Goal: Transaction & Acquisition: Purchase product/service

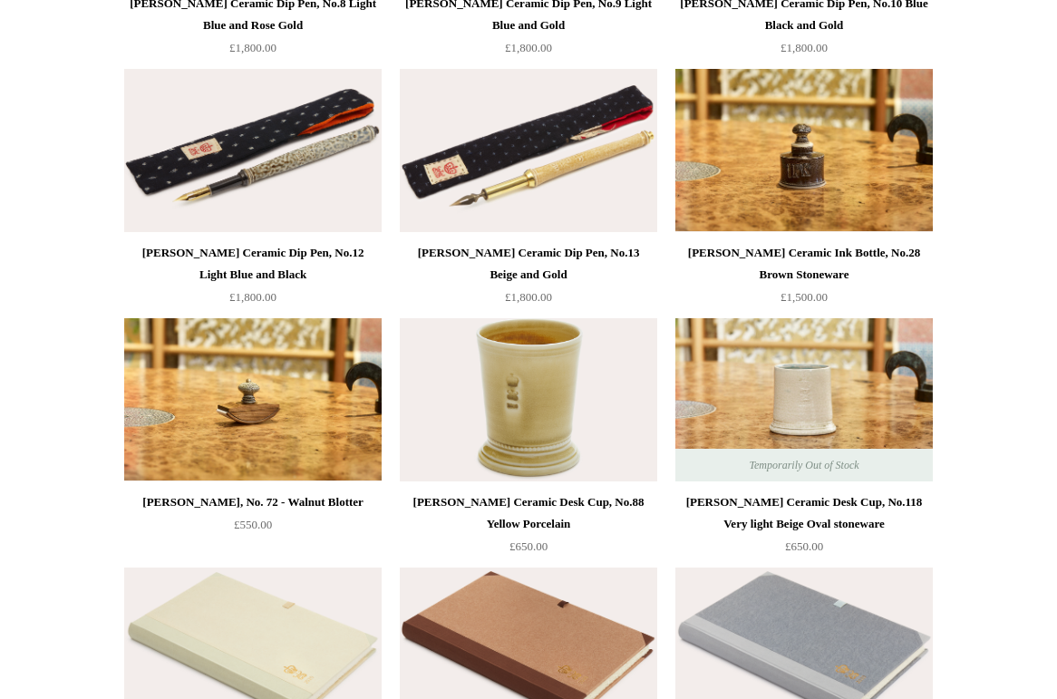
scroll to position [670, 0]
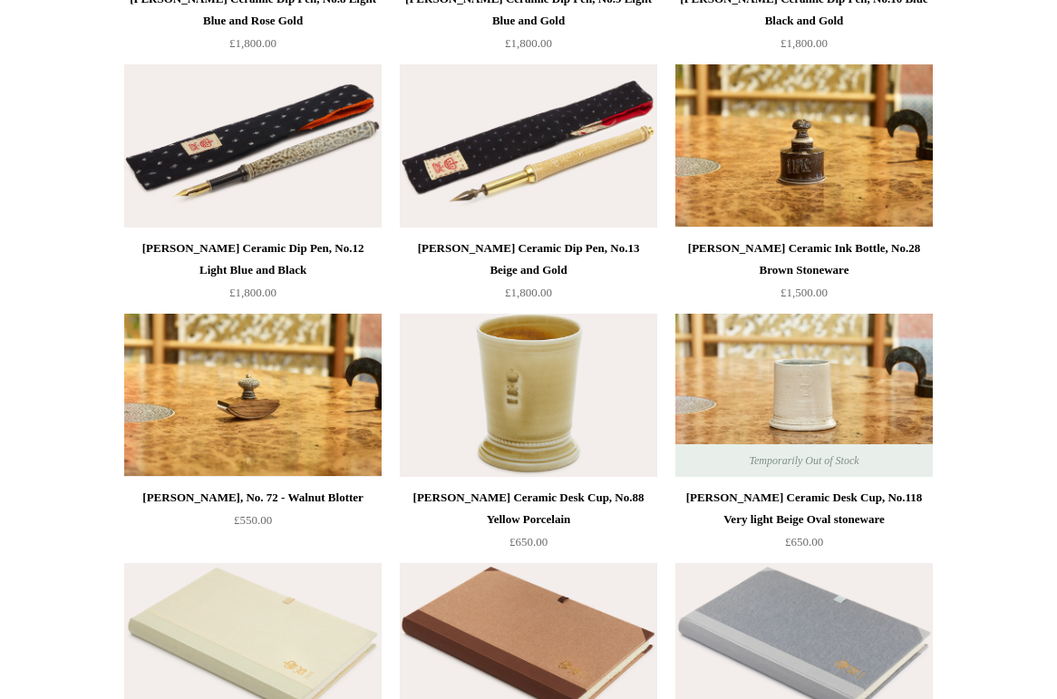
click at [575, 425] on img at bounding box center [528, 395] width 257 height 163
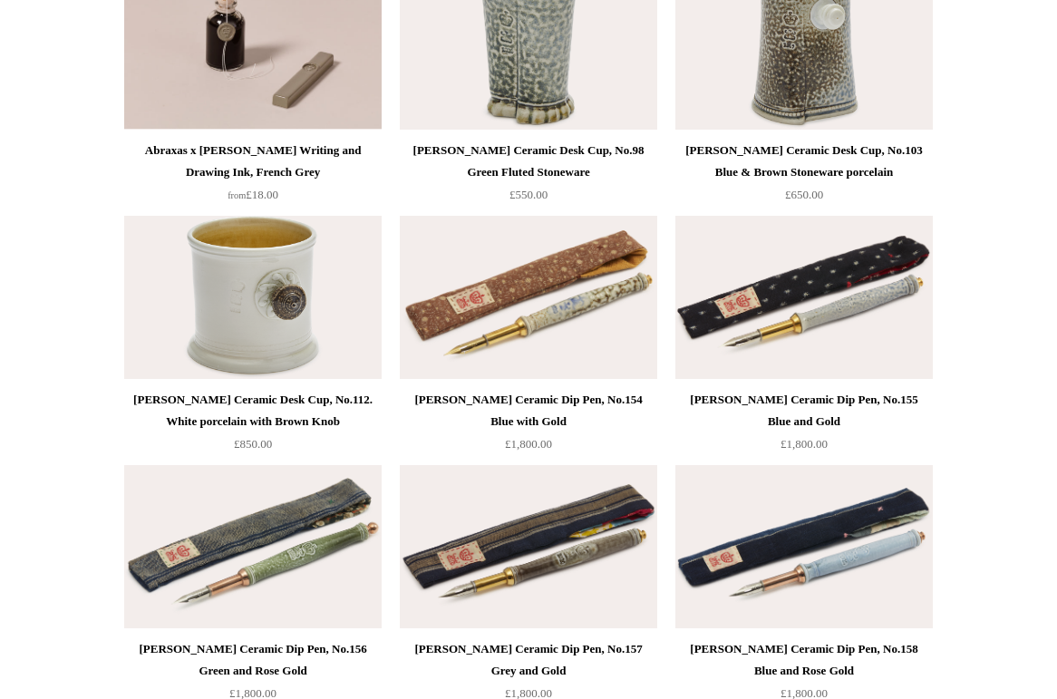
scroll to position [1484, 0]
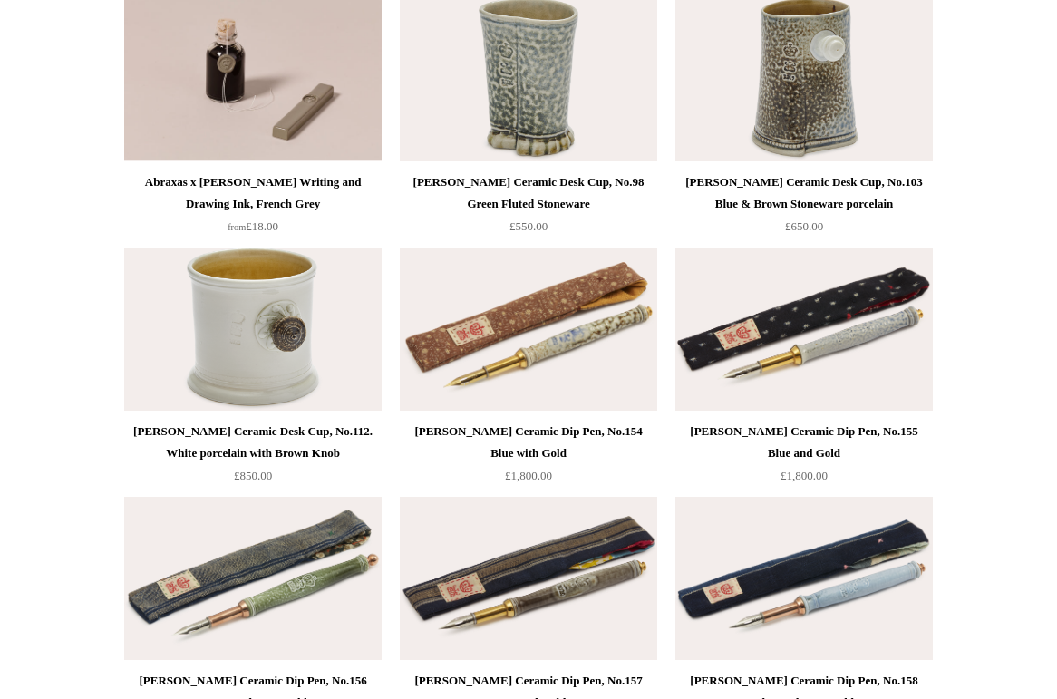
click at [339, 349] on img at bounding box center [252, 328] width 257 height 163
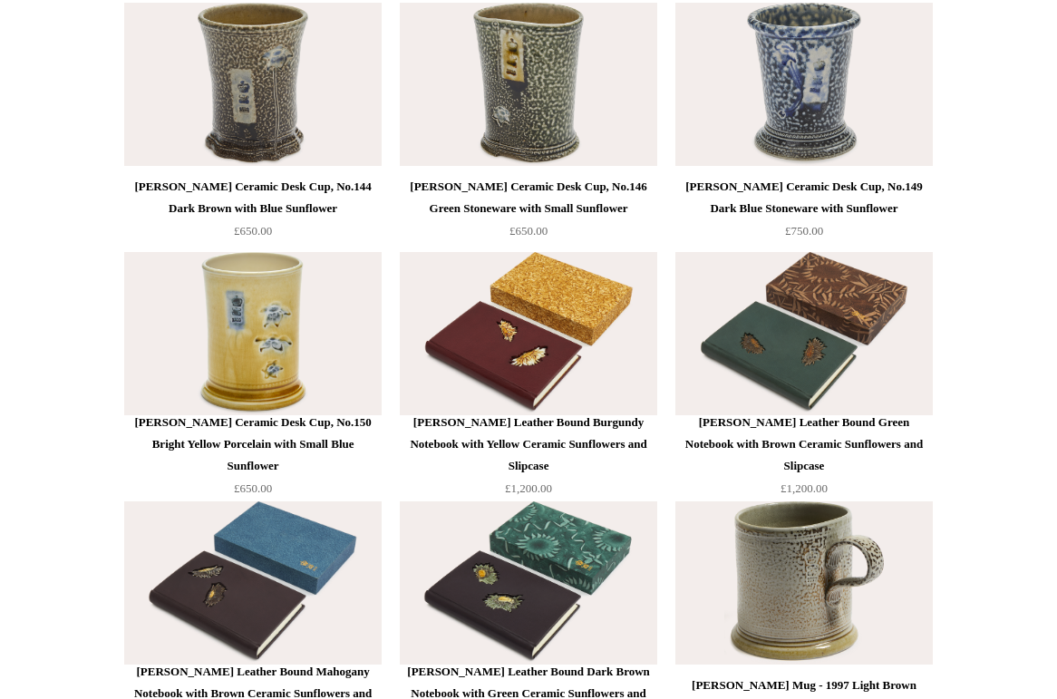
scroll to position [2486, 0]
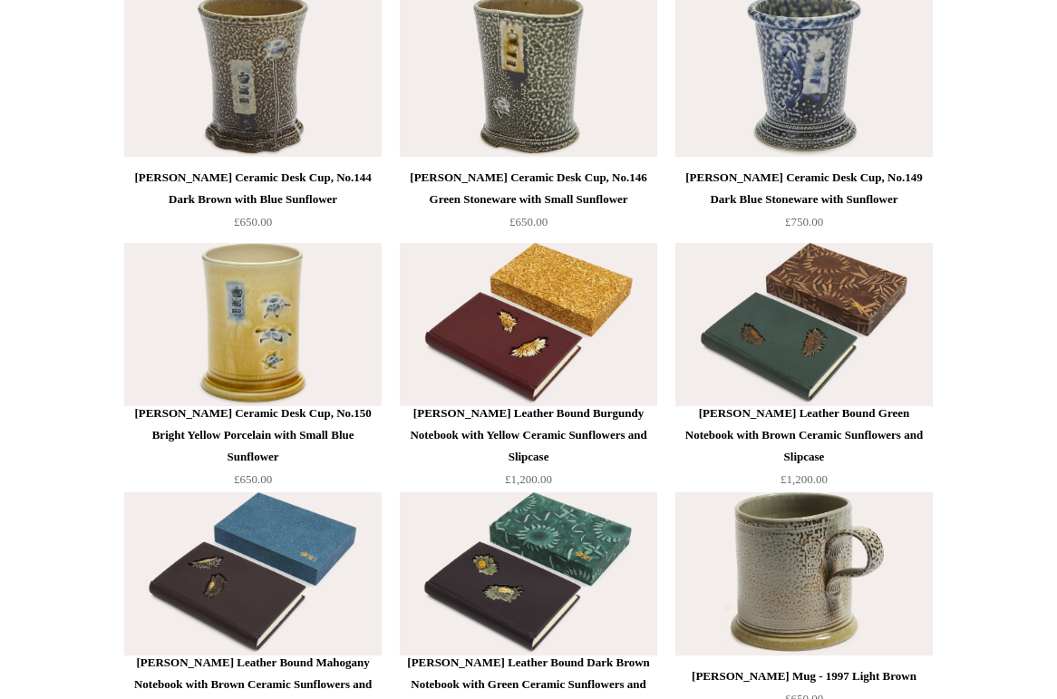
click at [857, 114] on img at bounding box center [803, 75] width 257 height 163
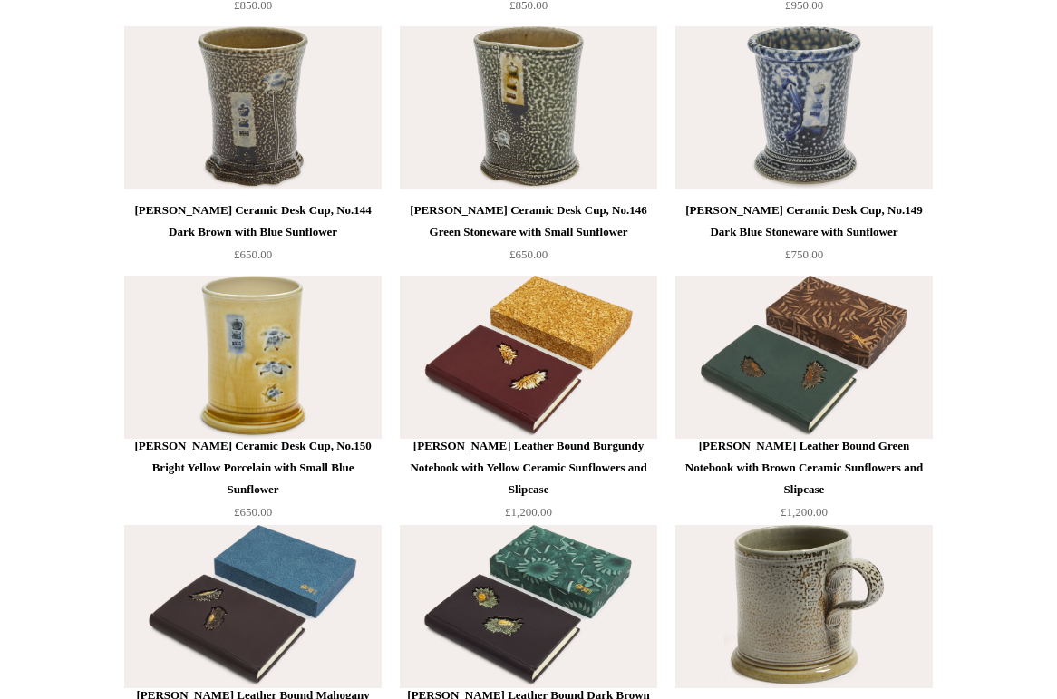
scroll to position [2448, 0]
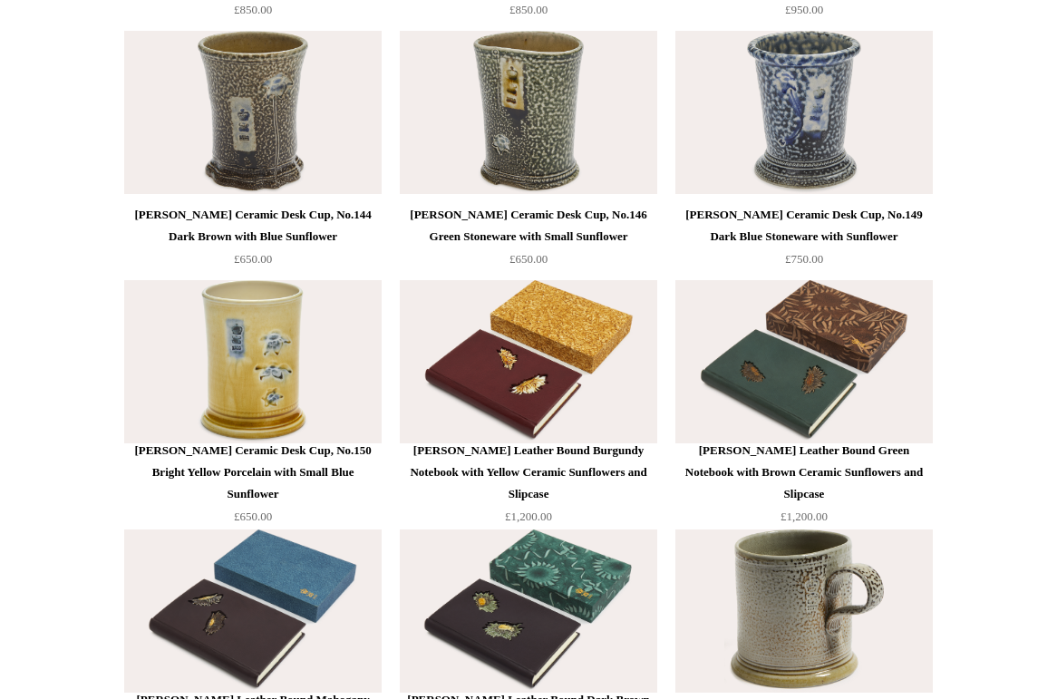
click at [297, 384] on img at bounding box center [252, 361] width 257 height 163
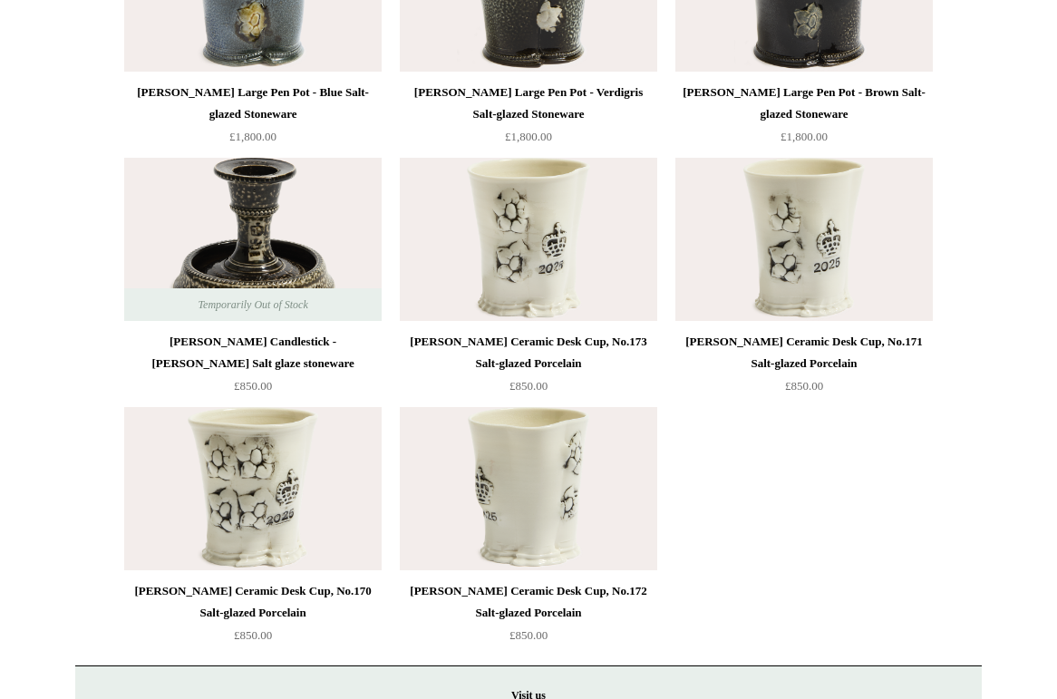
scroll to position [4399, 0]
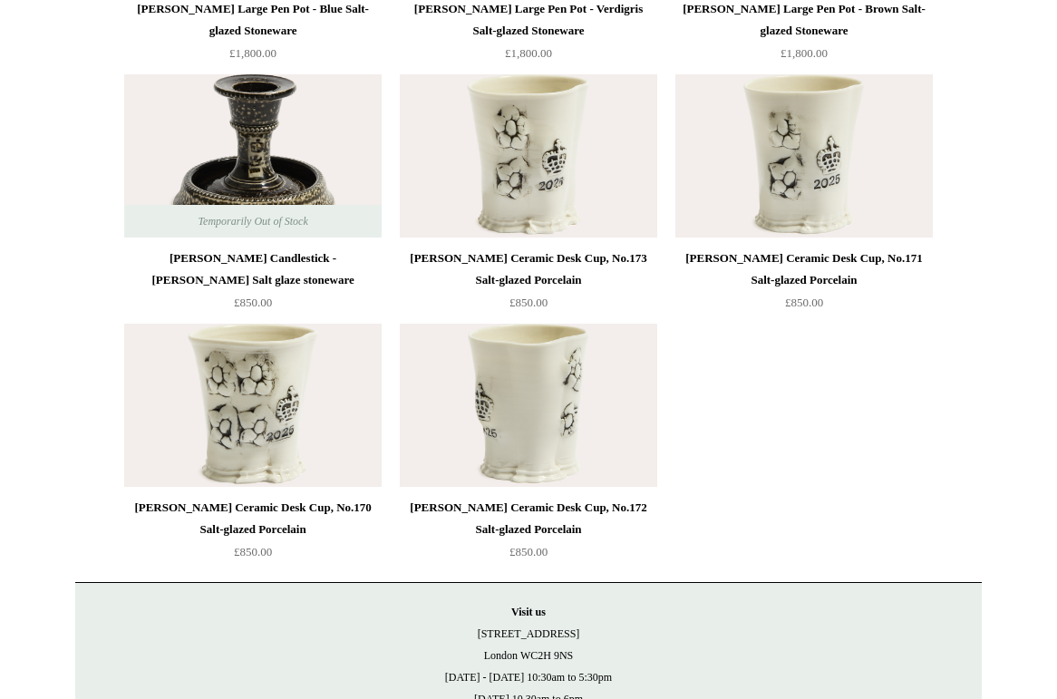
click at [224, 147] on img at bounding box center [252, 155] width 257 height 163
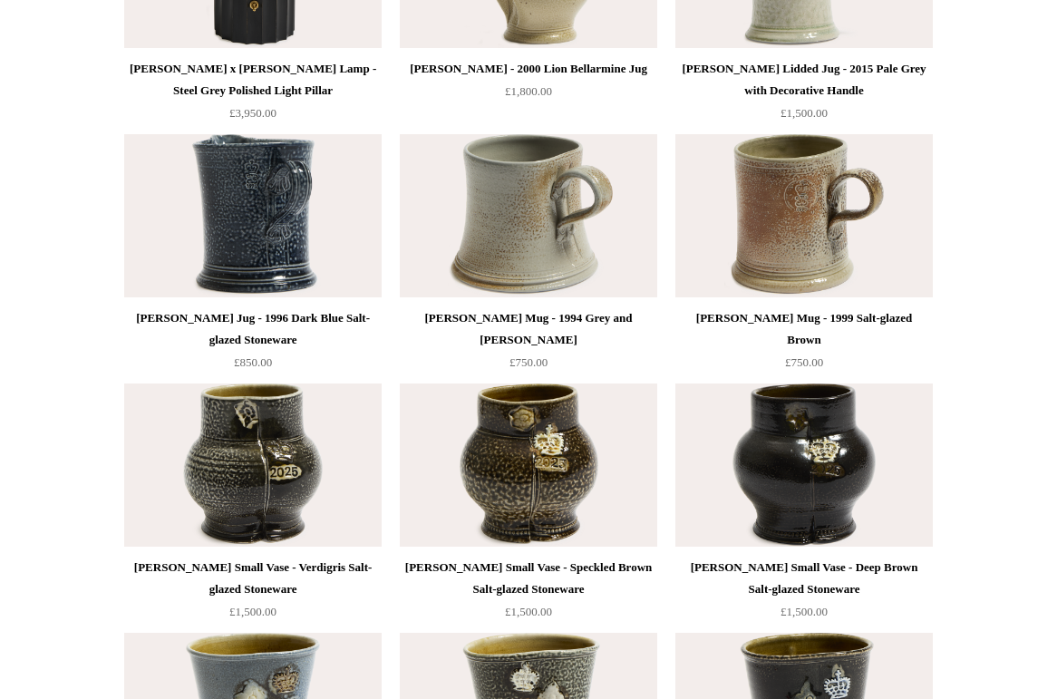
scroll to position [3587, 0]
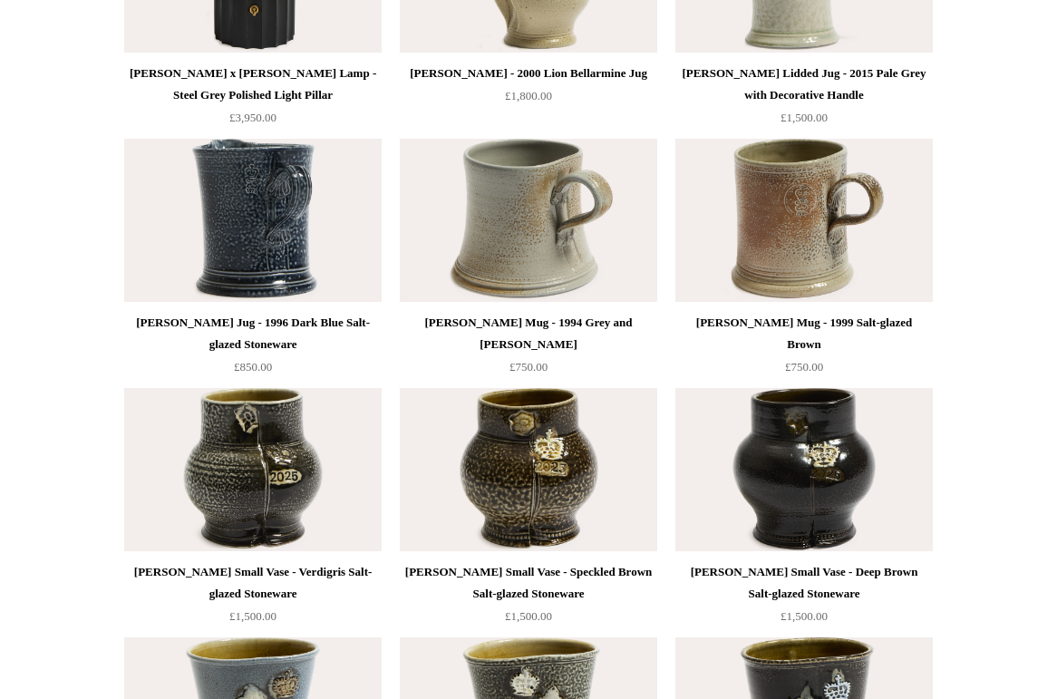
click at [495, 181] on img at bounding box center [528, 220] width 257 height 163
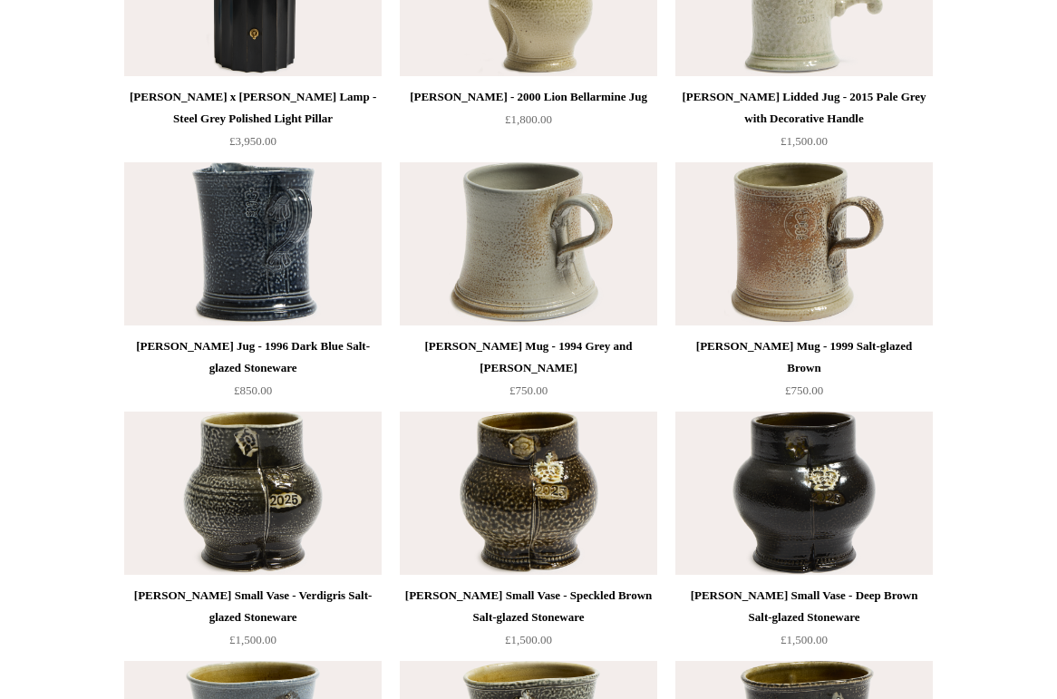
click at [548, 312] on img at bounding box center [528, 243] width 257 height 163
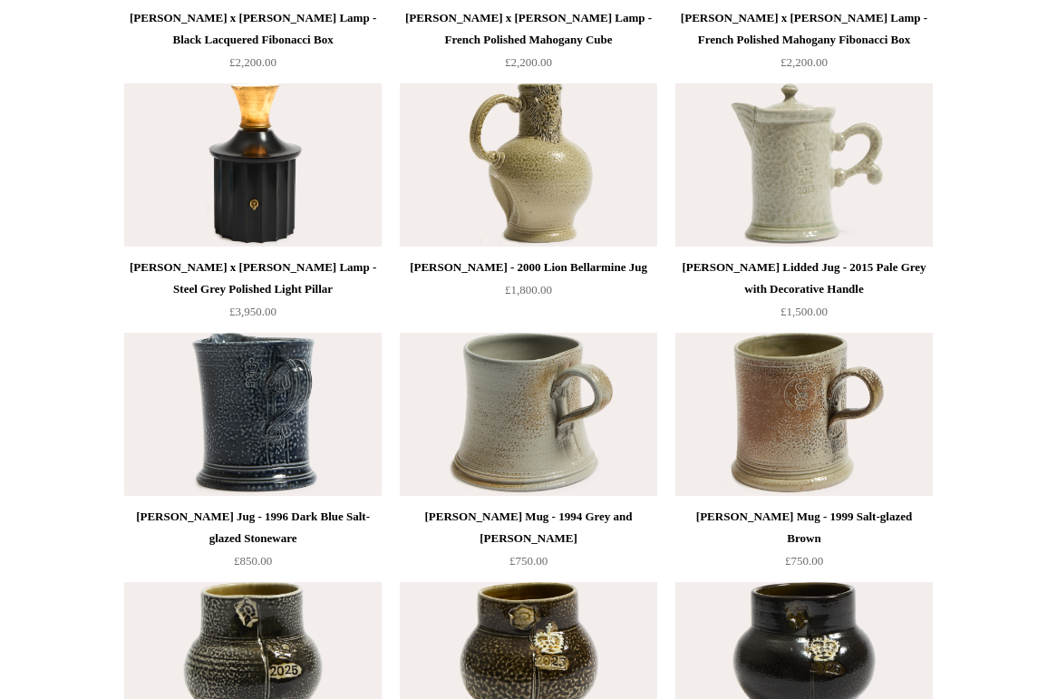
scroll to position [3388, 0]
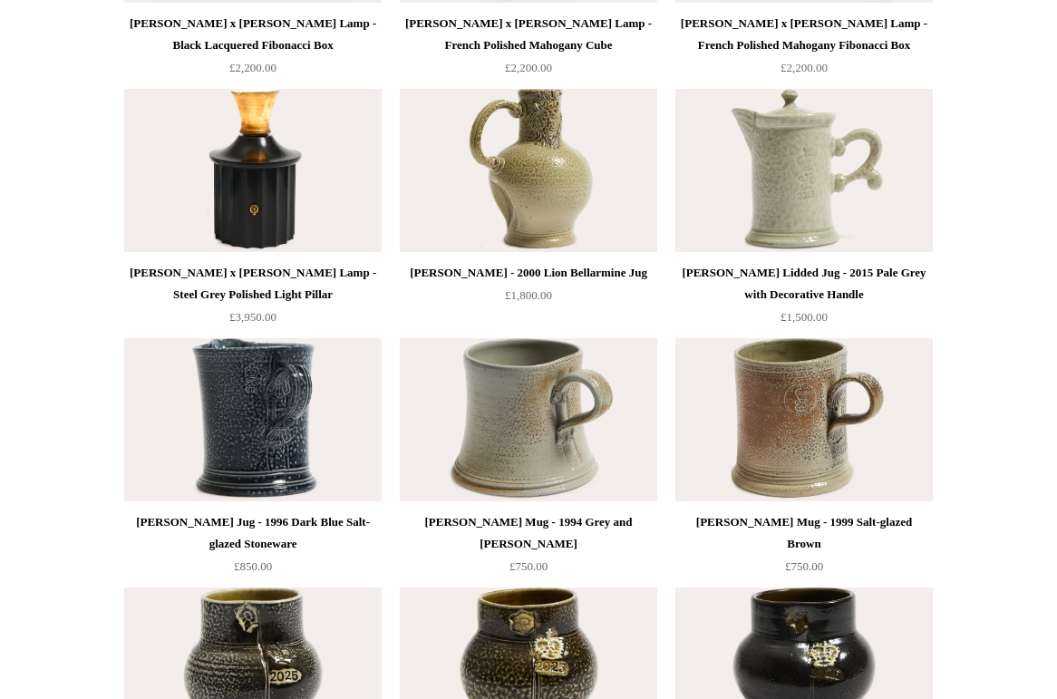
click at [806, 355] on img at bounding box center [803, 419] width 257 height 163
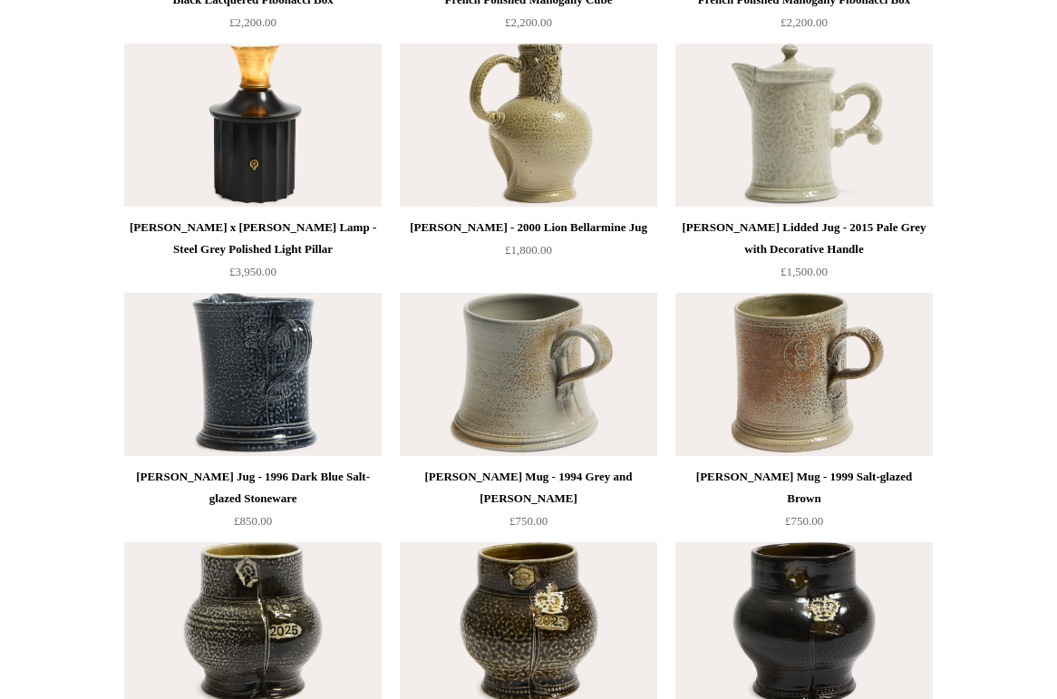
scroll to position [3435, 0]
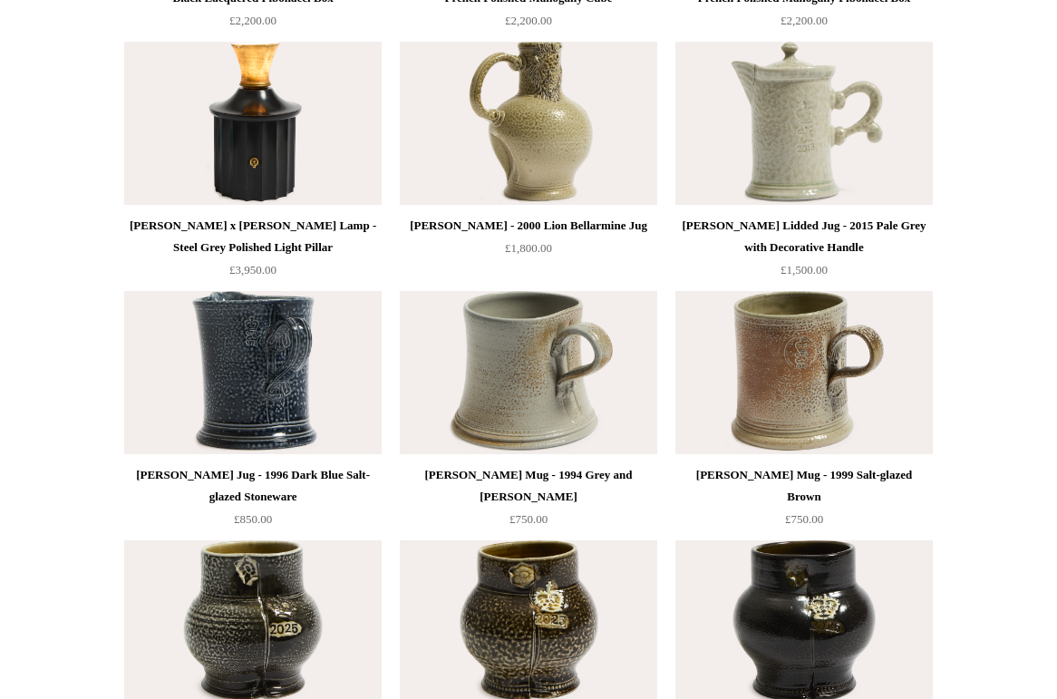
click at [798, 154] on img at bounding box center [803, 123] width 257 height 163
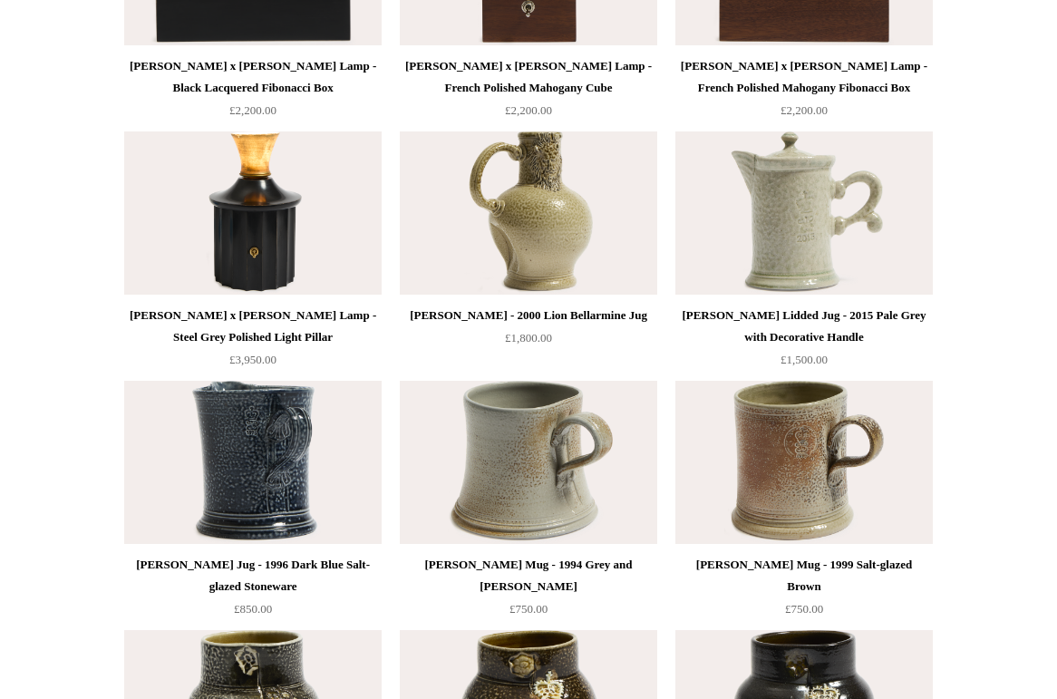
scroll to position [3263, 0]
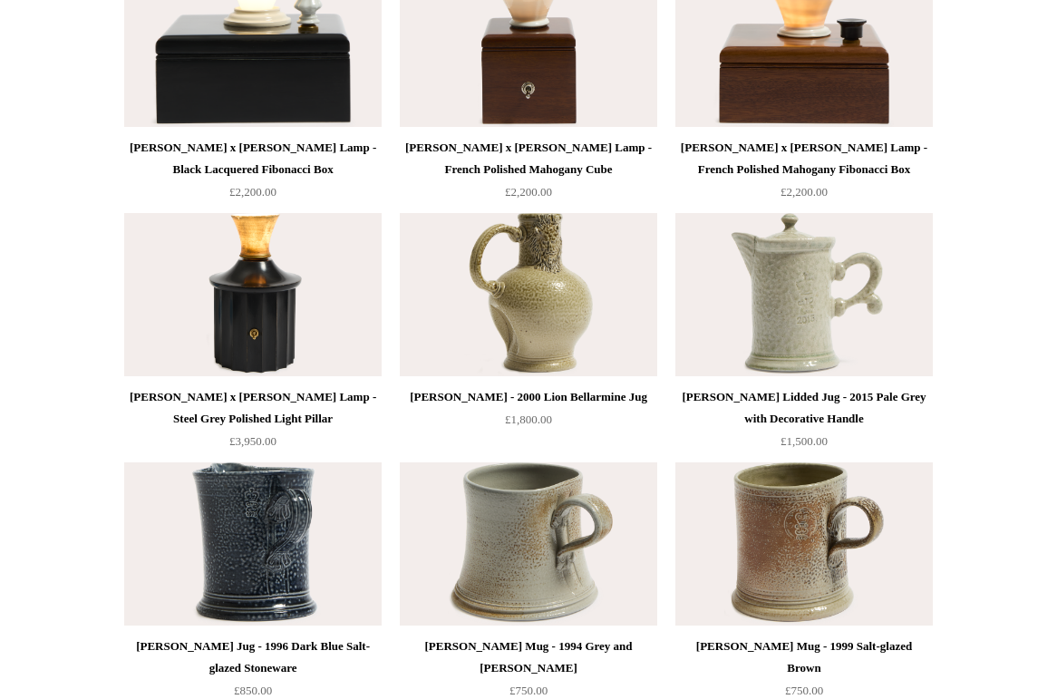
click at [512, 295] on img at bounding box center [528, 294] width 257 height 163
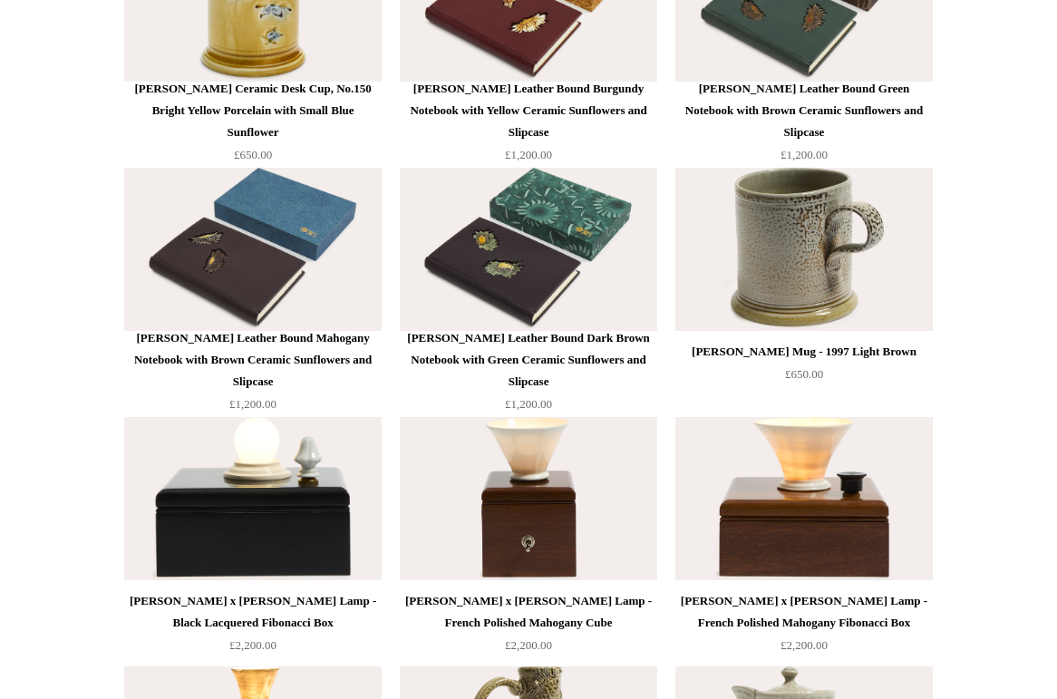
scroll to position [2809, 0]
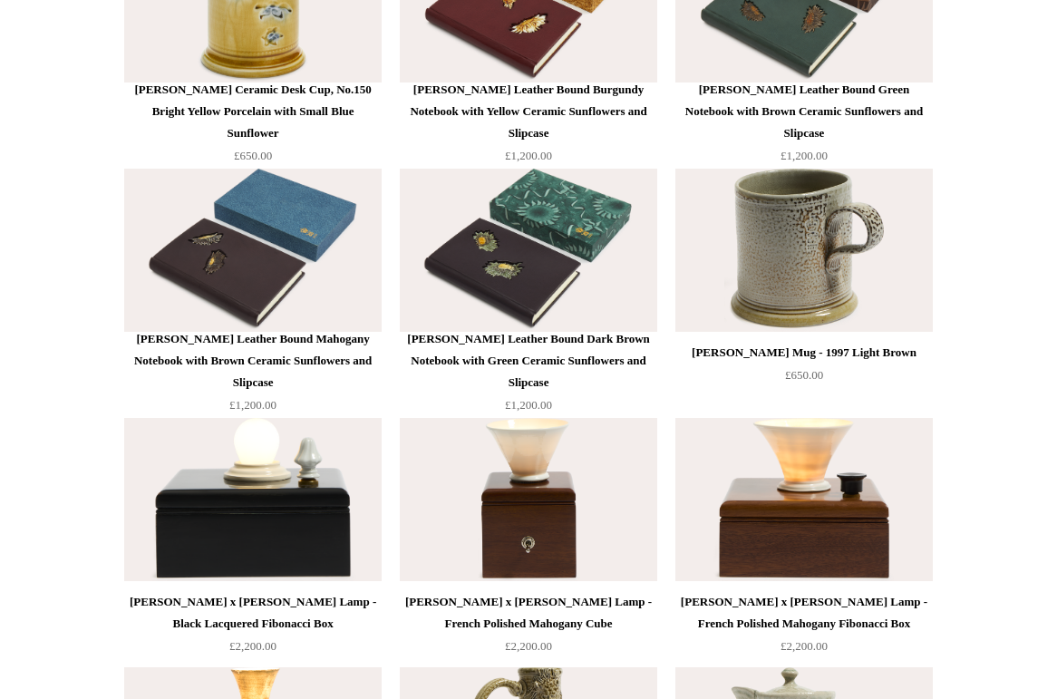
click at [780, 301] on img at bounding box center [803, 250] width 257 height 163
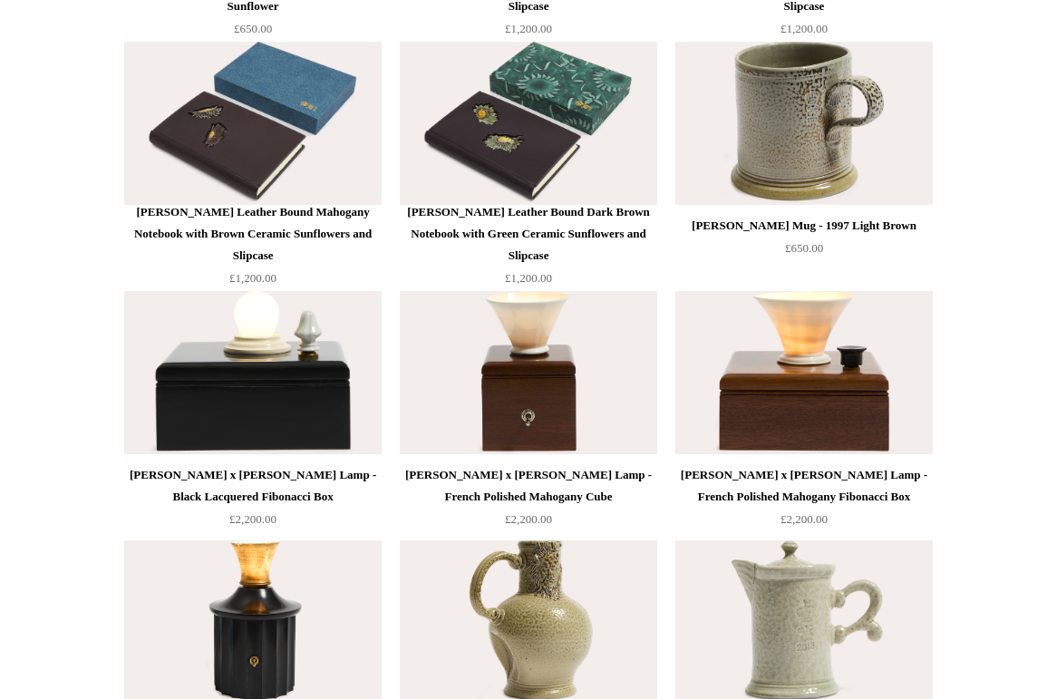
scroll to position [2868, 0]
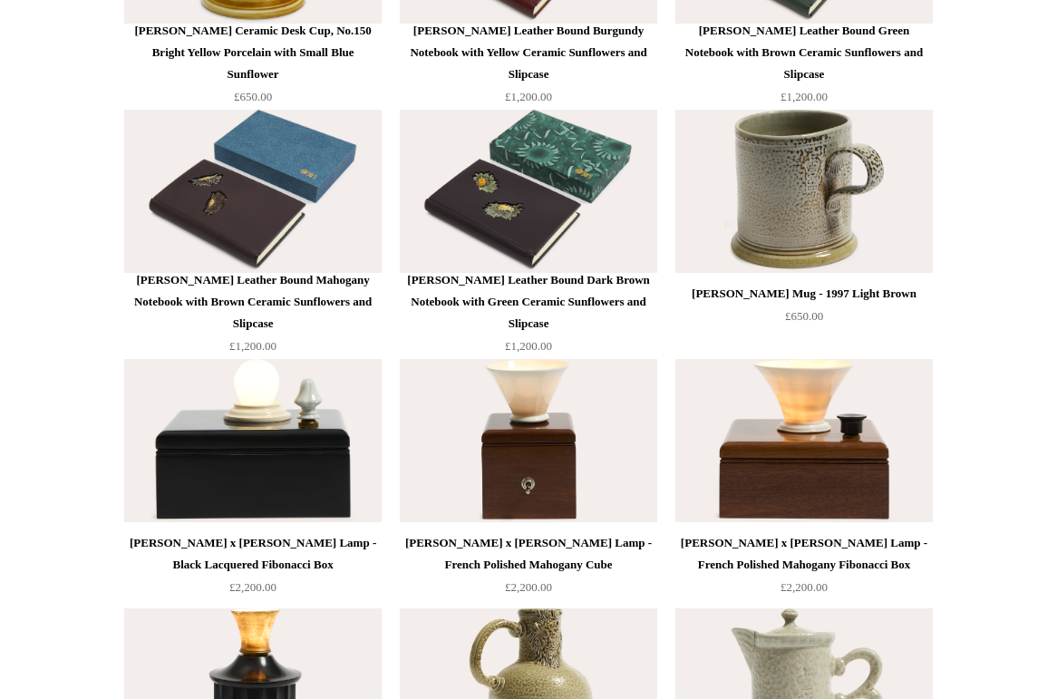
click at [588, 416] on img at bounding box center [528, 440] width 257 height 163
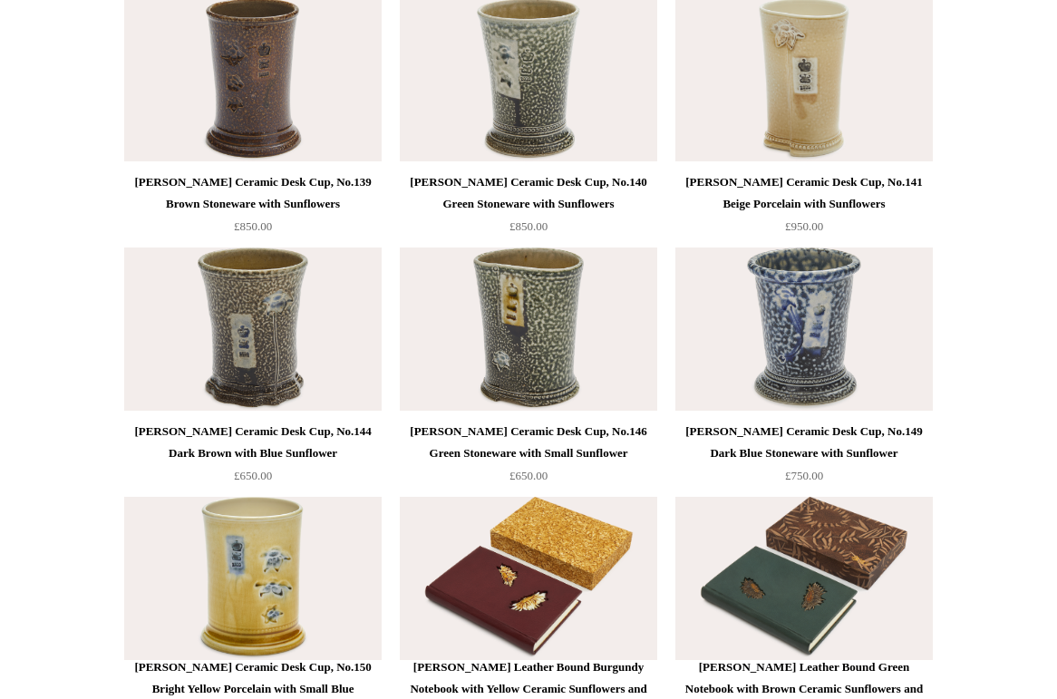
scroll to position [2237, 0]
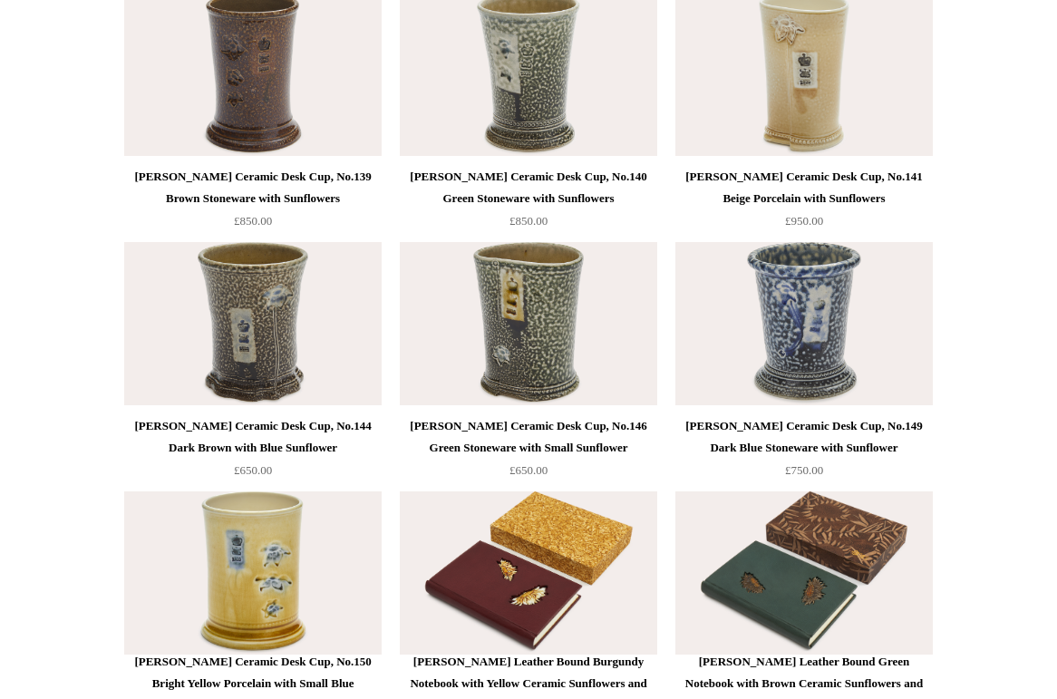
click at [266, 290] on img at bounding box center [252, 323] width 257 height 163
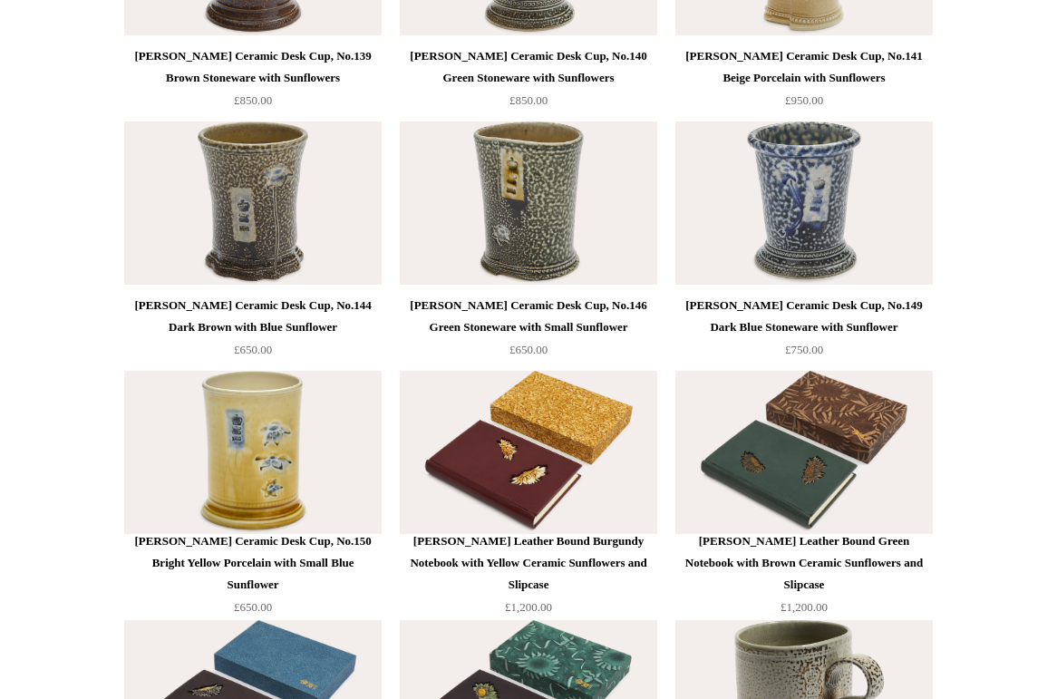
scroll to position [2544, 0]
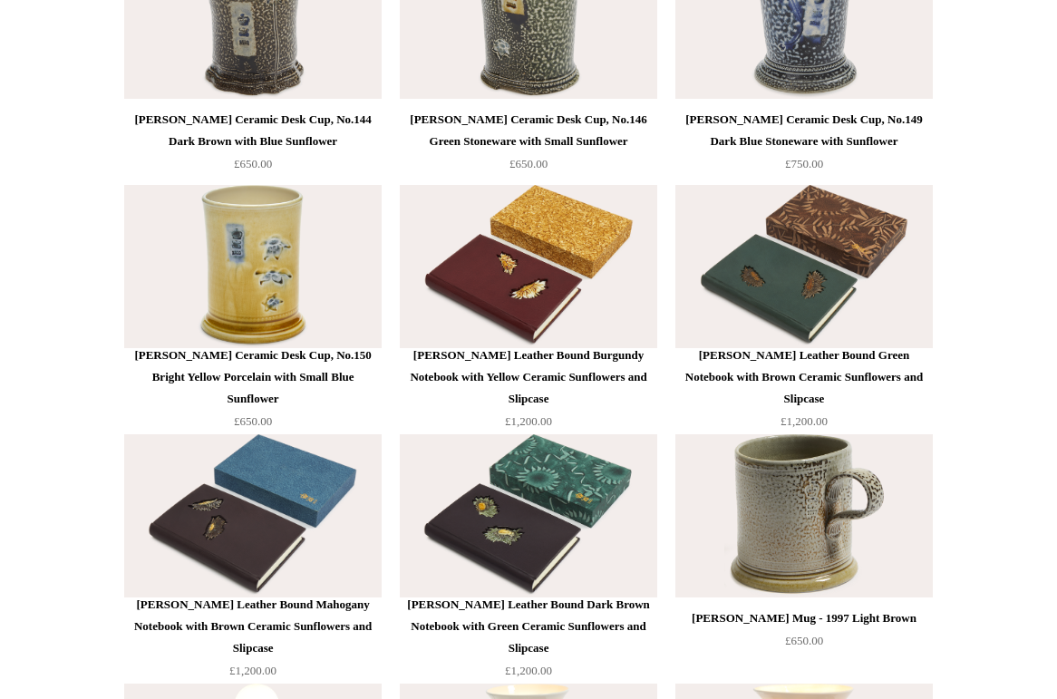
click at [874, 318] on img at bounding box center [803, 266] width 257 height 163
click at [549, 285] on img at bounding box center [528, 266] width 257 height 163
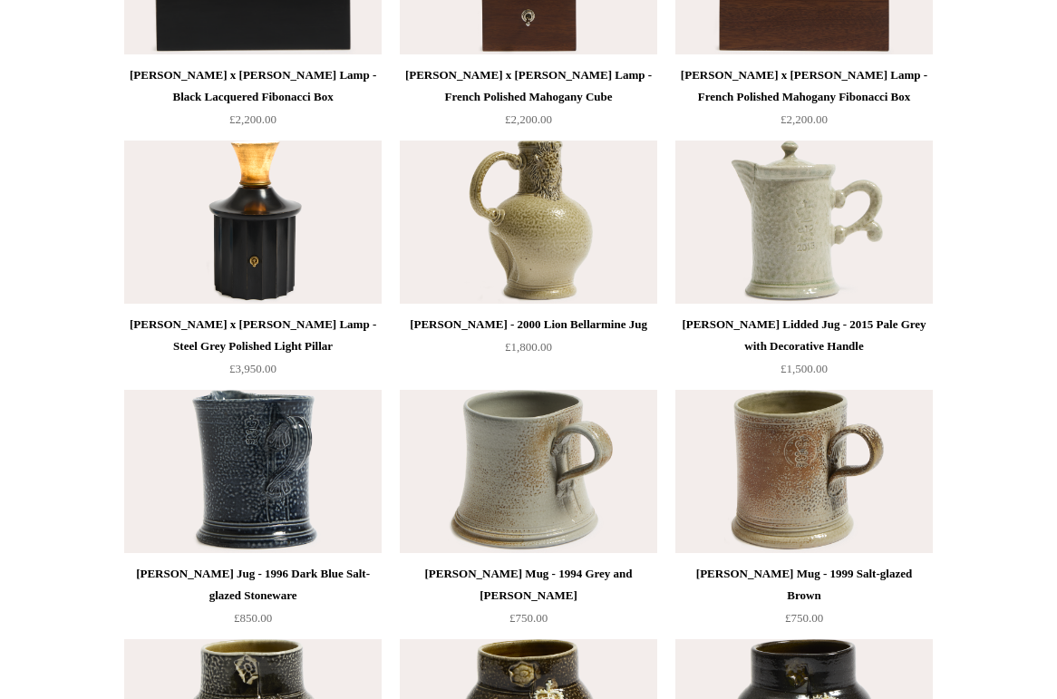
scroll to position [3335, 0]
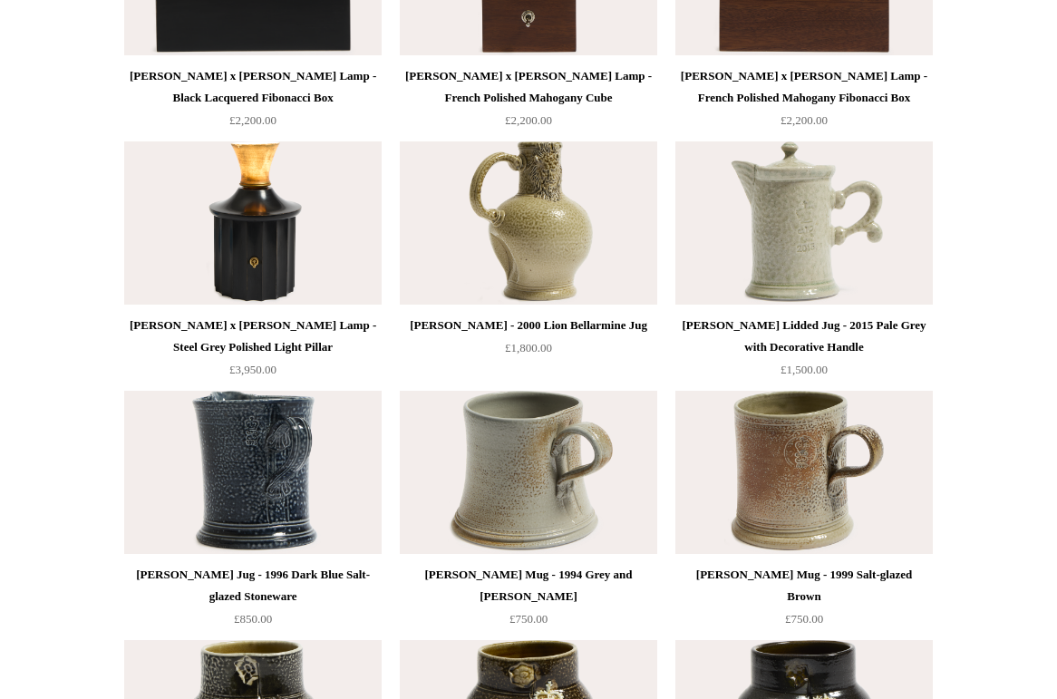
click at [645, 257] on img at bounding box center [528, 222] width 257 height 163
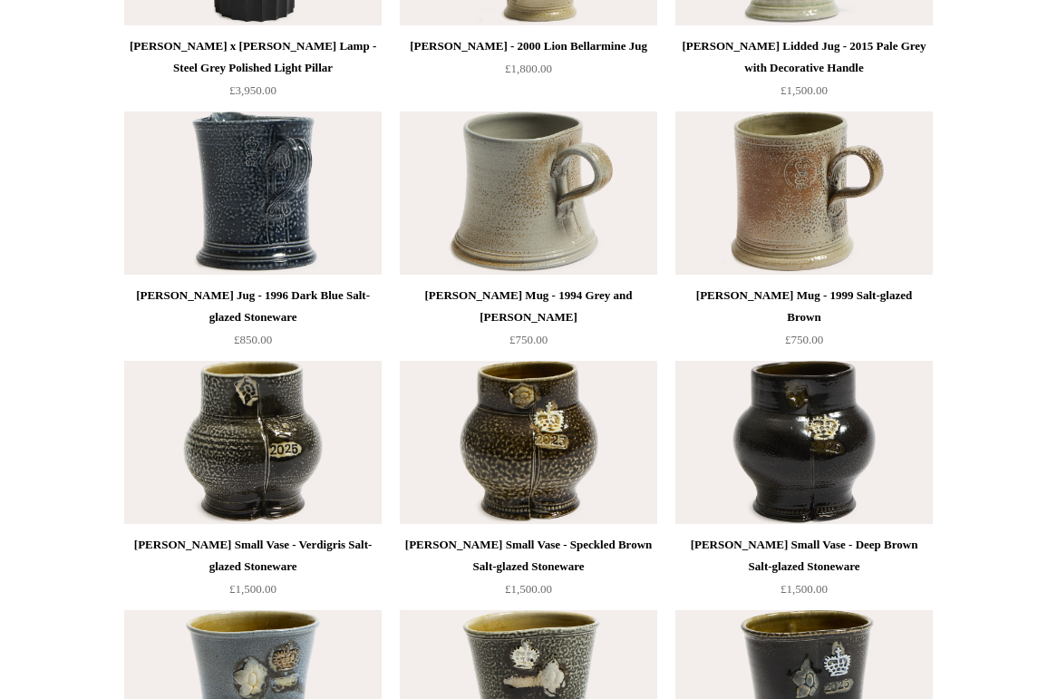
scroll to position [3657, 0]
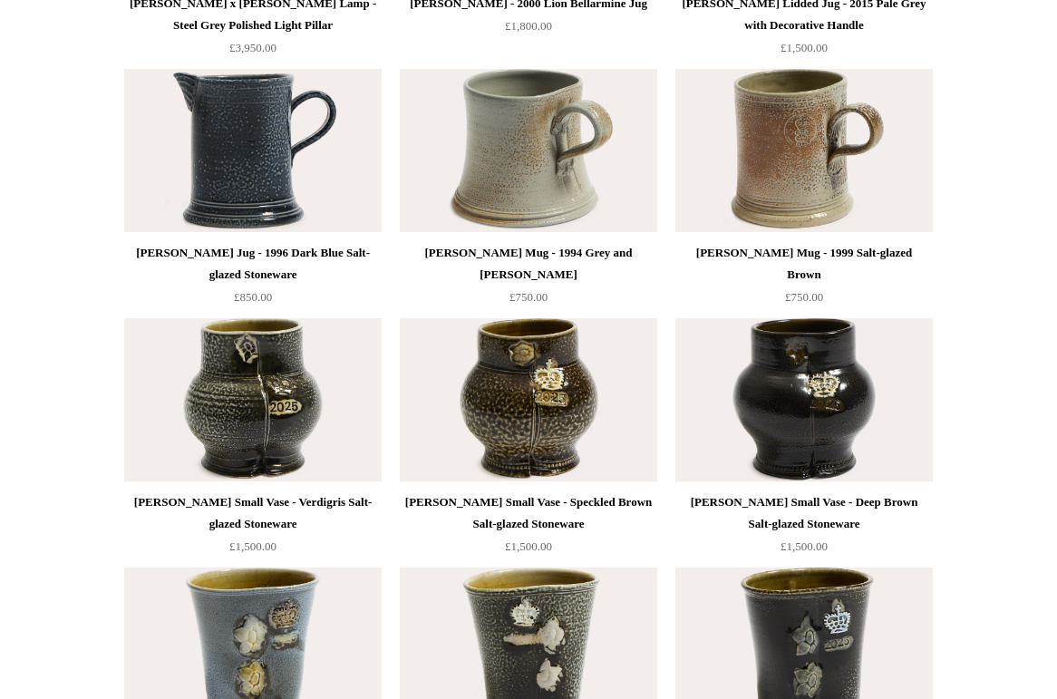
click at [302, 220] on img at bounding box center [252, 150] width 257 height 163
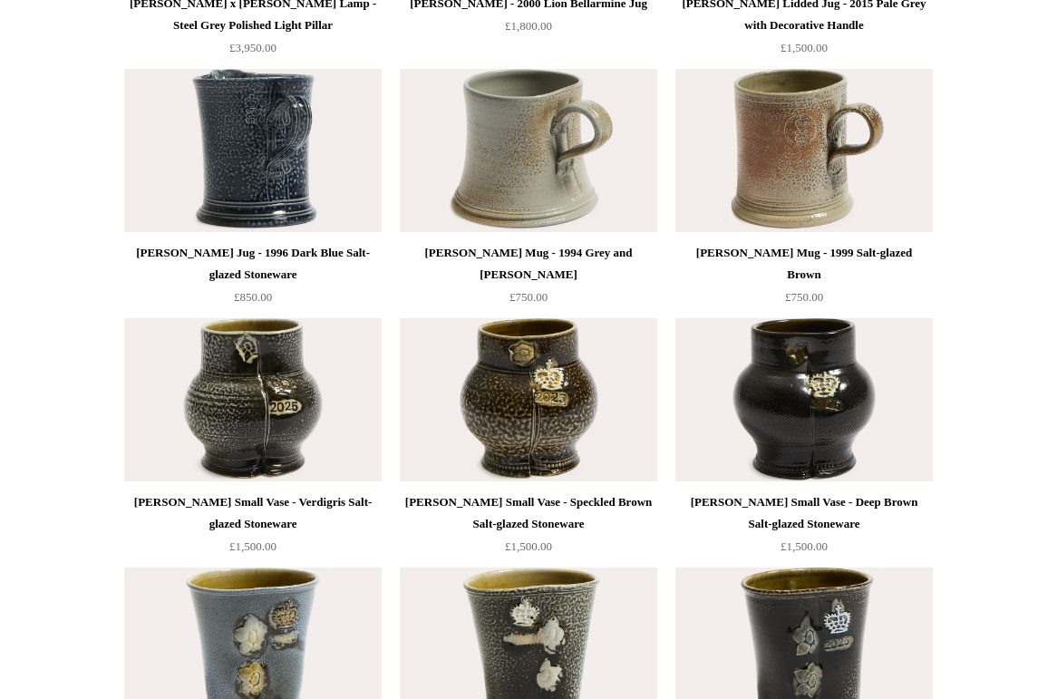
click at [788, 179] on img at bounding box center [803, 150] width 257 height 163
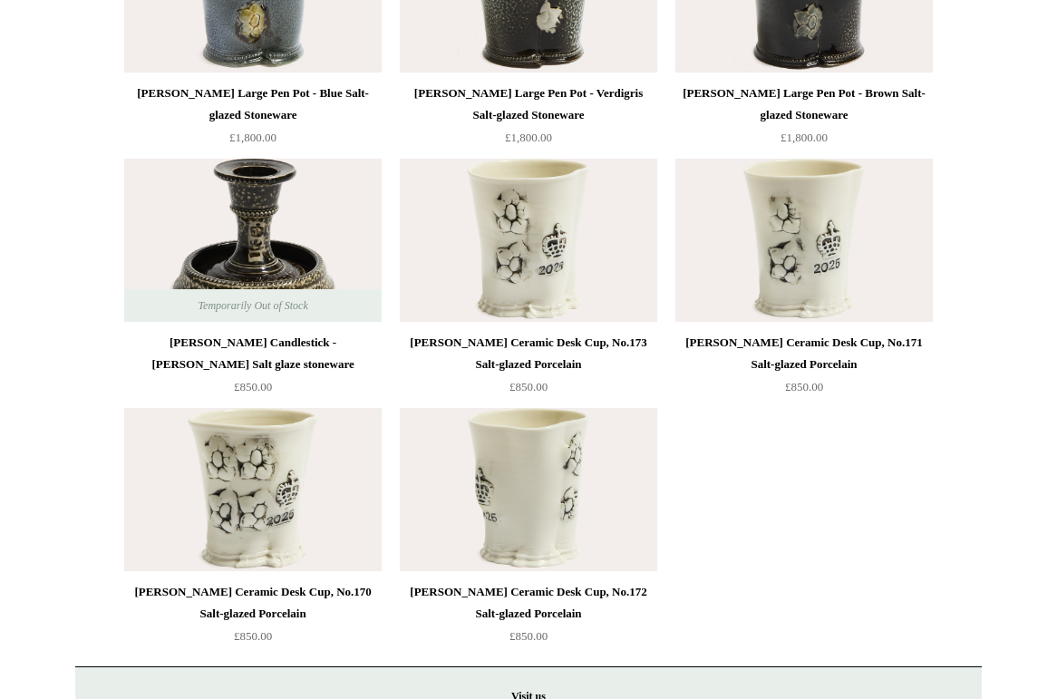
scroll to position [4301, 0]
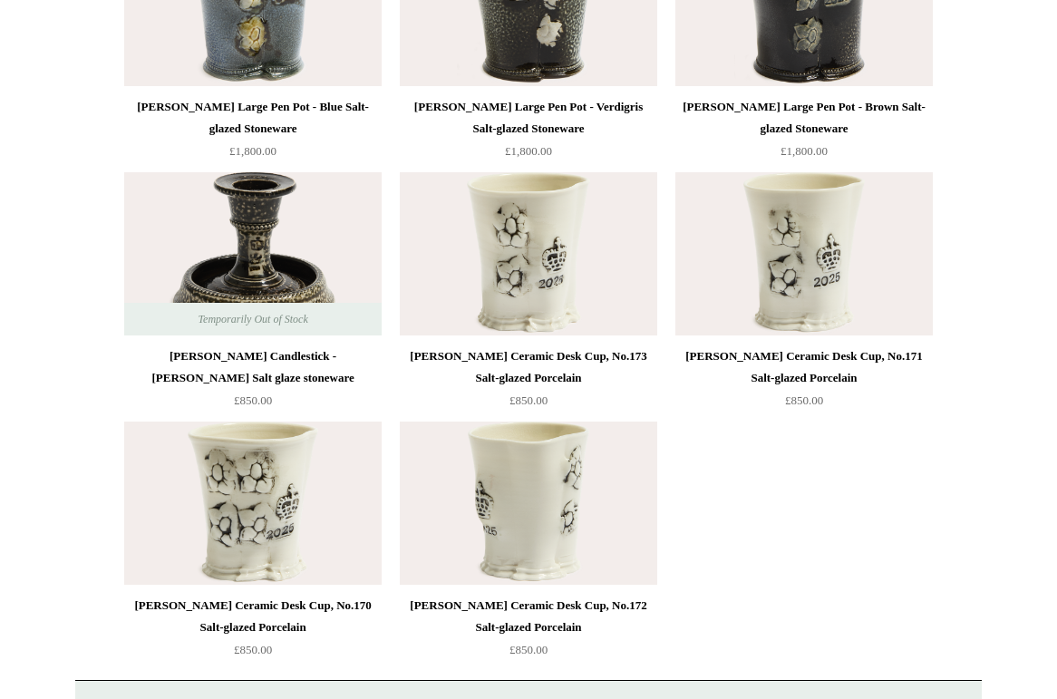
click at [287, 234] on img at bounding box center [252, 253] width 257 height 163
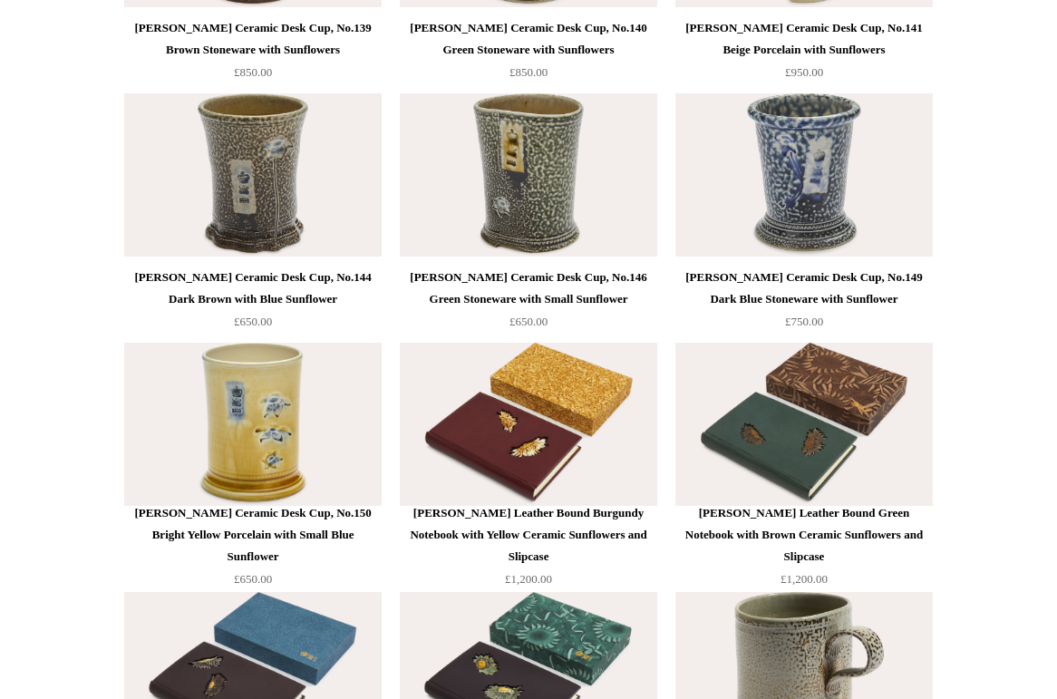
scroll to position [2403, 0]
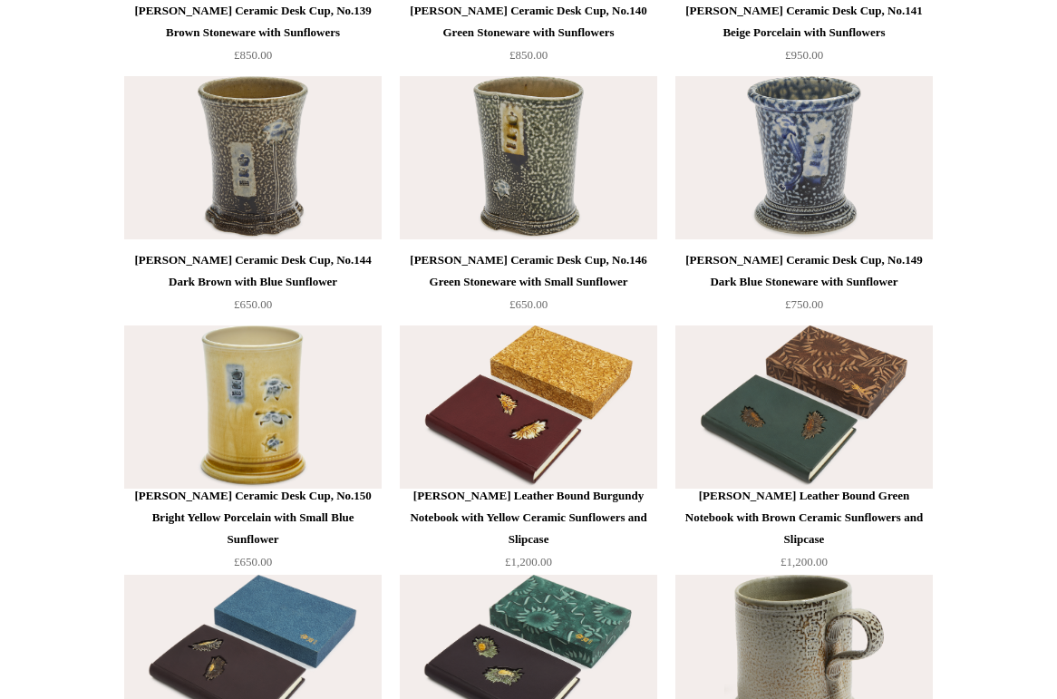
click at [252, 389] on img at bounding box center [252, 406] width 257 height 163
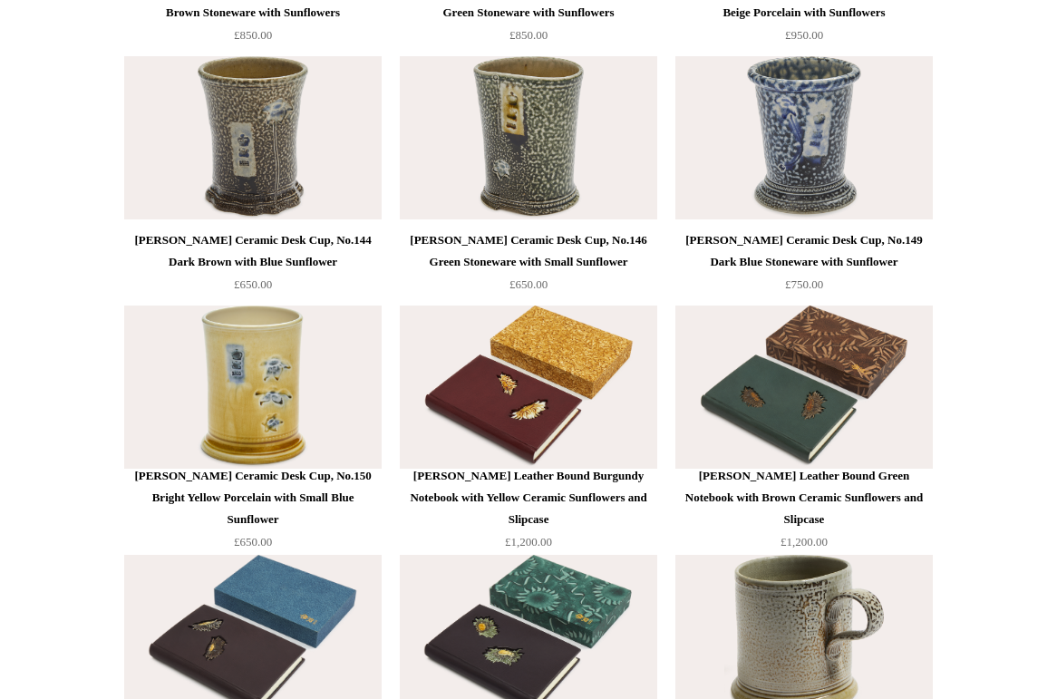
scroll to position [2933, 0]
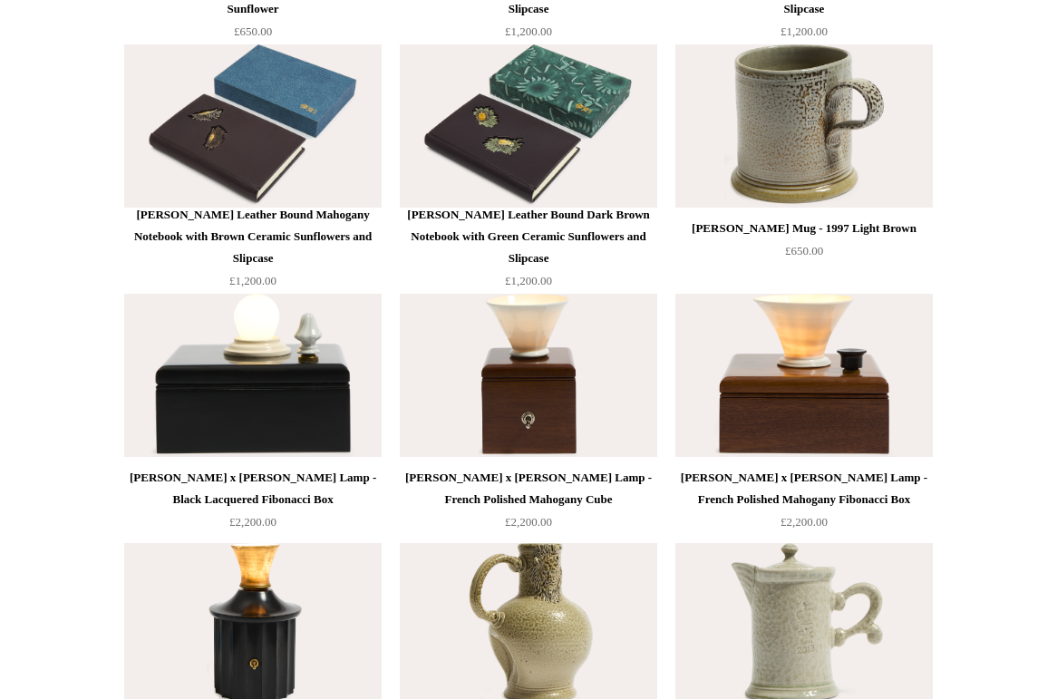
click at [794, 138] on img at bounding box center [803, 125] width 257 height 163
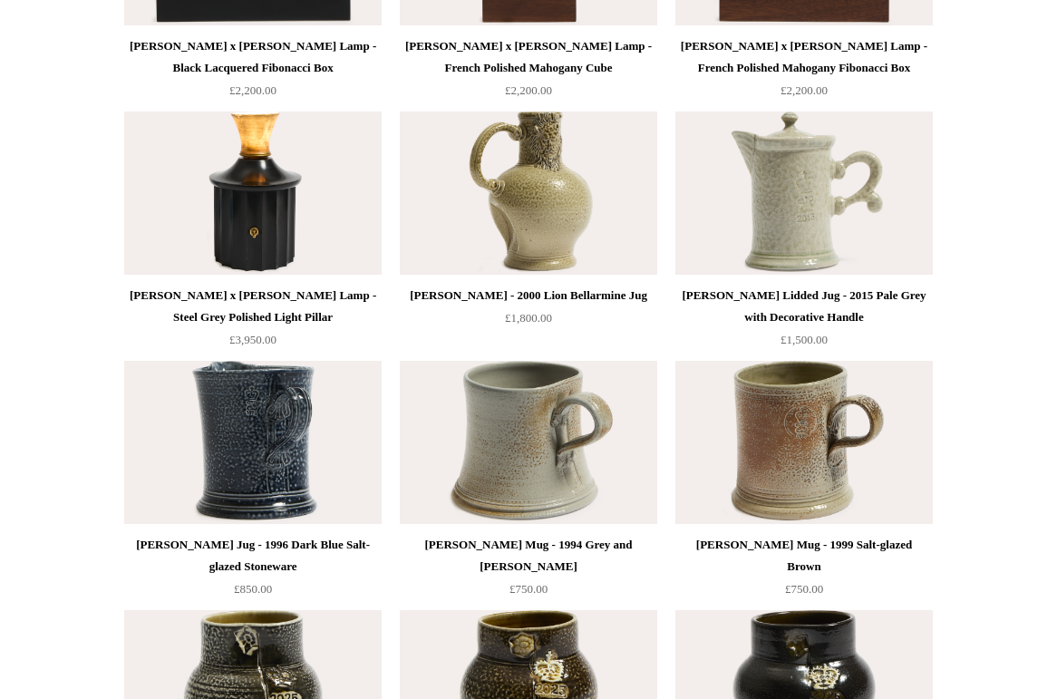
scroll to position [3403, 0]
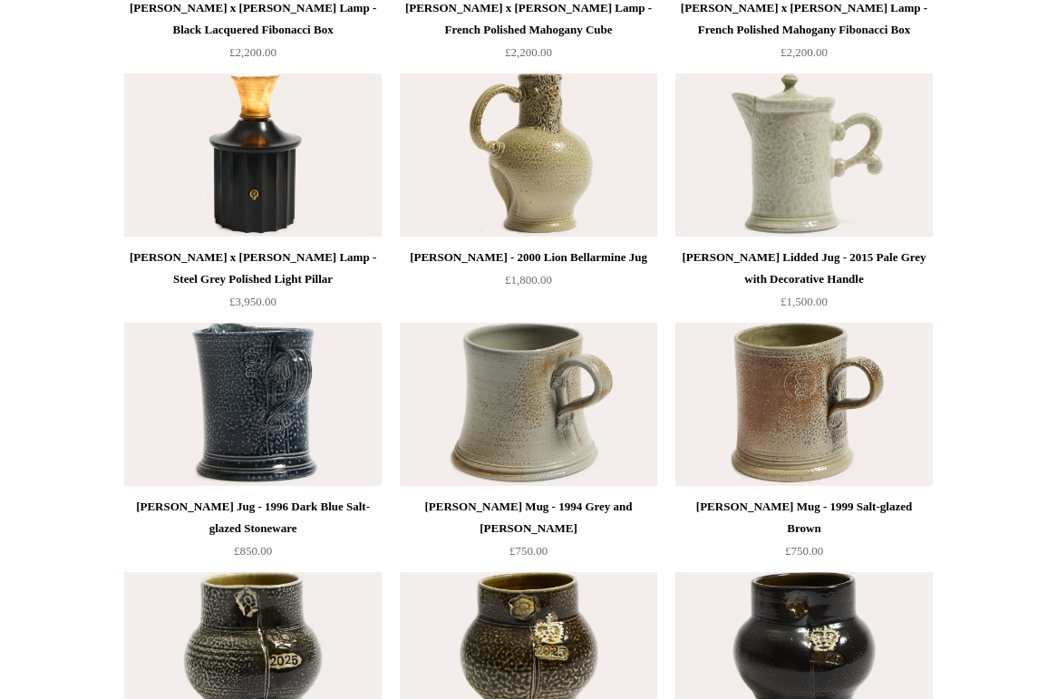
click at [841, 167] on img at bounding box center [803, 154] width 257 height 163
click at [571, 213] on img at bounding box center [528, 154] width 257 height 163
click at [616, 141] on img at bounding box center [528, 154] width 257 height 163
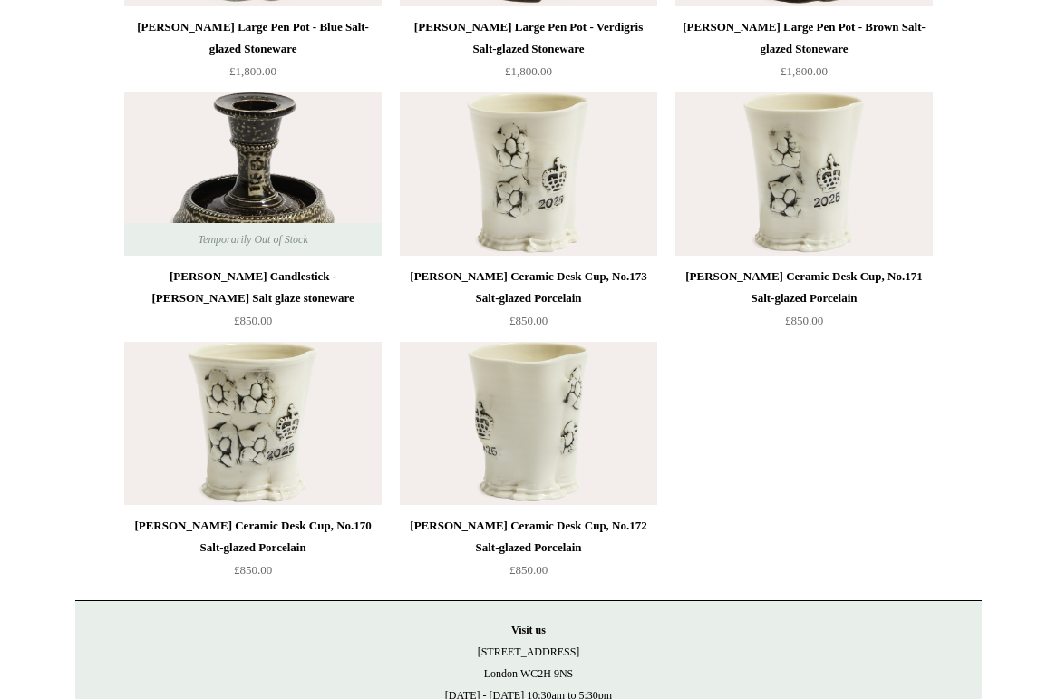
scroll to position [4435, 0]
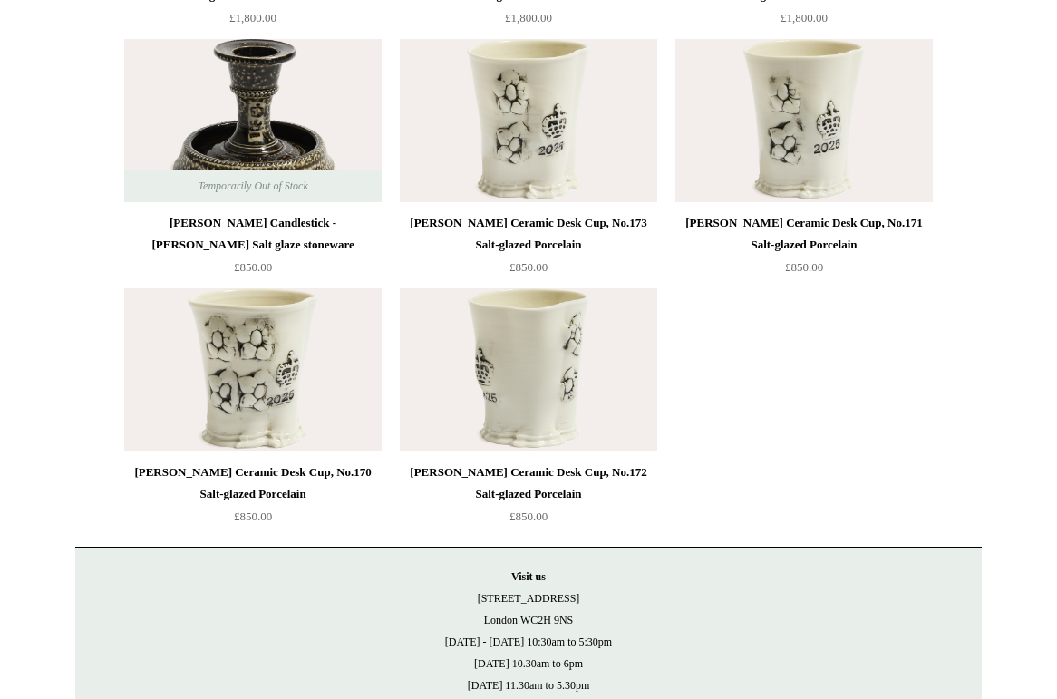
click at [297, 115] on img at bounding box center [252, 120] width 257 height 163
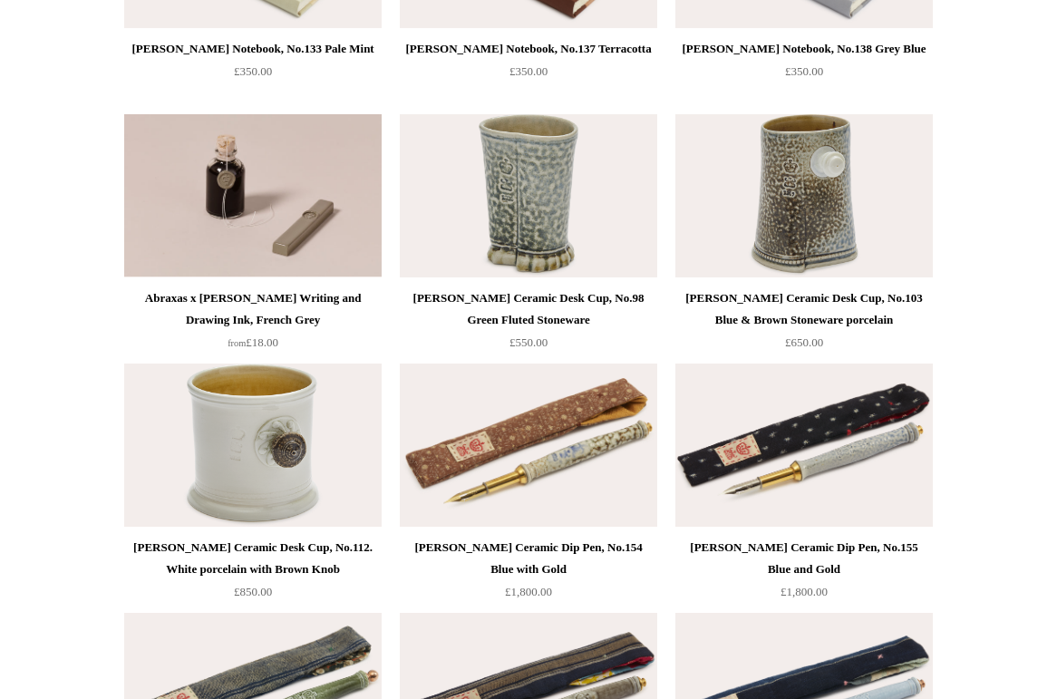
scroll to position [1321, 0]
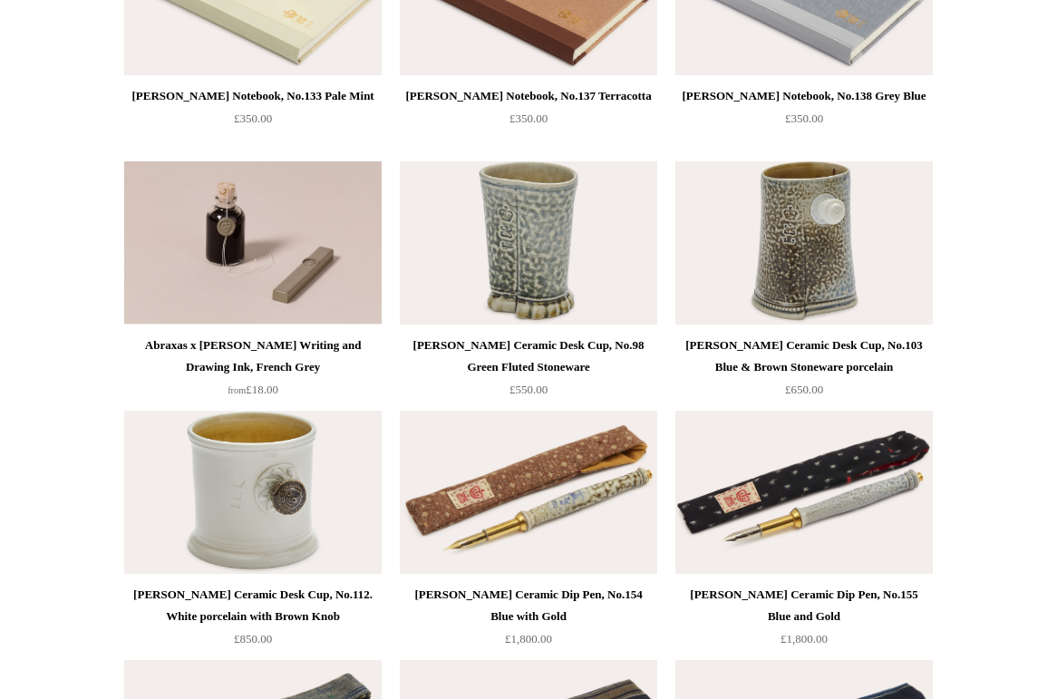
click at [218, 456] on img at bounding box center [252, 492] width 257 height 163
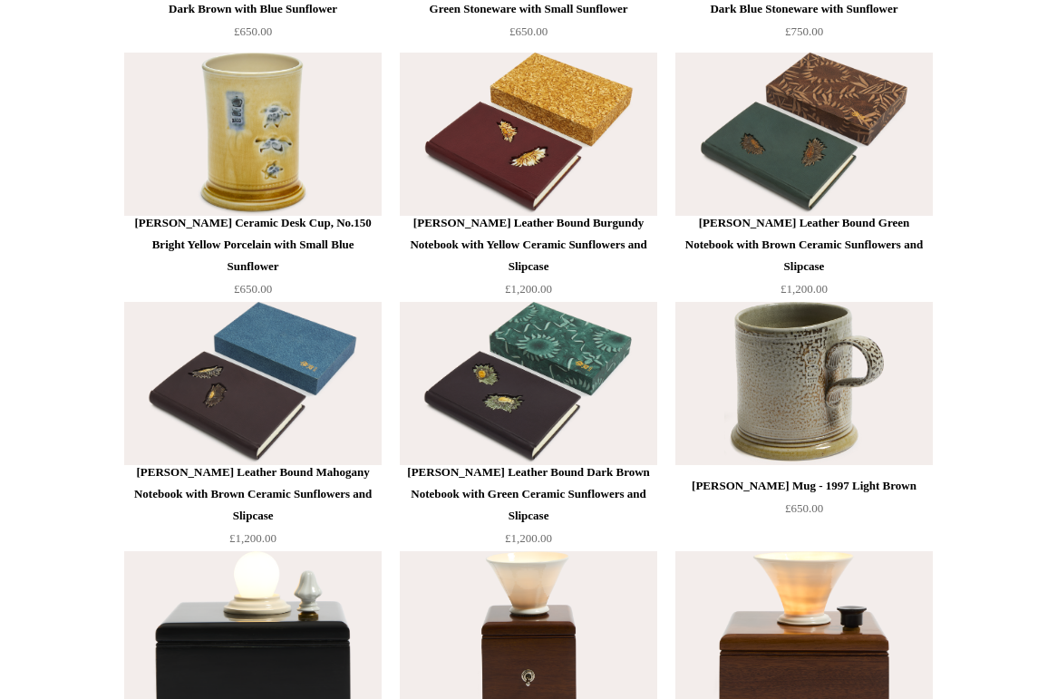
scroll to position [2841, 0]
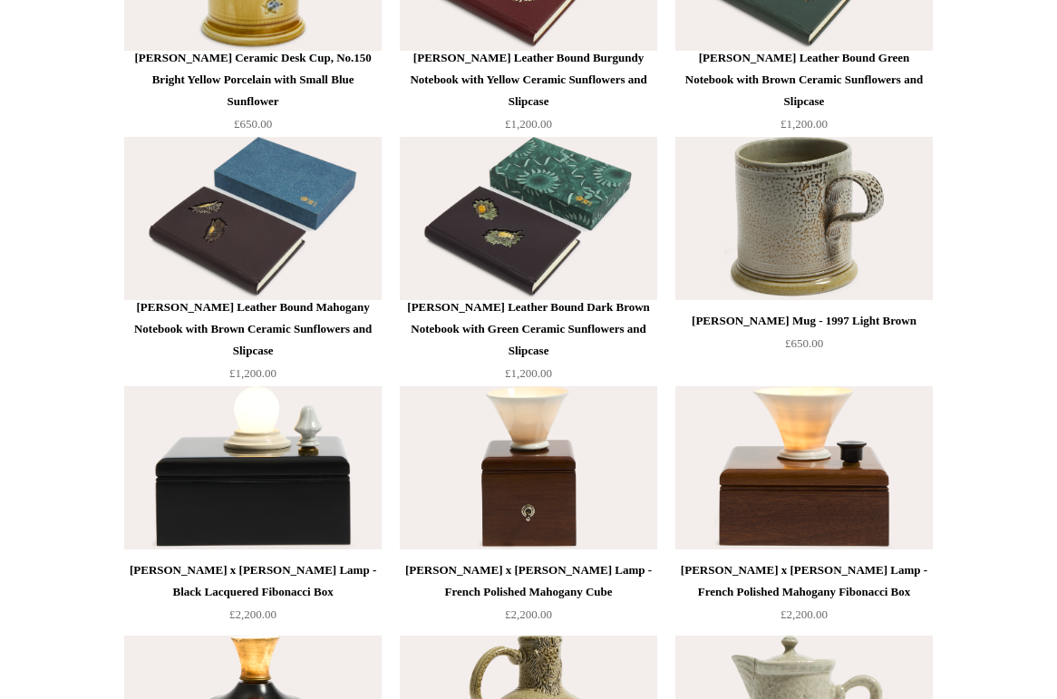
click at [803, 256] on img at bounding box center [803, 218] width 257 height 163
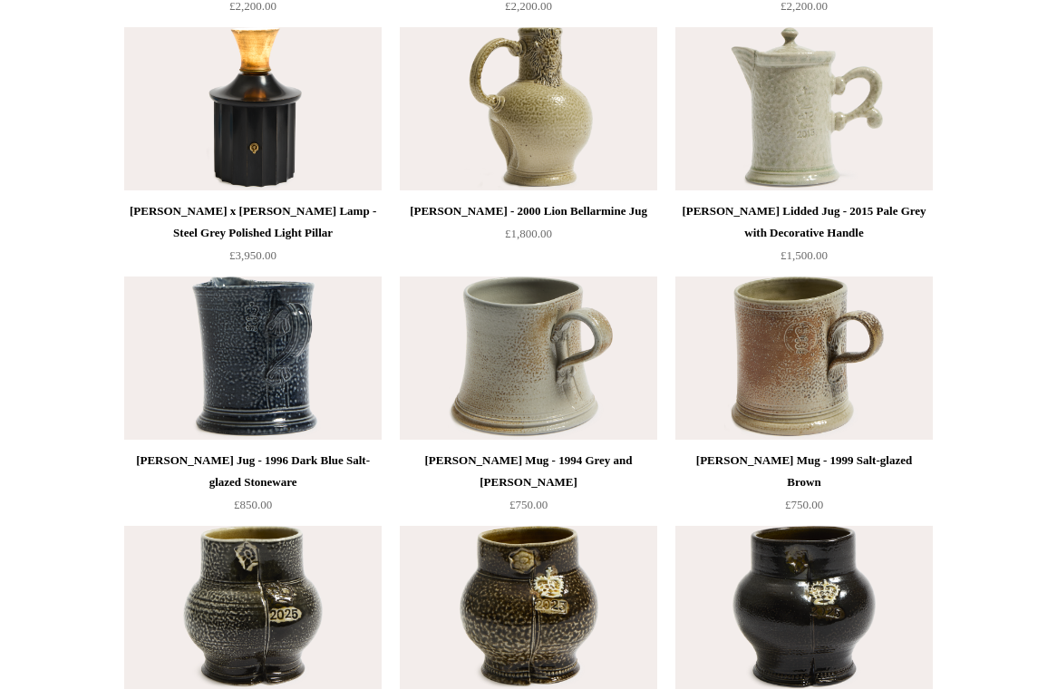
scroll to position [3434, 0]
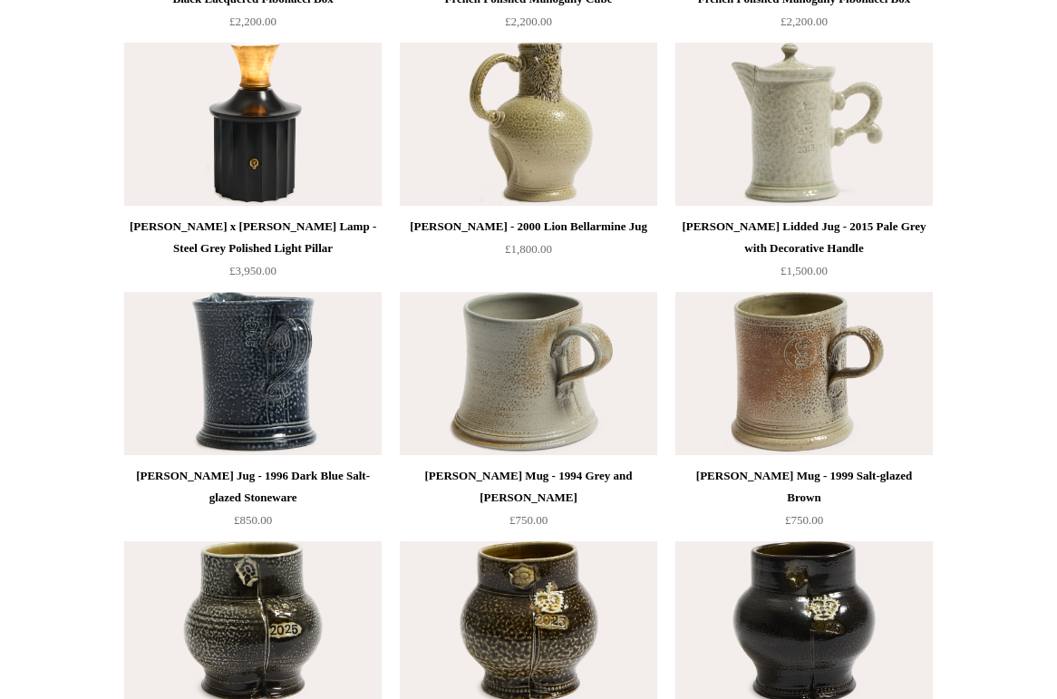
click at [577, 132] on img at bounding box center [528, 124] width 257 height 163
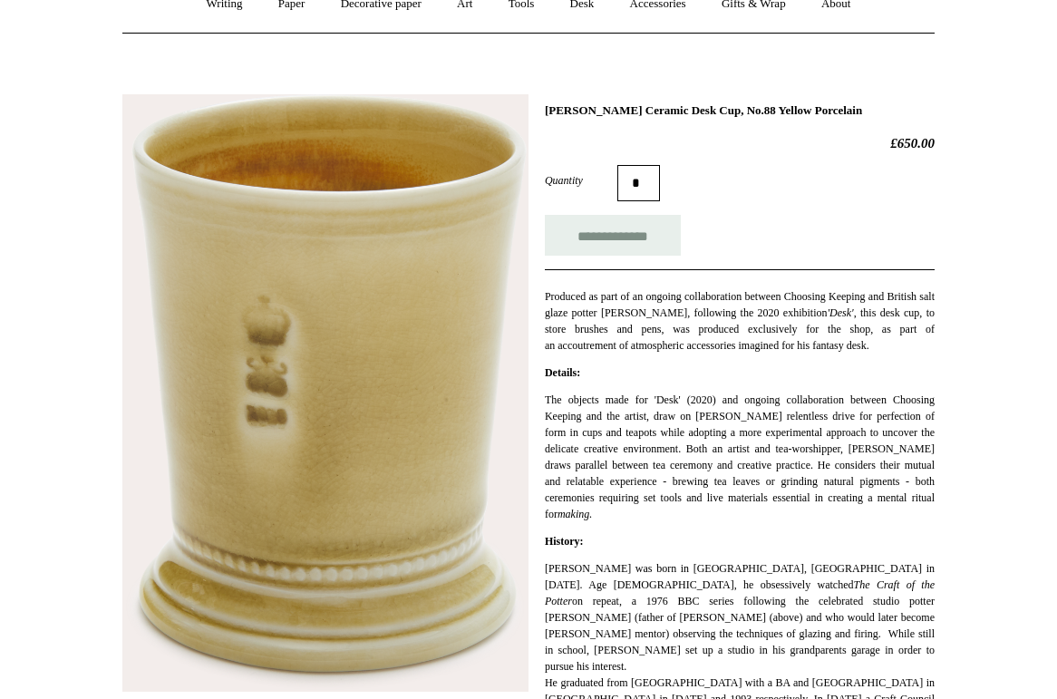
scroll to position [196, 0]
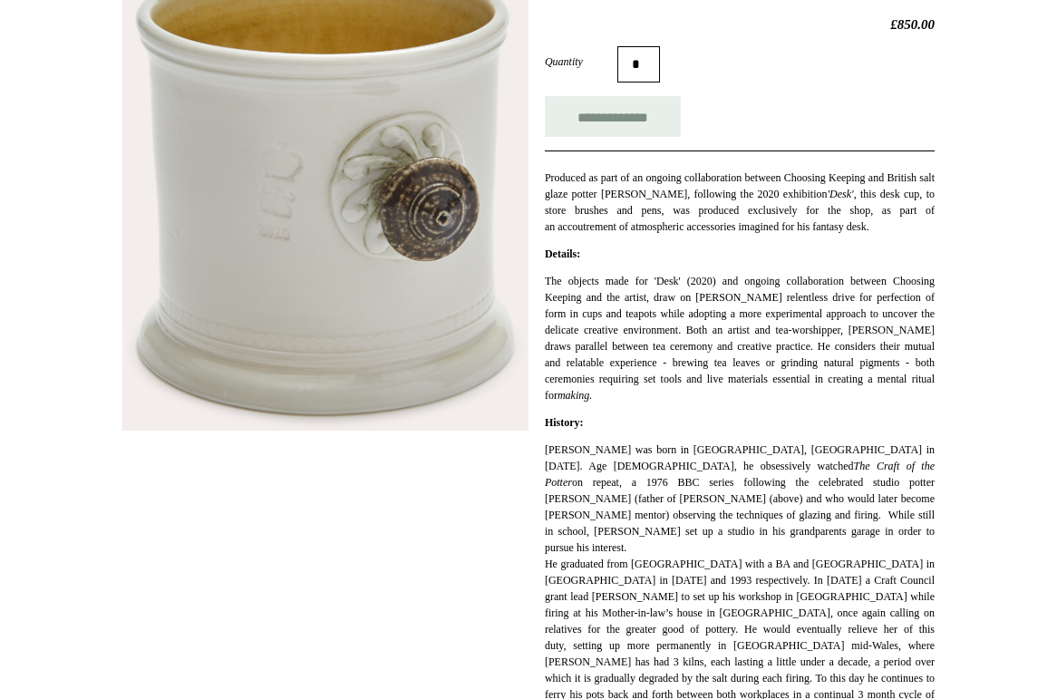
scroll to position [331, 0]
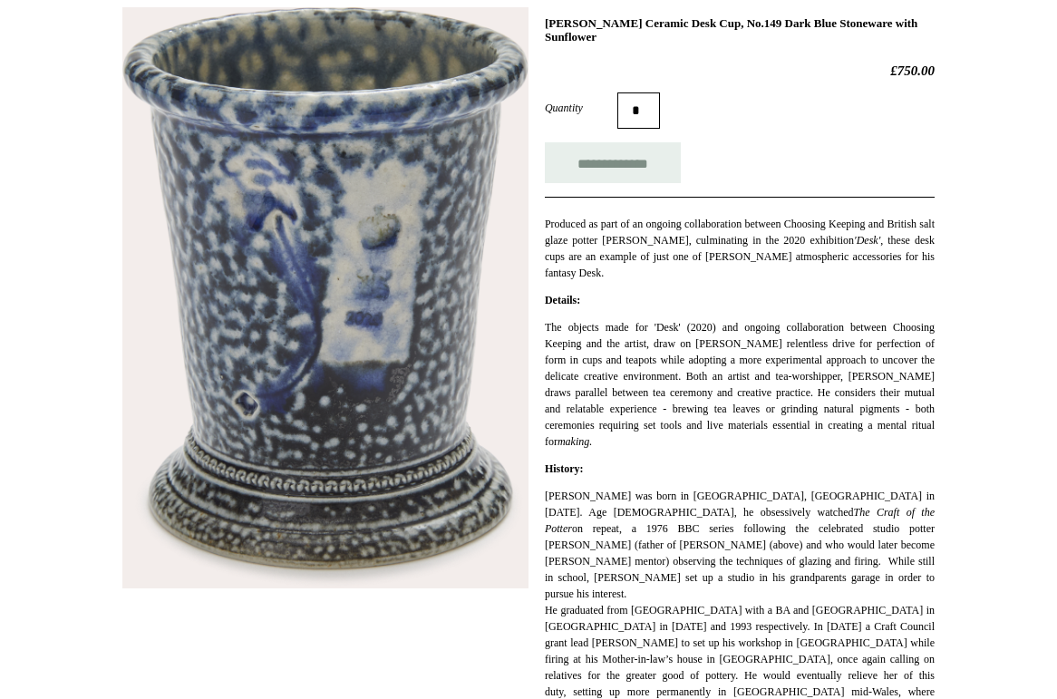
scroll to position [358, 0]
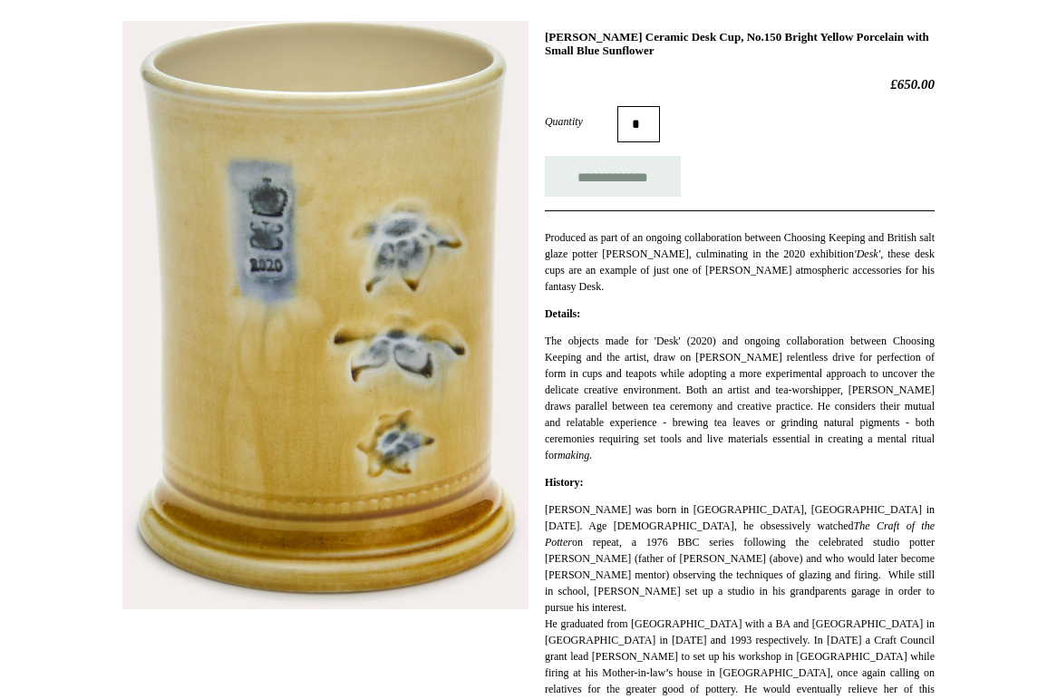
scroll to position [256, 0]
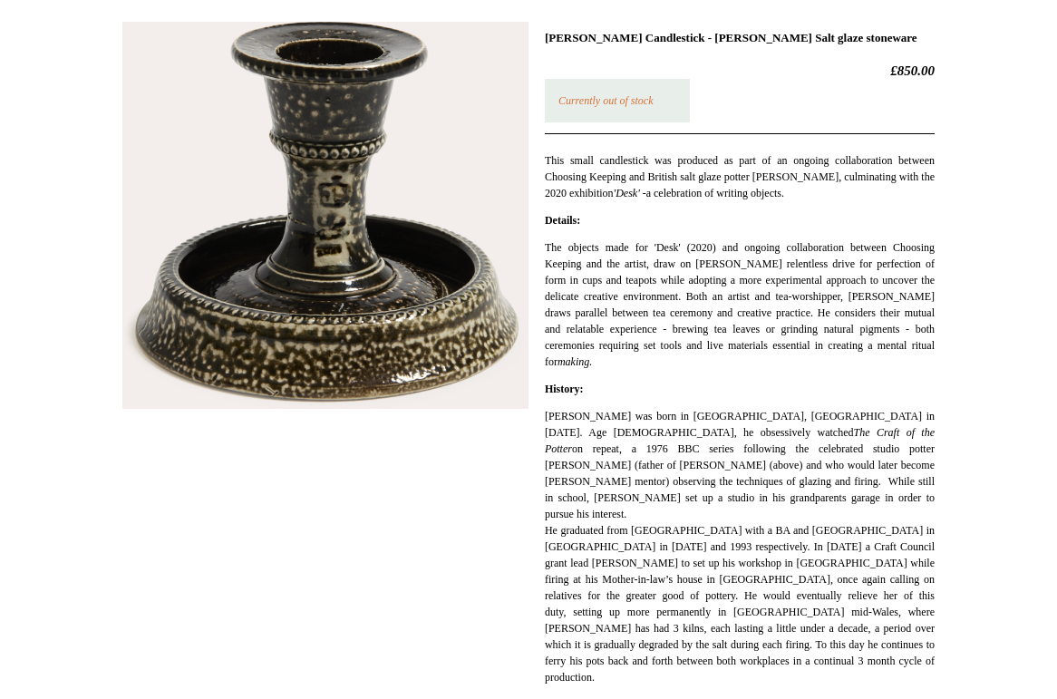
scroll to position [255, 0]
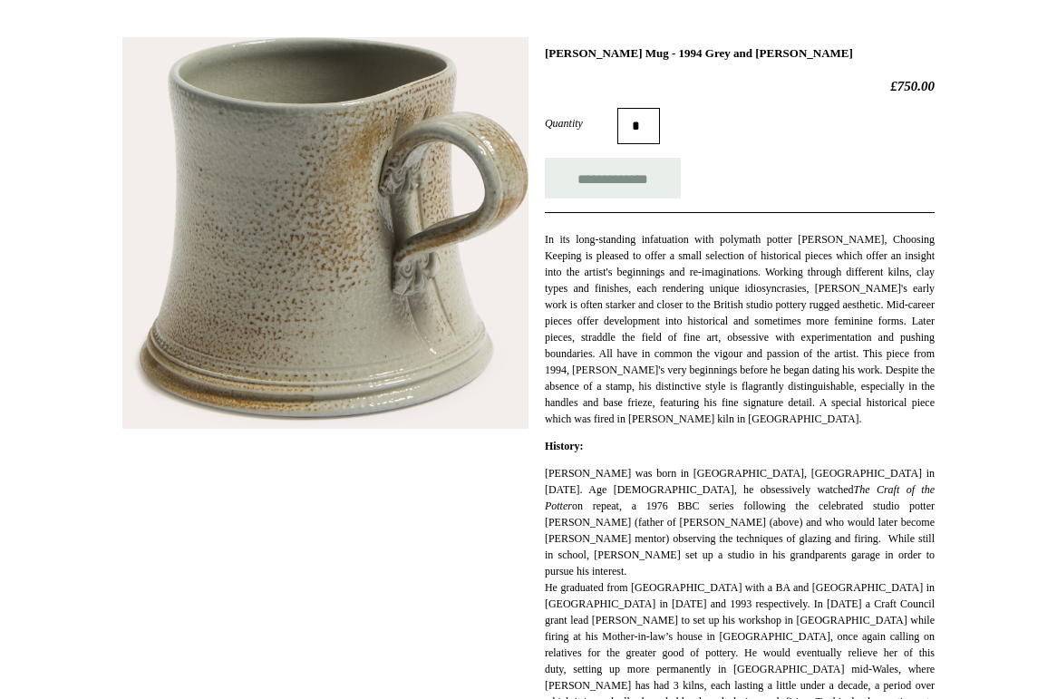
scroll to position [247, 0]
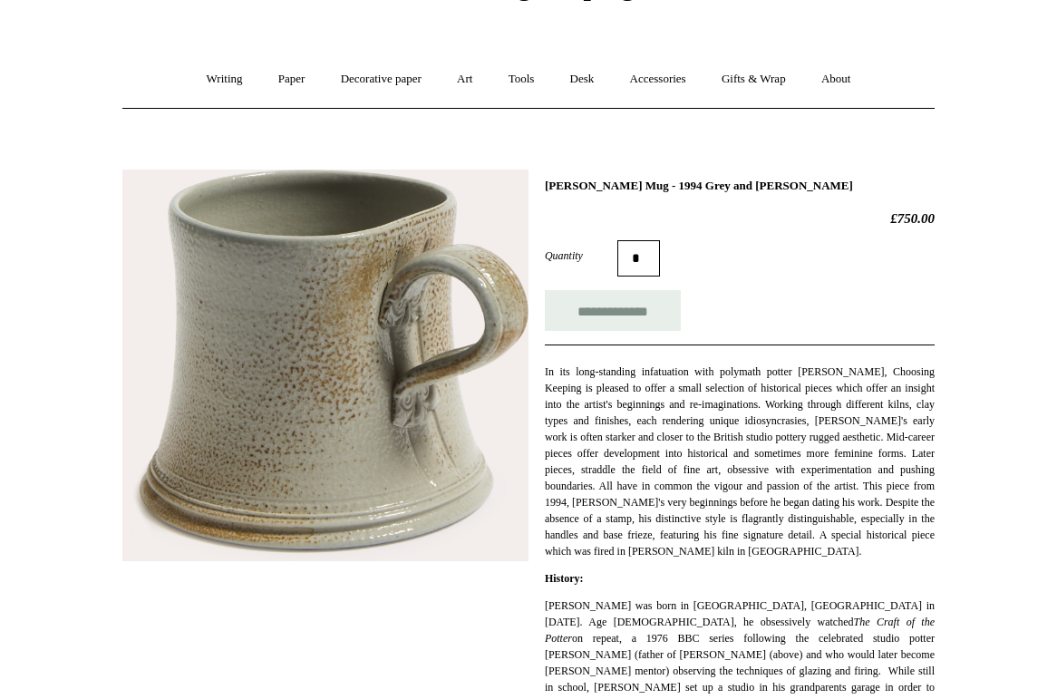
scroll to position [112, 0]
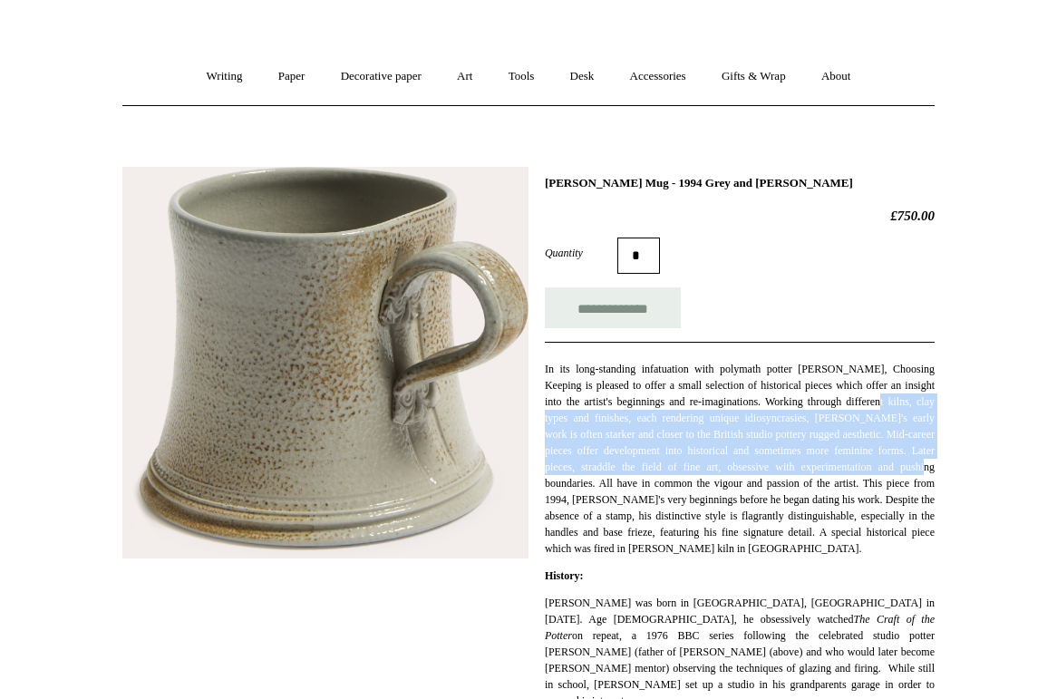
drag, startPoint x: 578, startPoint y: 422, endPoint x: 719, endPoint y: 490, distance: 155.7
click at [719, 490] on p "In its long-standing infatuation with polymath potter Steve Harrison, Choosing …" at bounding box center [740, 459] width 390 height 196
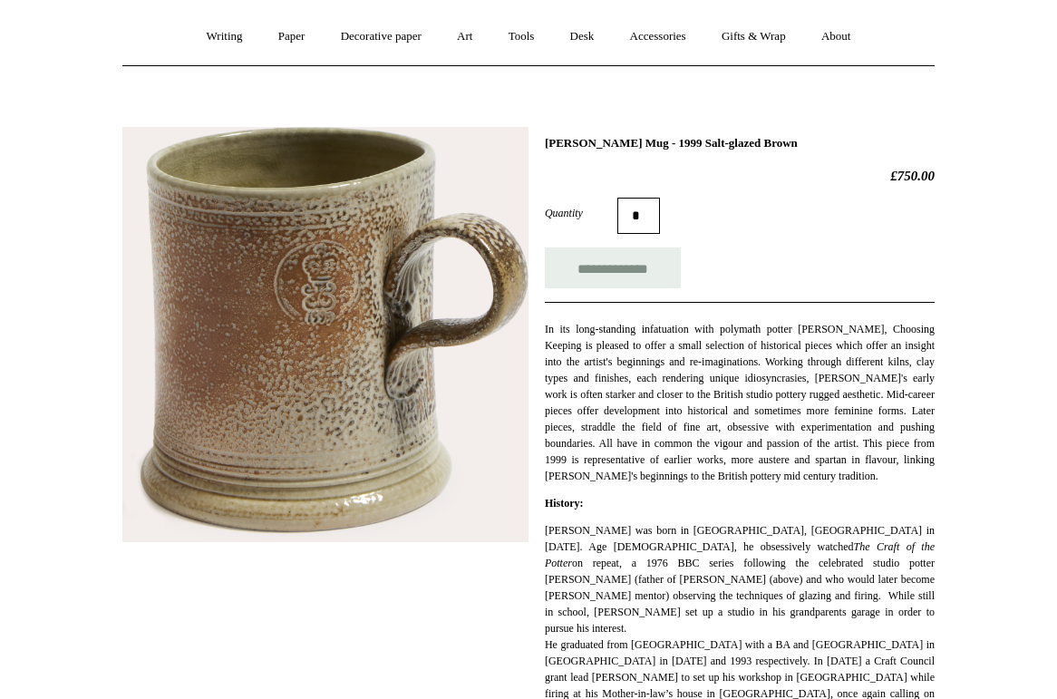
scroll to position [188, 0]
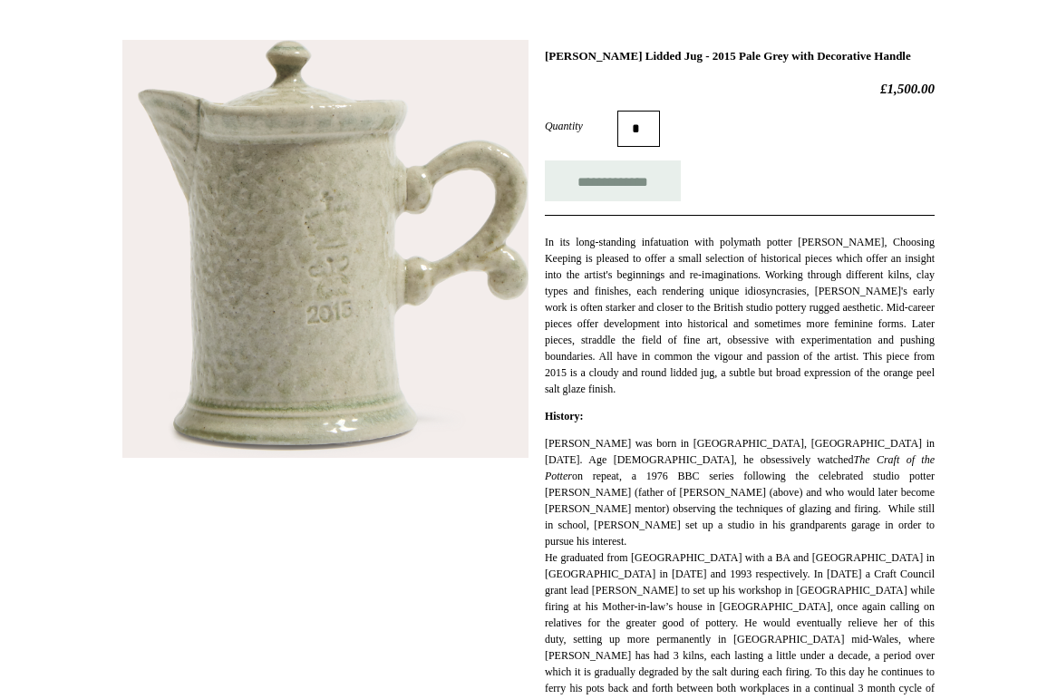
scroll to position [223, 0]
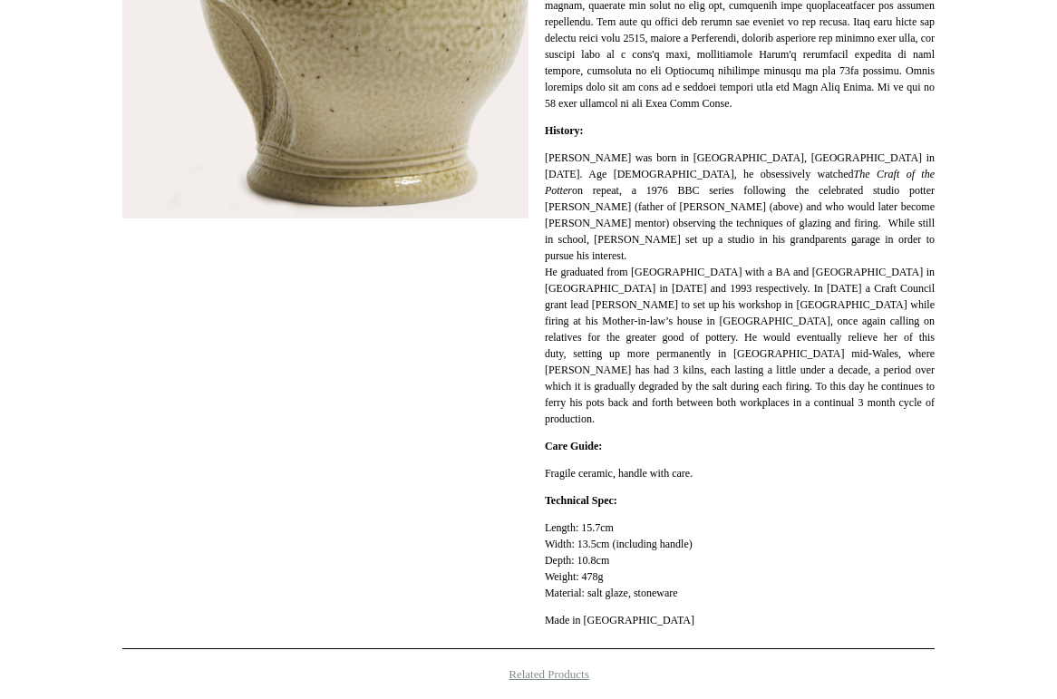
scroll to position [583, 0]
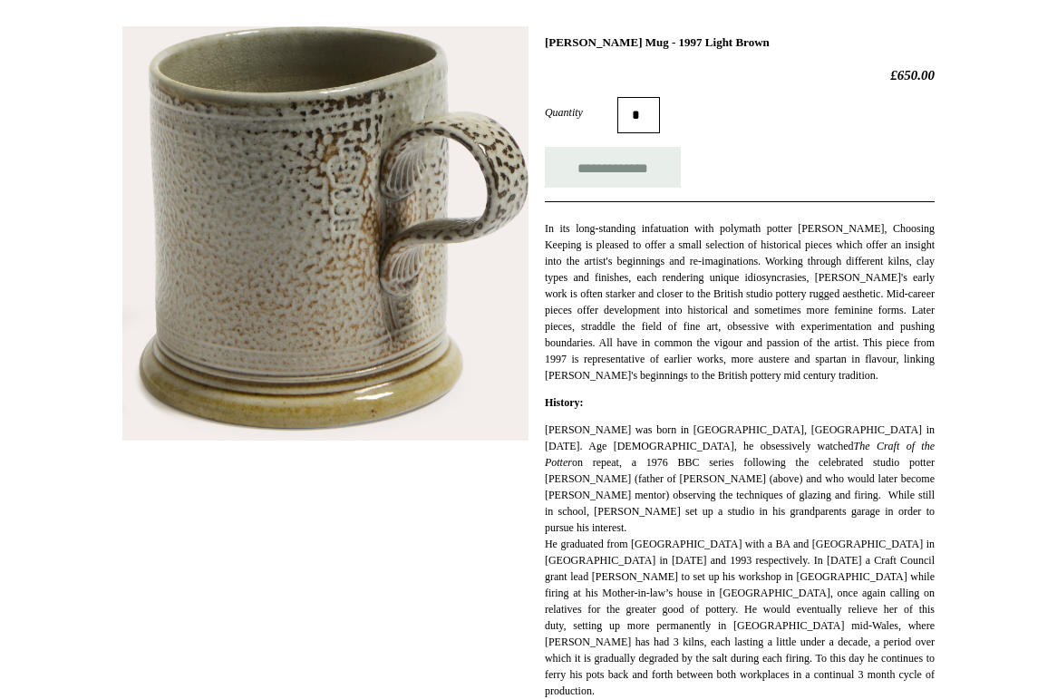
scroll to position [238, 0]
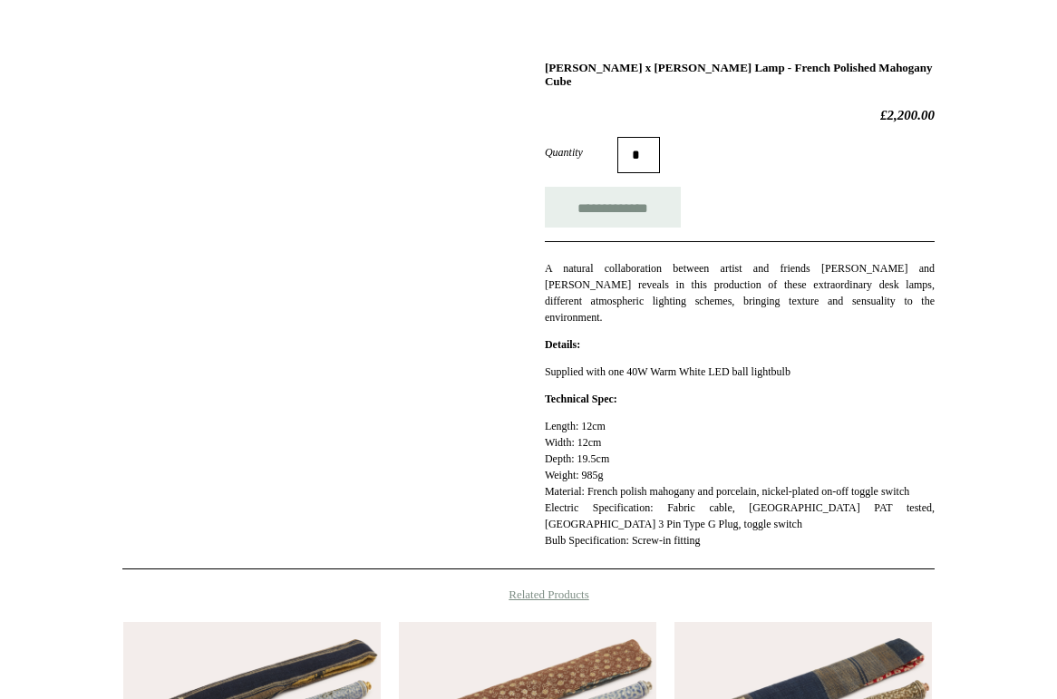
scroll to position [242, 0]
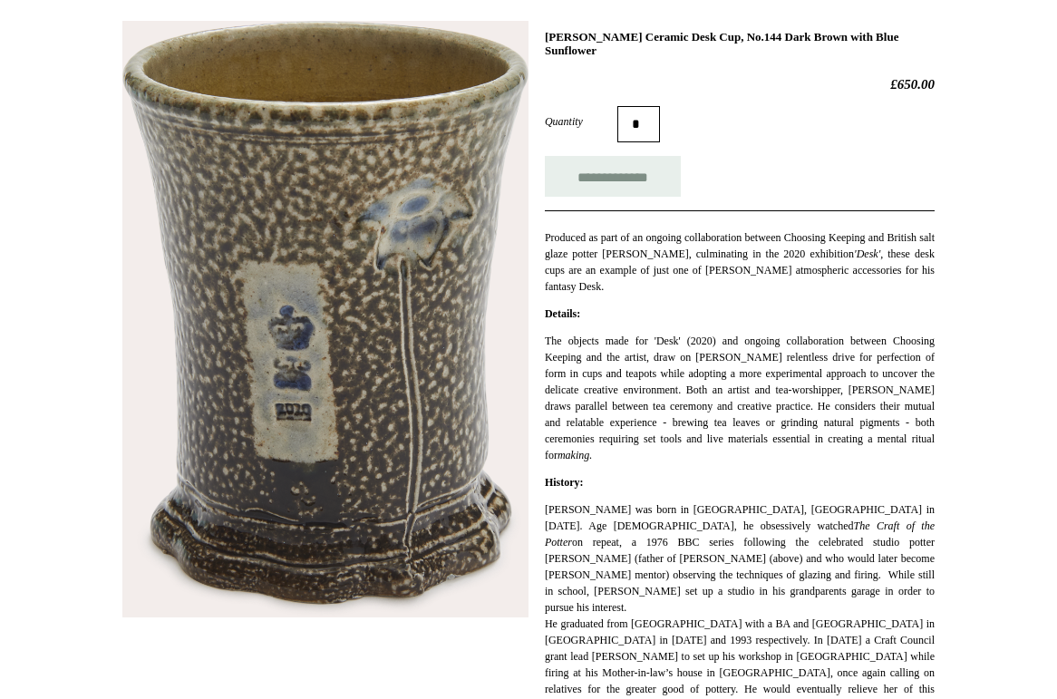
scroll to position [228, 0]
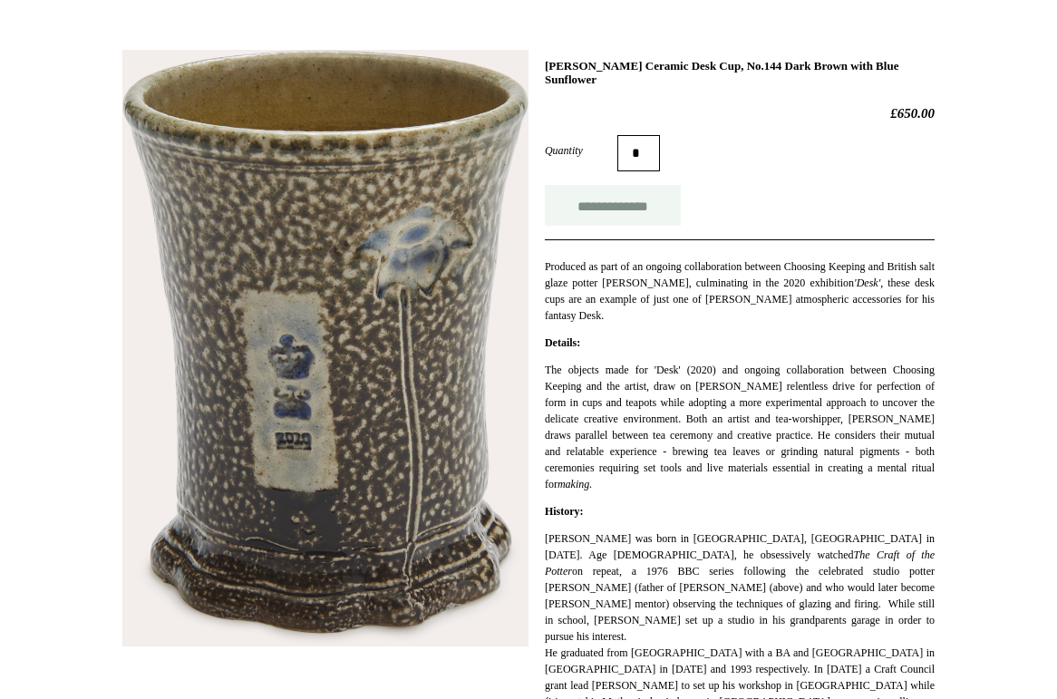
click at [628, 203] on input "**********" at bounding box center [613, 205] width 136 height 41
type input "**********"
drag, startPoint x: 375, startPoint y: 332, endPoint x: 643, endPoint y: 35, distance: 399.2
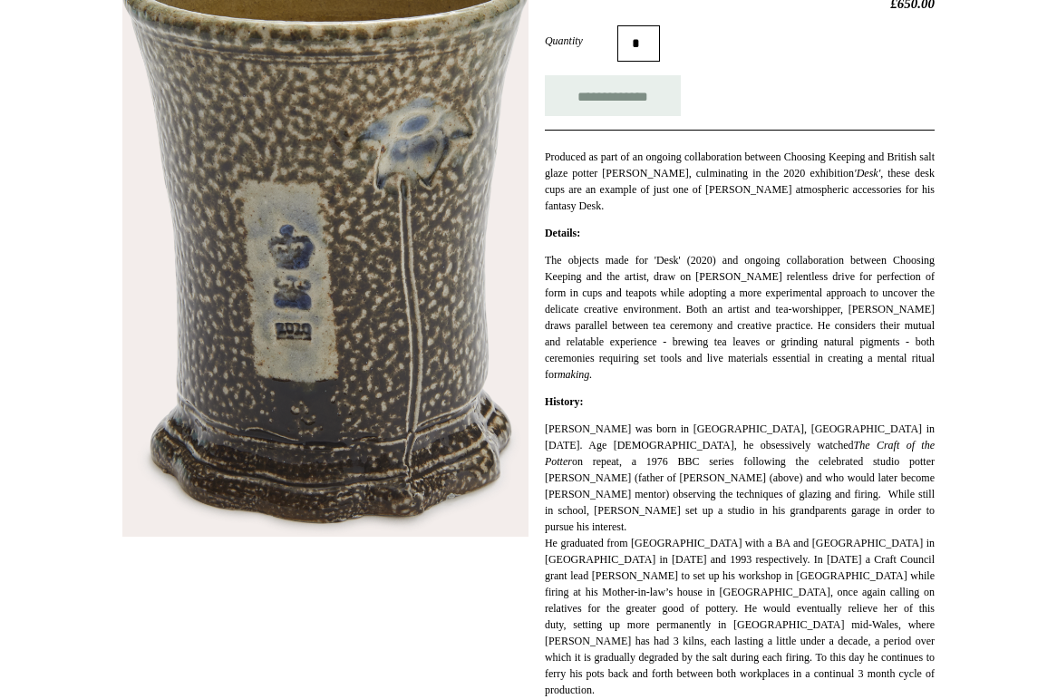
scroll to position [314, 0]
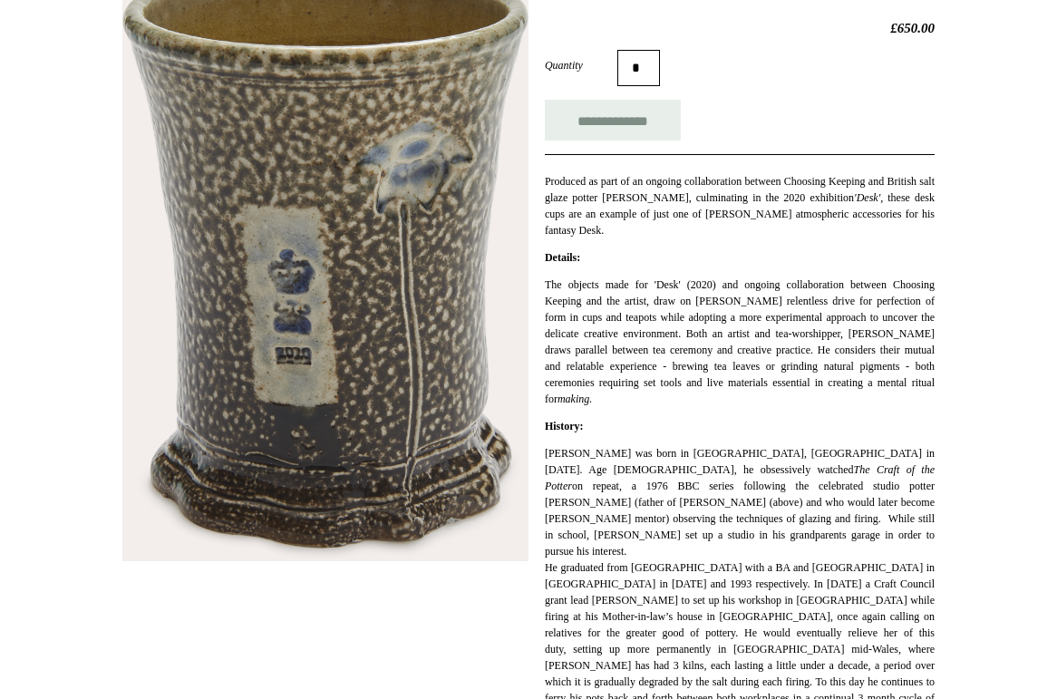
drag, startPoint x: 681, startPoint y: 386, endPoint x: 598, endPoint y: 384, distance: 82.5
click at [665, 386] on p "The objects made for 'Desk' (2020) and ongoing collaboration between Choosing K…" at bounding box center [740, 341] width 390 height 131
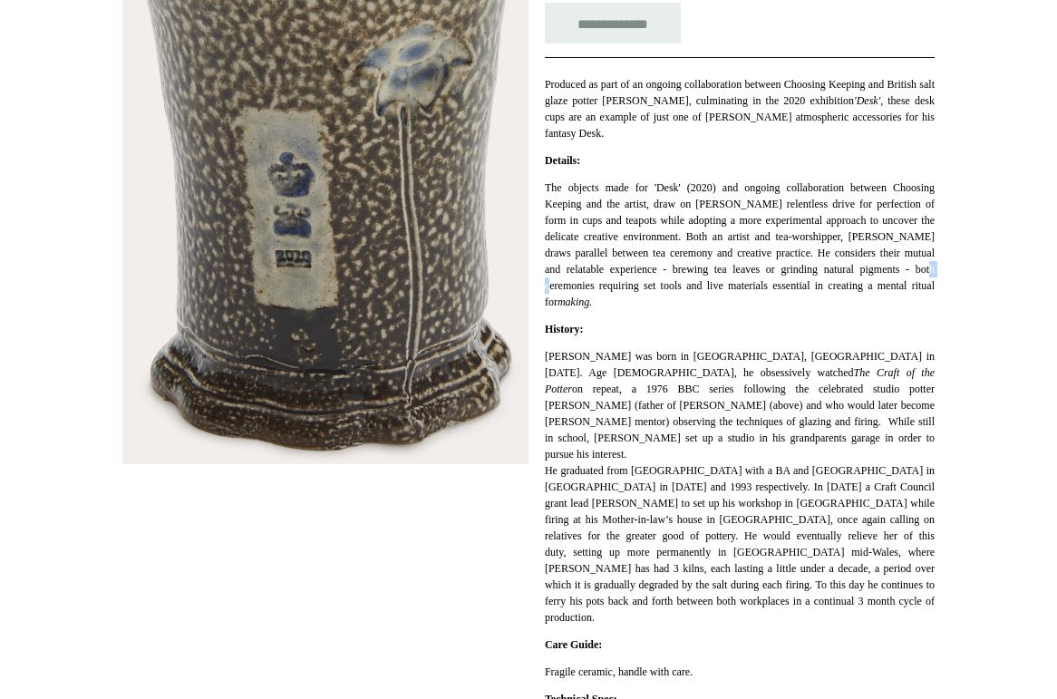
scroll to position [432, 0]
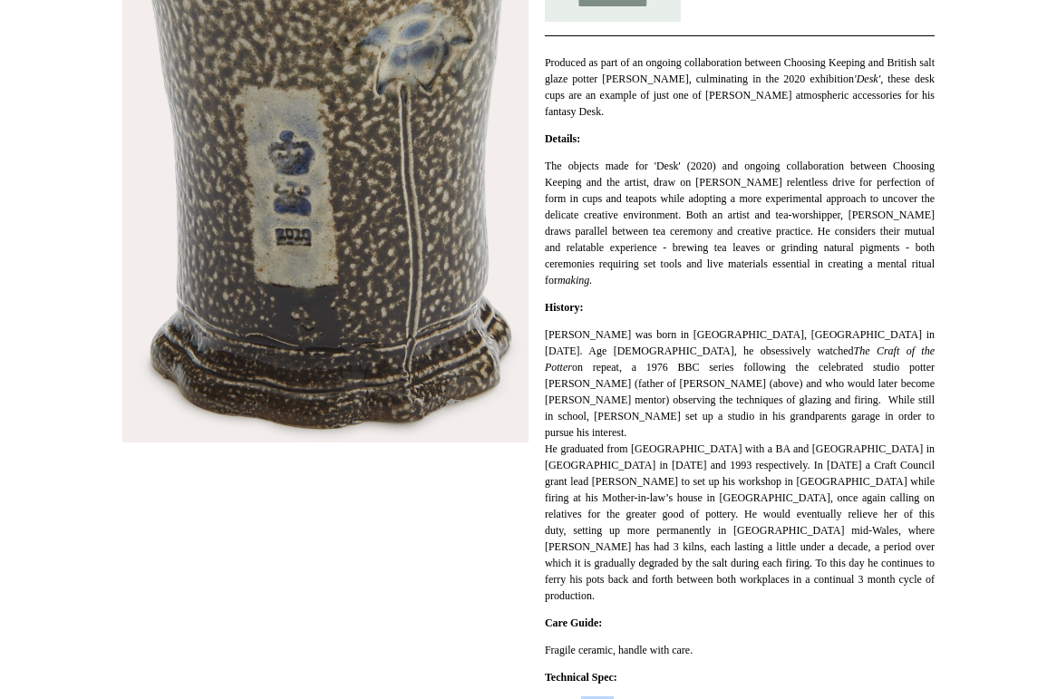
drag, startPoint x: 584, startPoint y: 673, endPoint x: 632, endPoint y: 673, distance: 48.0
copy p "10.5cm"
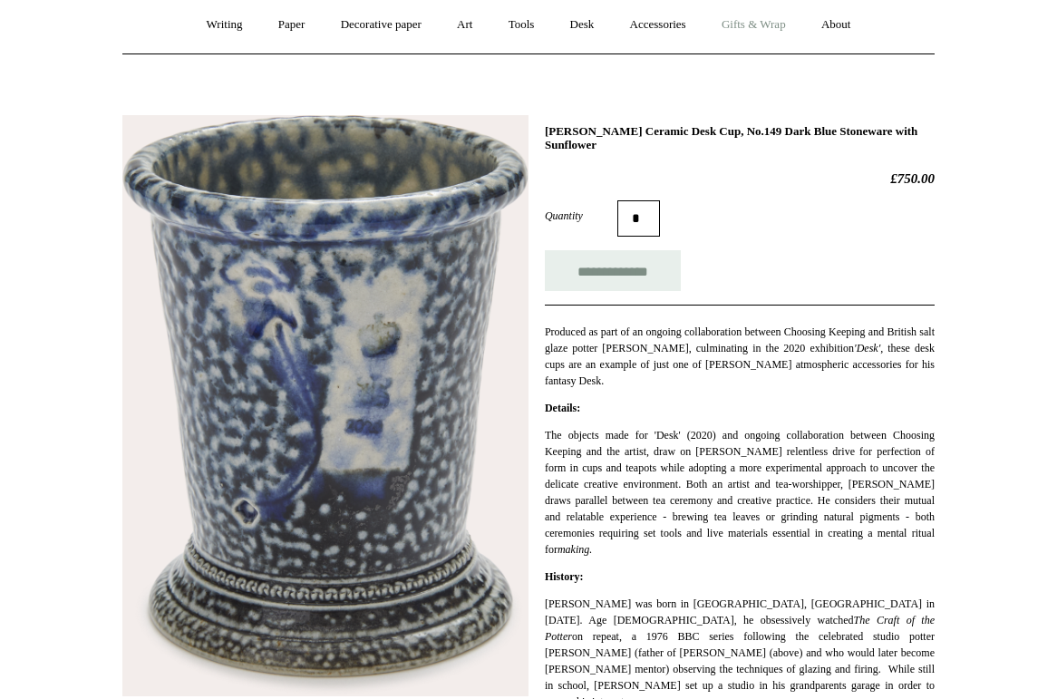
scroll to position [153, 0]
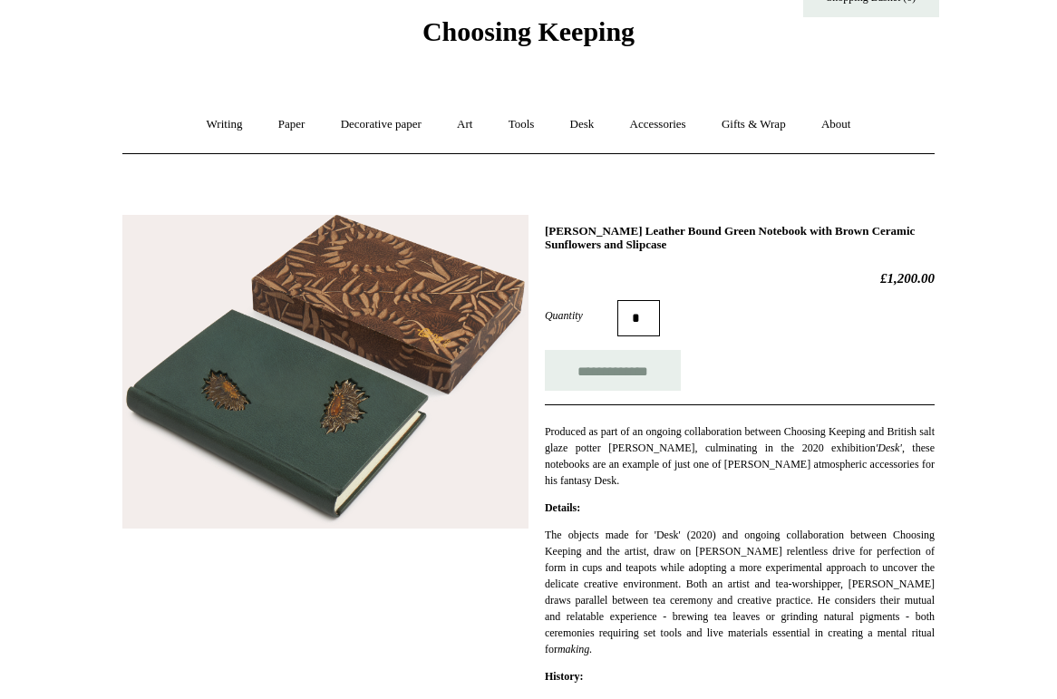
scroll to position [85, 0]
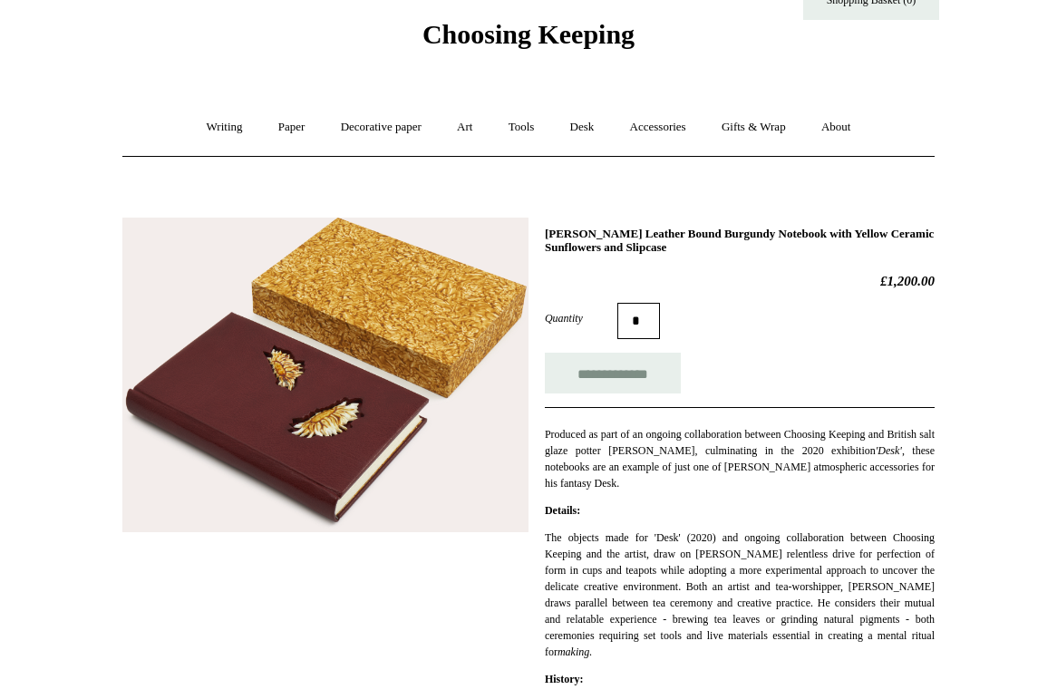
scroll to position [65, 0]
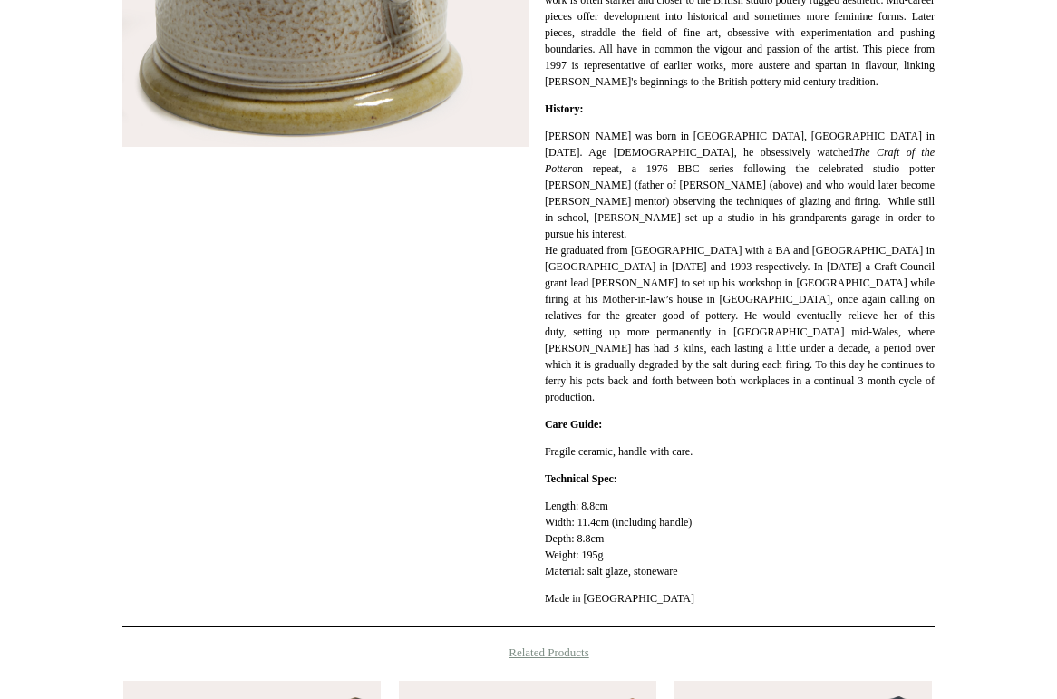
scroll to position [566, 0]
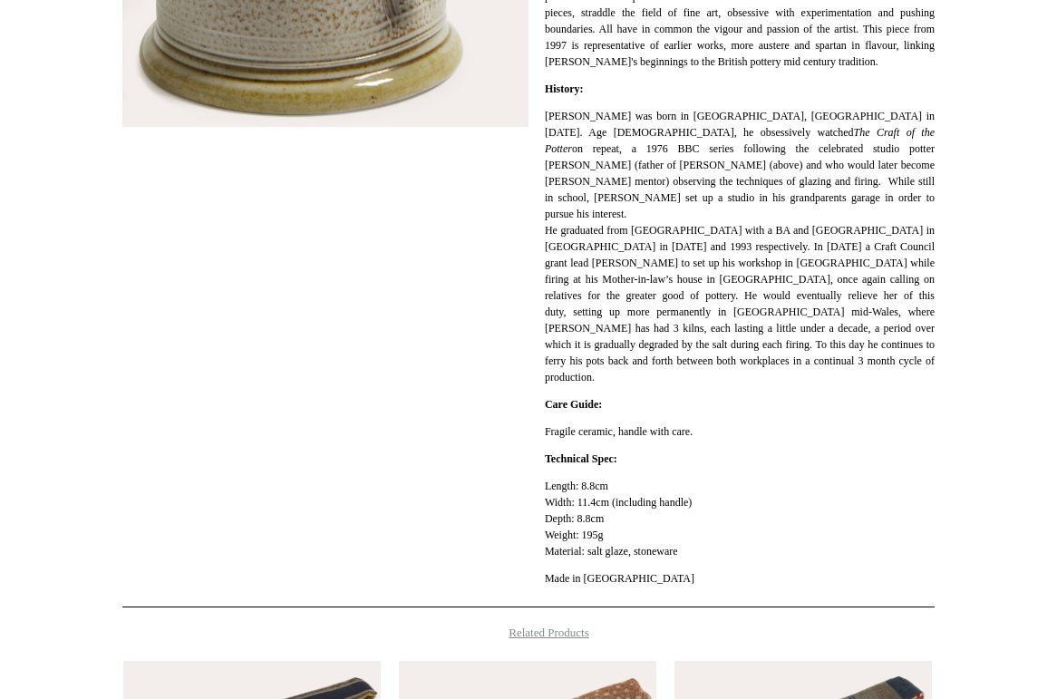
drag, startPoint x: 587, startPoint y: 471, endPoint x: 616, endPoint y: 474, distance: 28.2
click at [616, 478] on p "Length: 8.8cm Width: 11.4cm (including handle) Depth: 8.8cm Weight: 195g Materi…" at bounding box center [740, 519] width 390 height 82
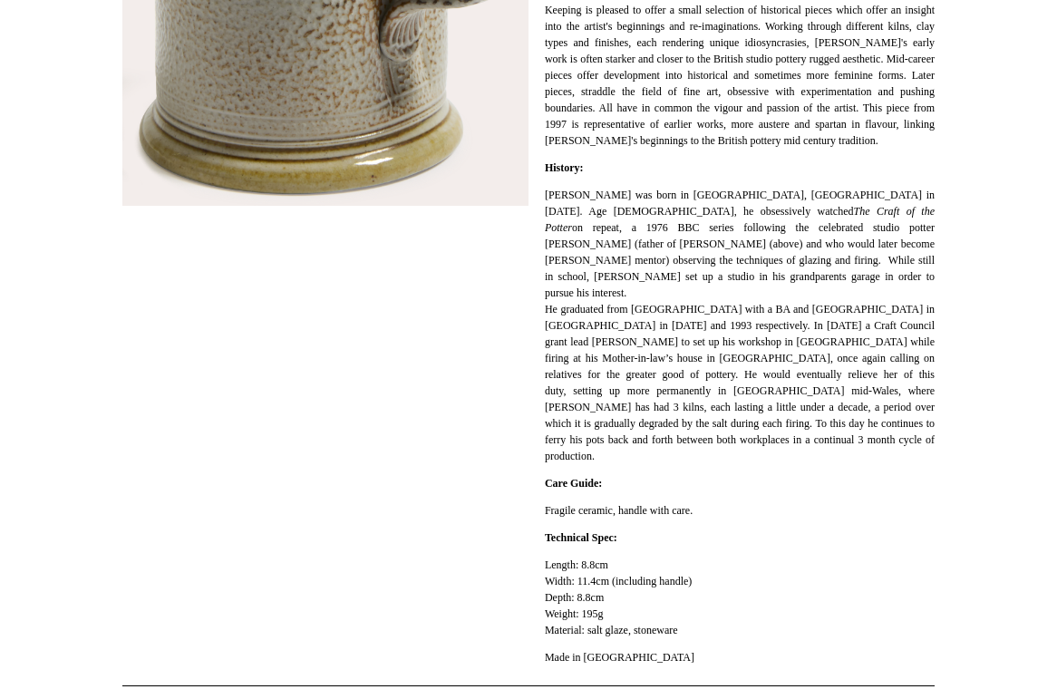
scroll to position [500, 0]
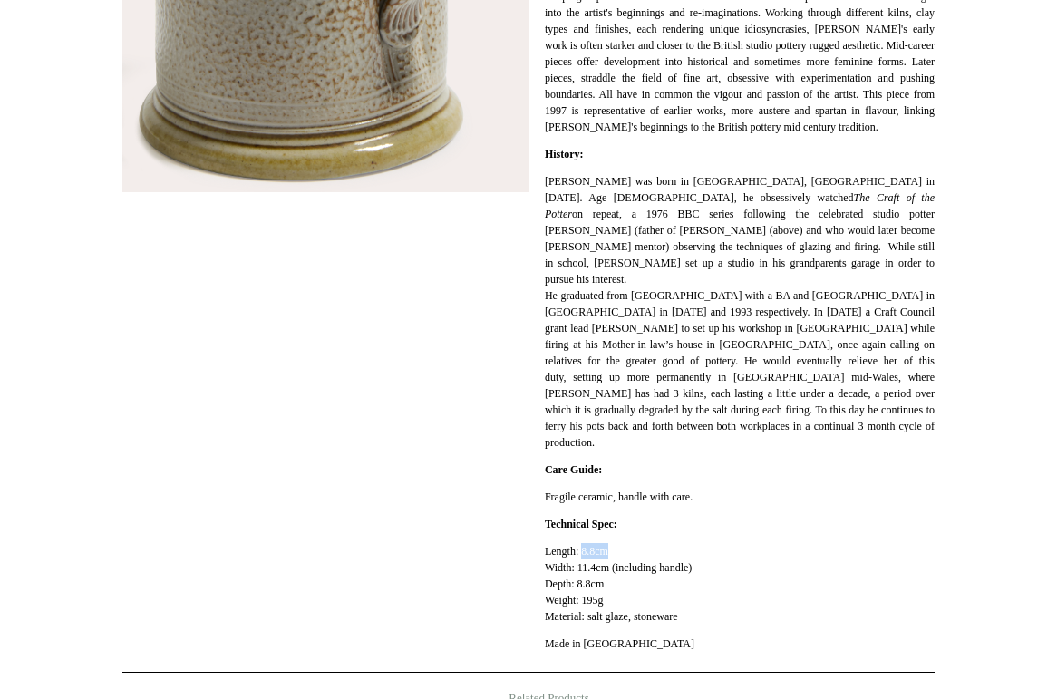
drag, startPoint x: 585, startPoint y: 535, endPoint x: 621, endPoint y: 535, distance: 36.3
click at [621, 543] on p "Length: 8.8cm Width: 11.4cm (including handle) Depth: 8.8cm Weight: 195g Materi…" at bounding box center [740, 584] width 390 height 82
copy p "8.8cm"
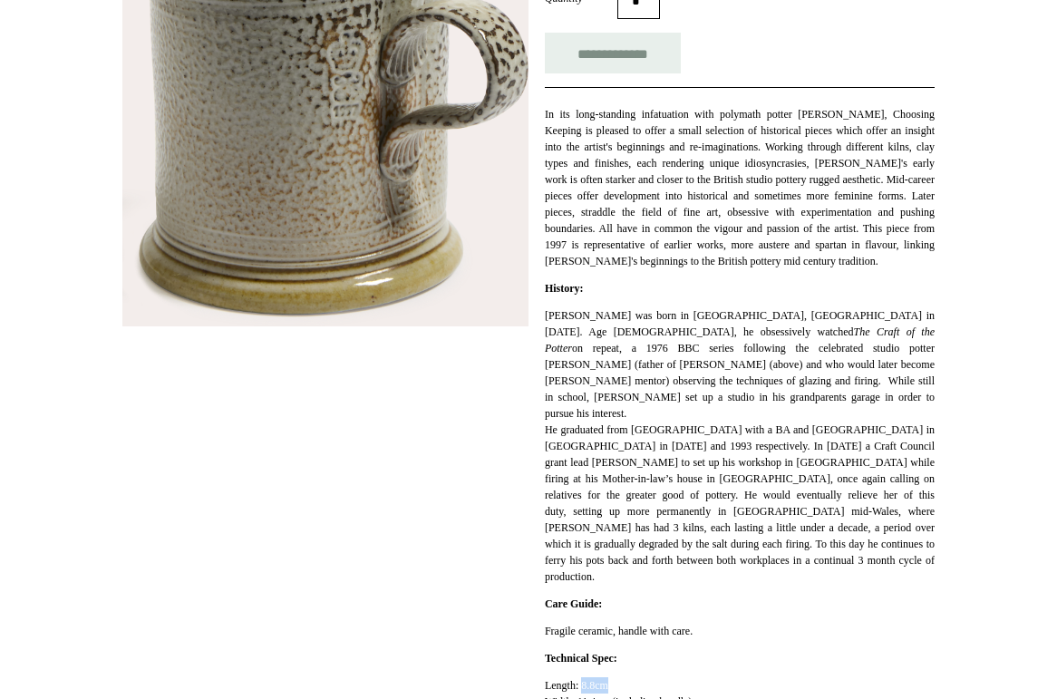
scroll to position [272, 0]
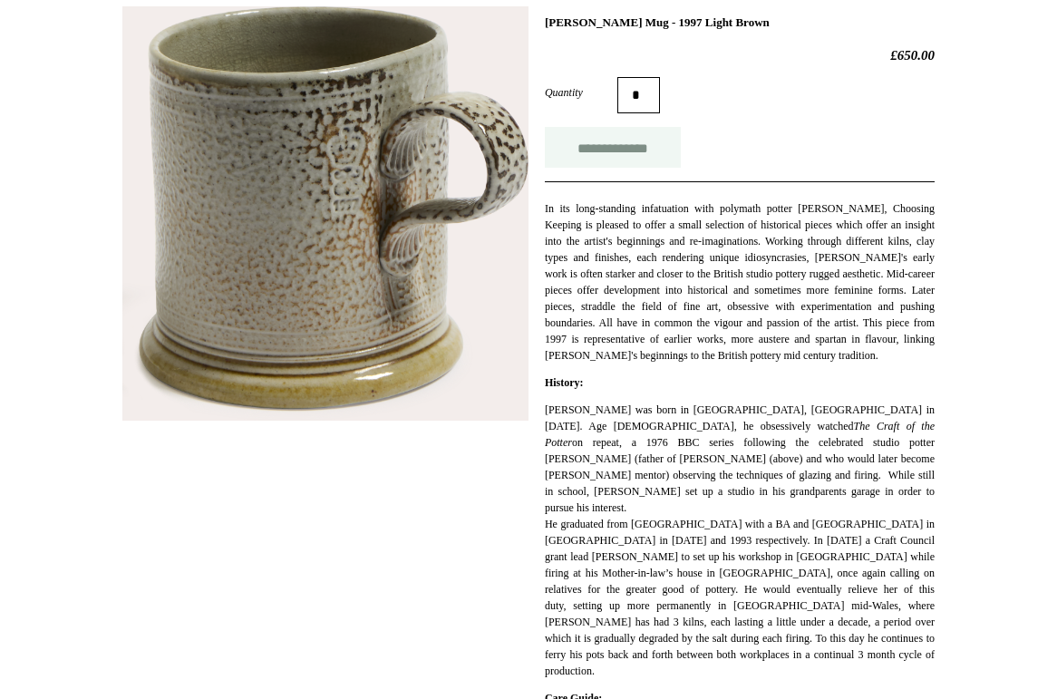
click at [606, 145] on input "**********" at bounding box center [613, 147] width 136 height 41
type input "**********"
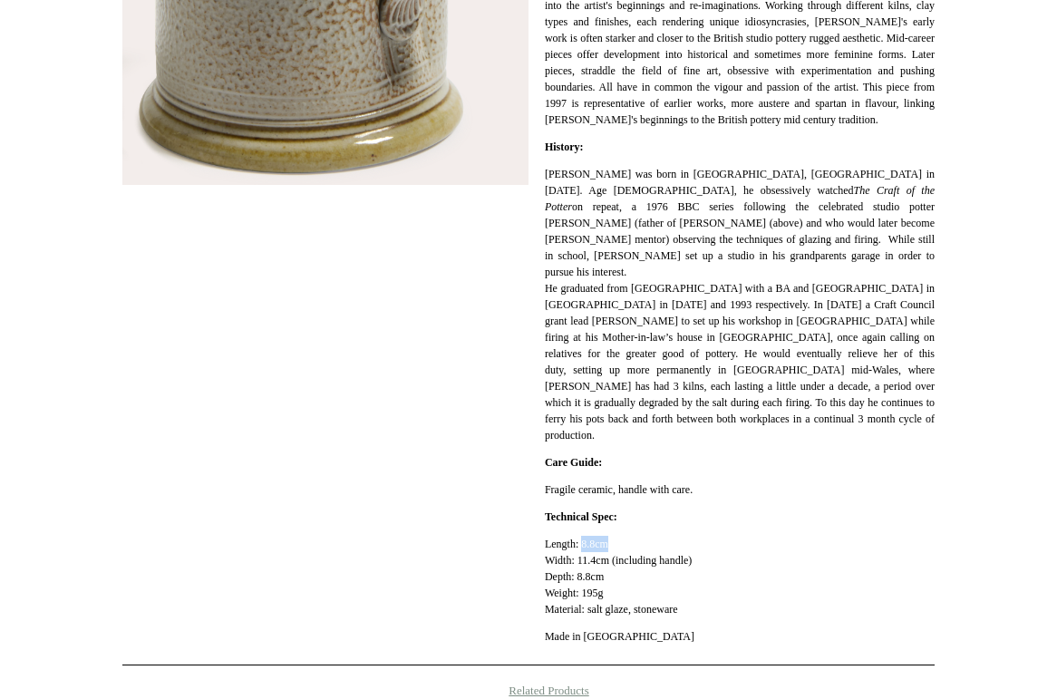
scroll to position [545, 0]
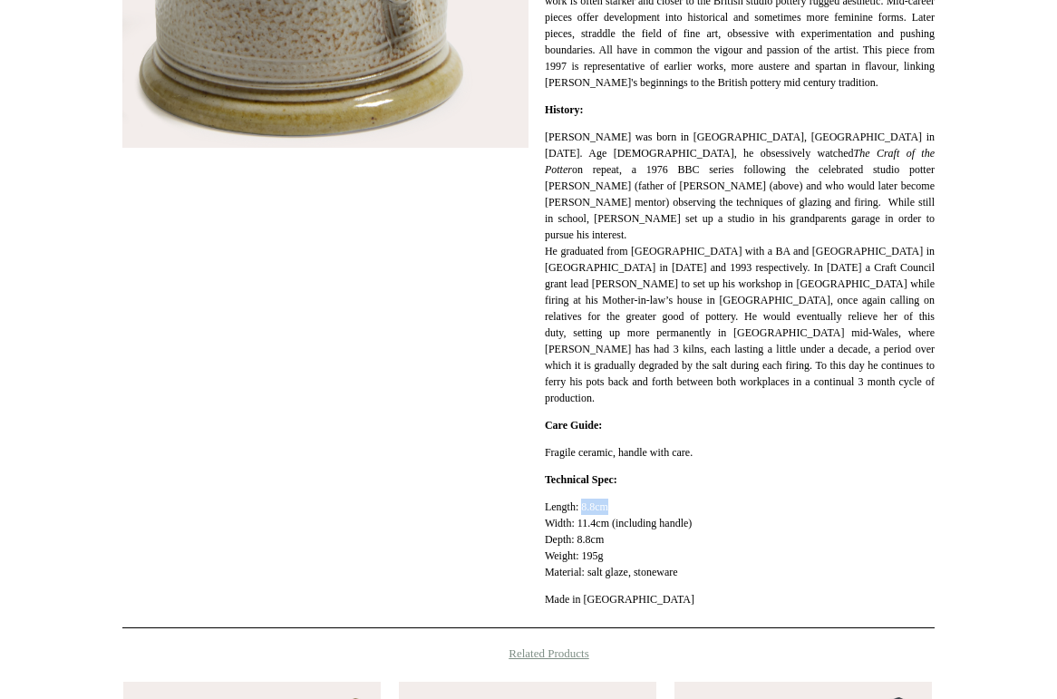
copy p "8.8cm"
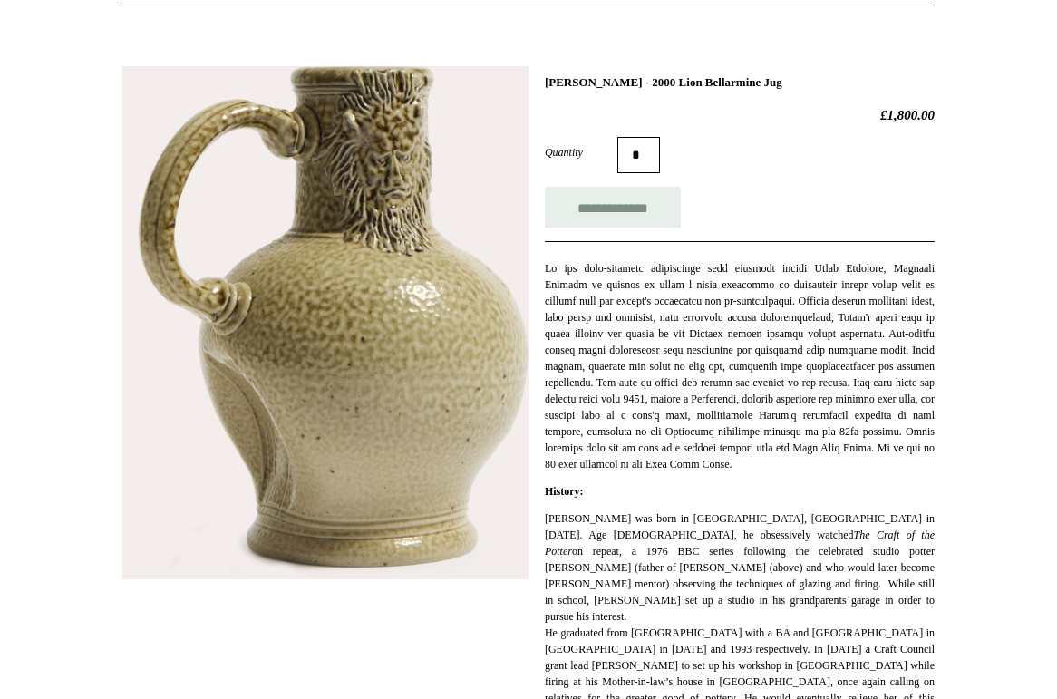
scroll to position [190, 0]
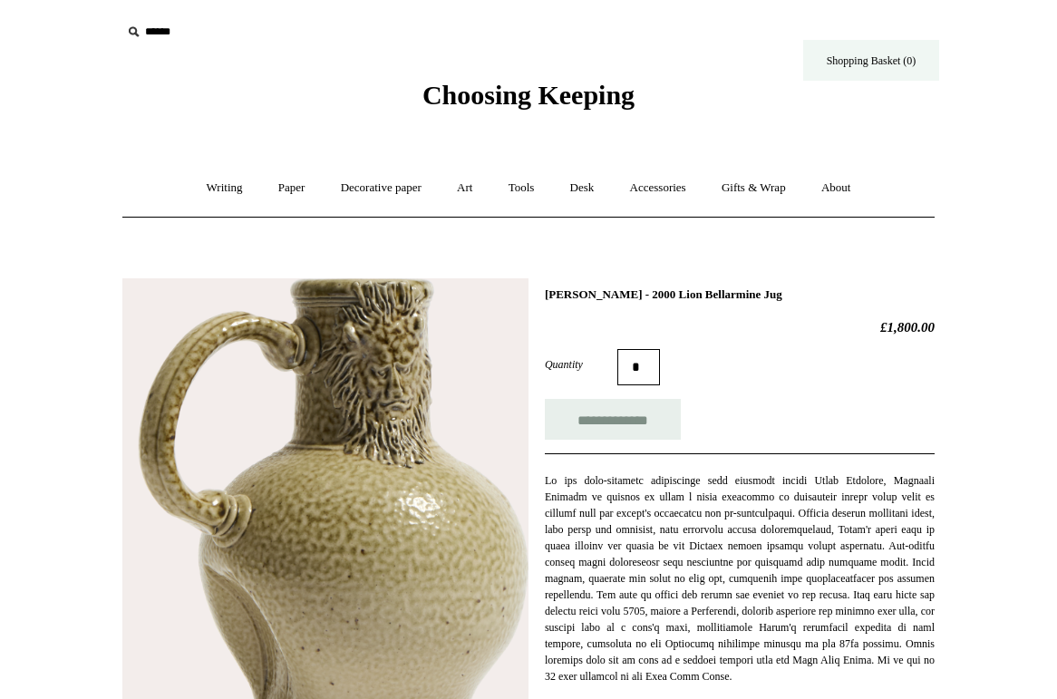
click at [888, 70] on link "Shopping Basket (0)" at bounding box center [871, 60] width 136 height 41
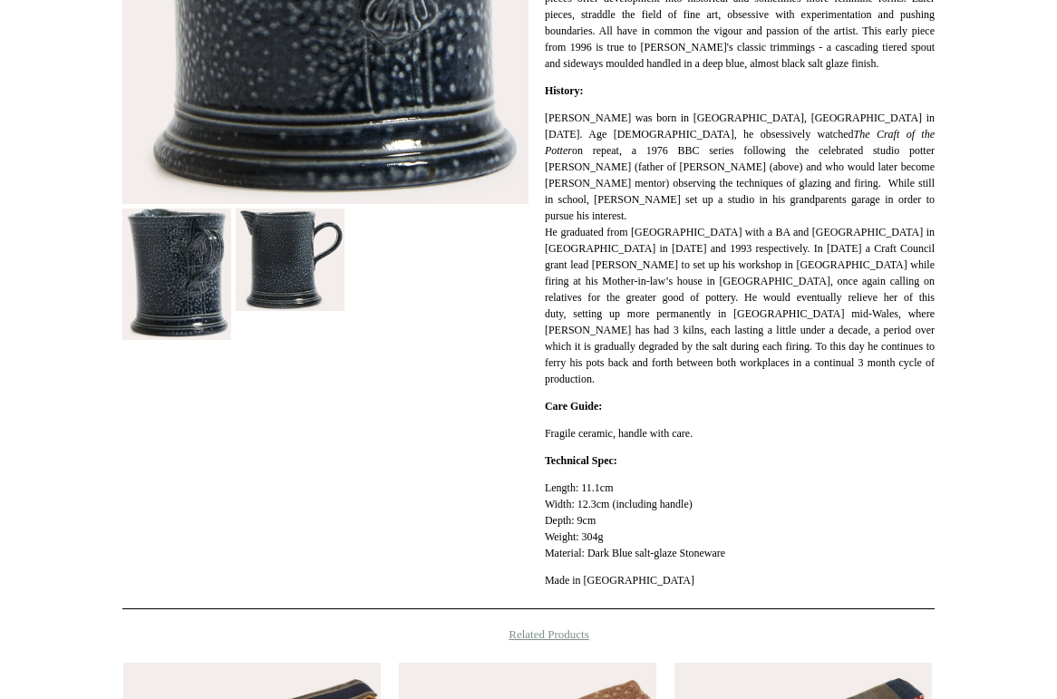
scroll to position [596, 0]
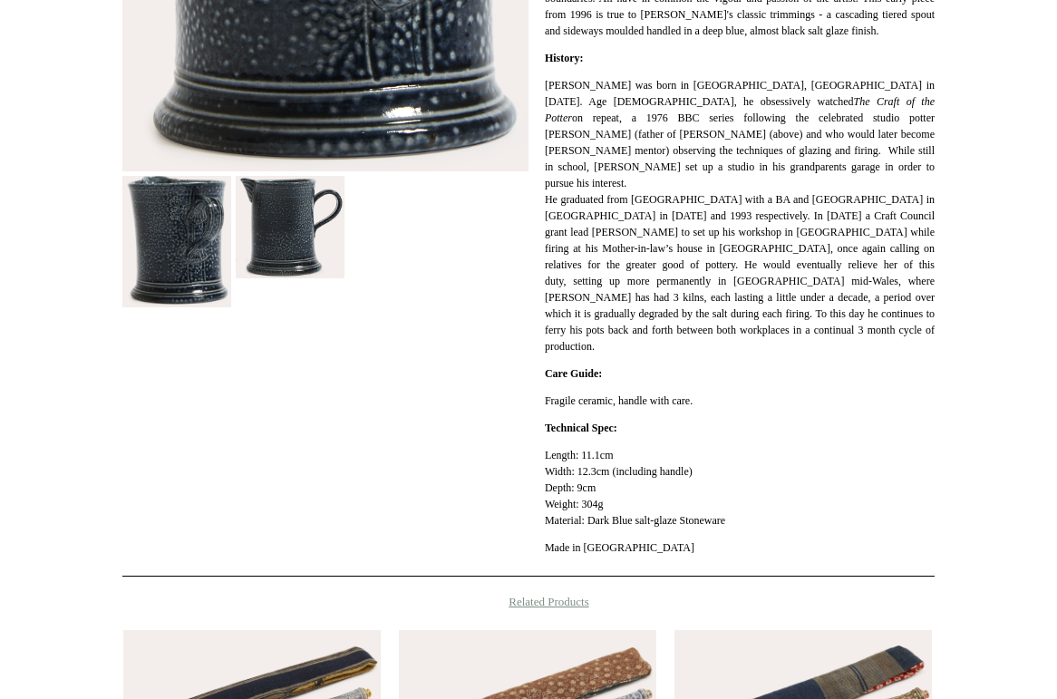
click at [292, 264] on img at bounding box center [290, 227] width 109 height 102
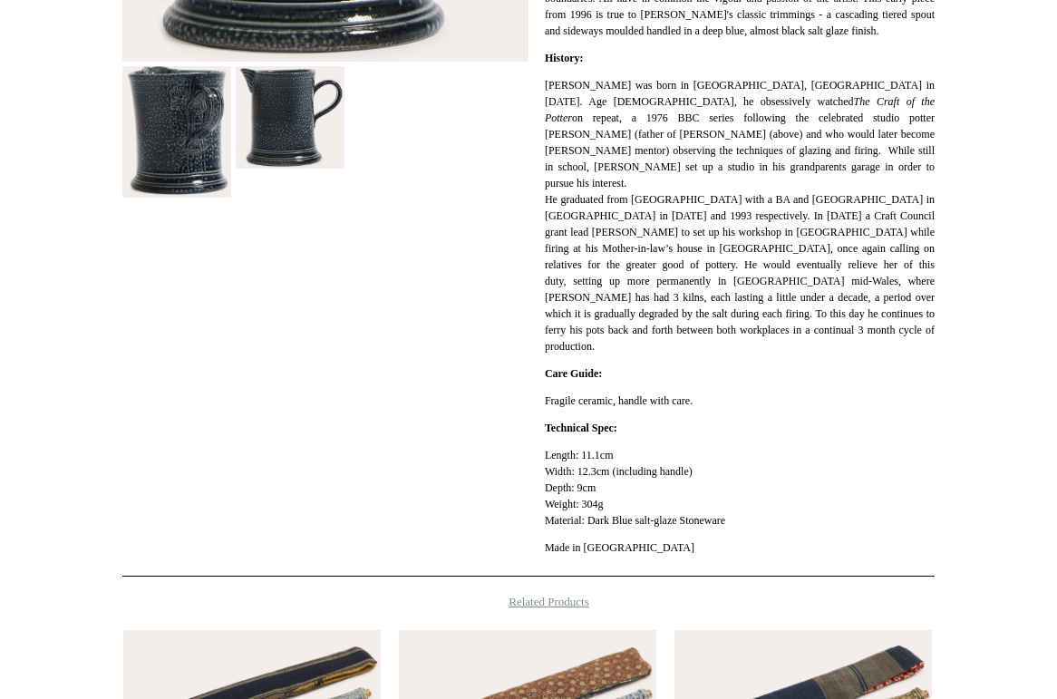
scroll to position [272, 0]
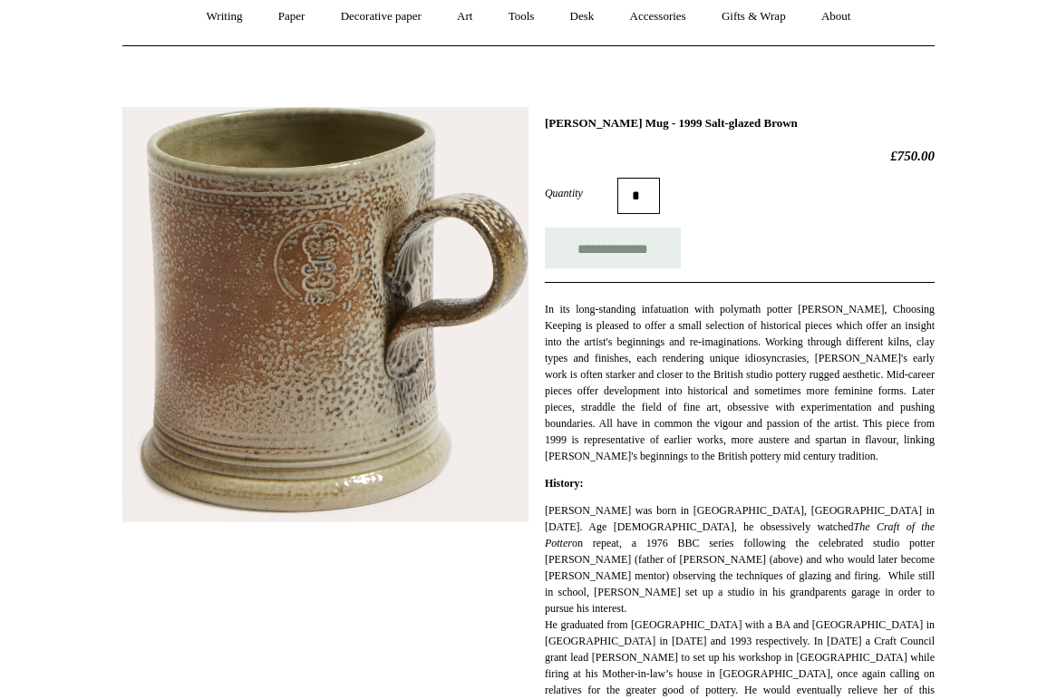
scroll to position [181, 0]
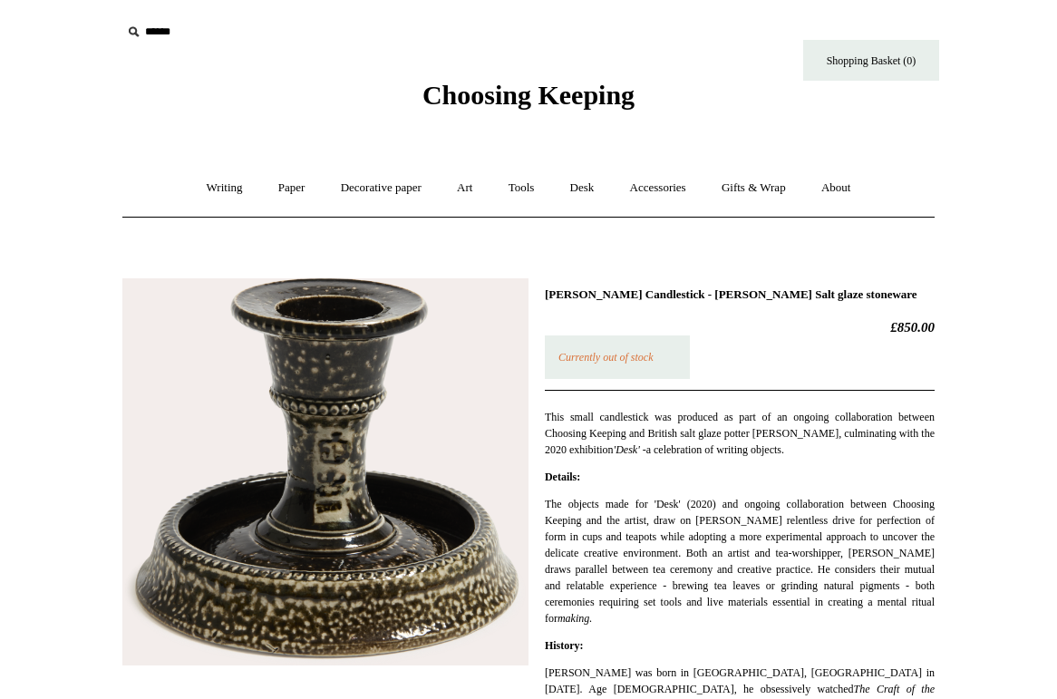
scroll to position [266, 0]
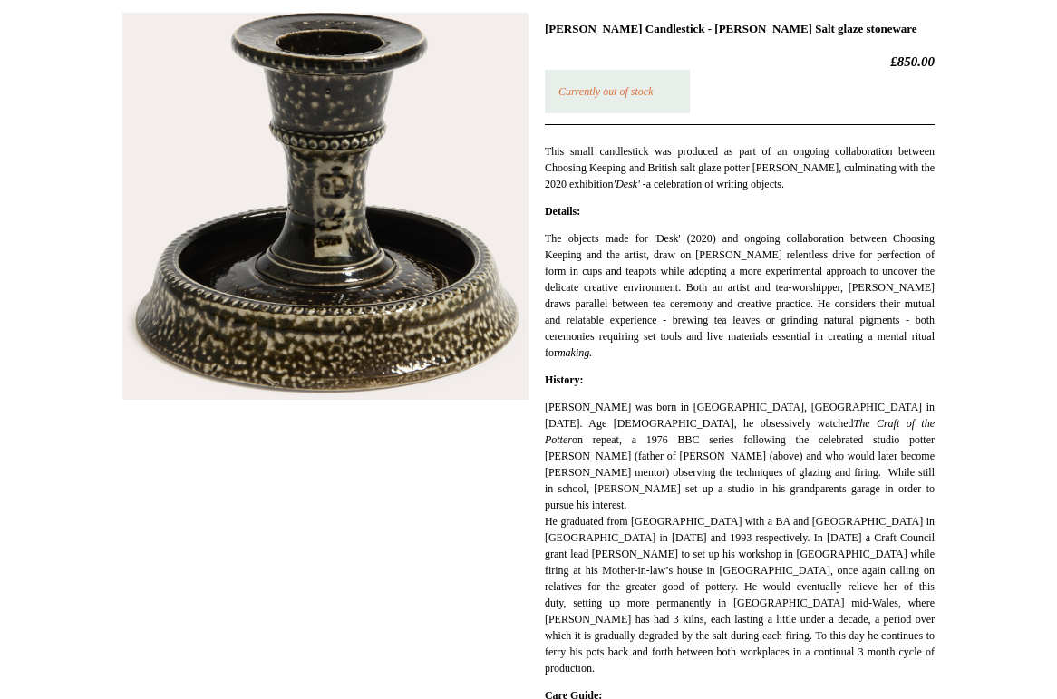
click at [604, 92] on em "Currently out of stock" at bounding box center [605, 91] width 95 height 13
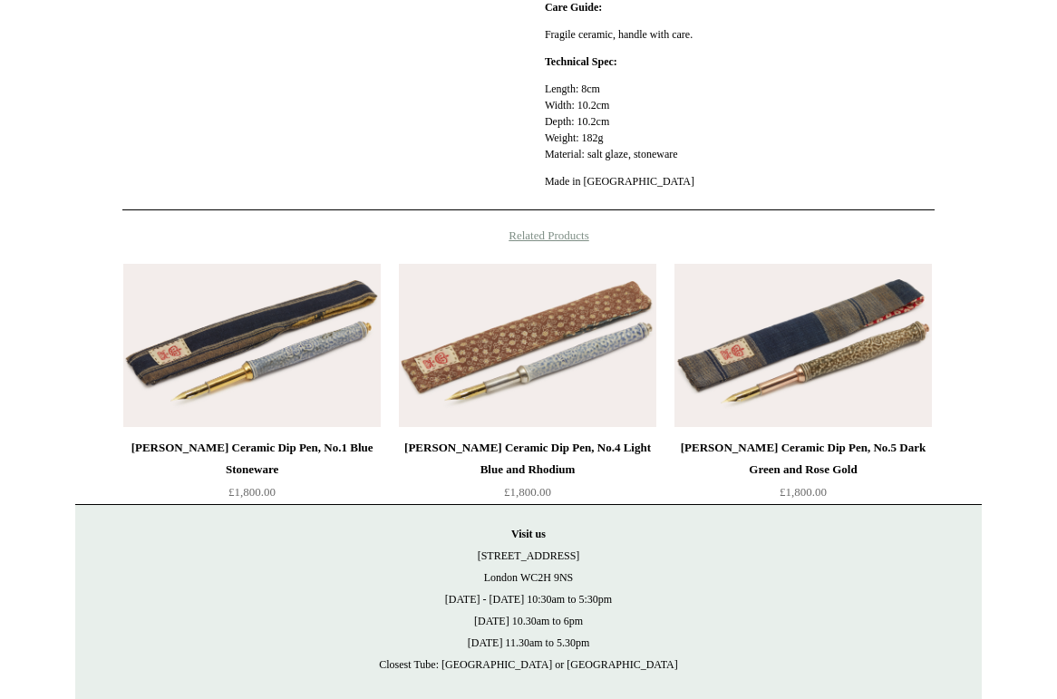
scroll to position [1010, 0]
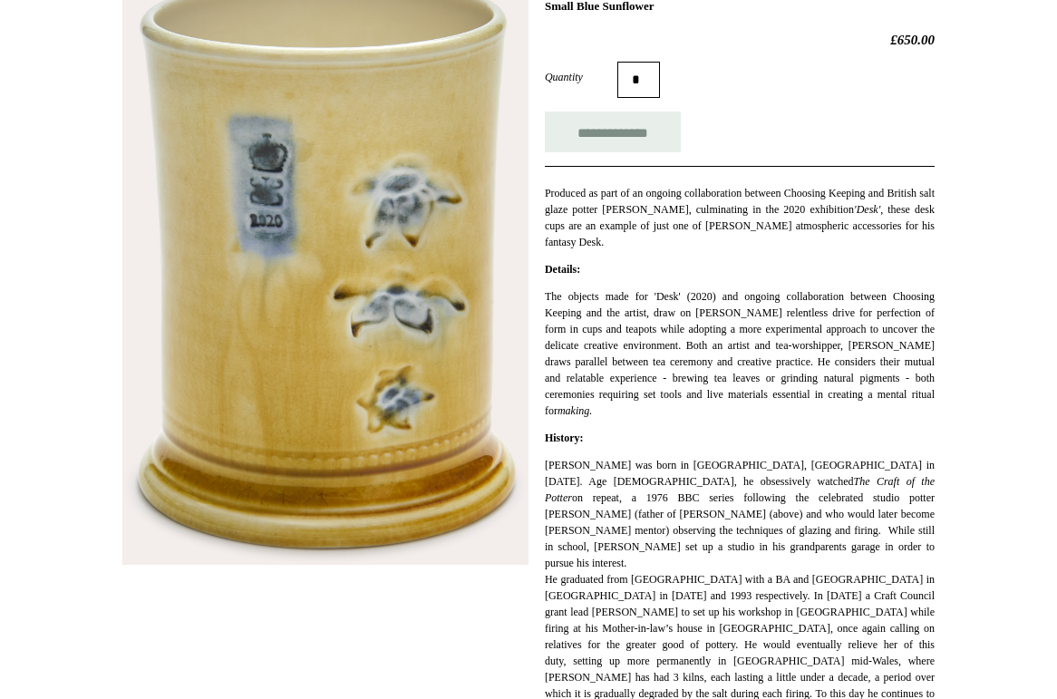
scroll to position [313, 0]
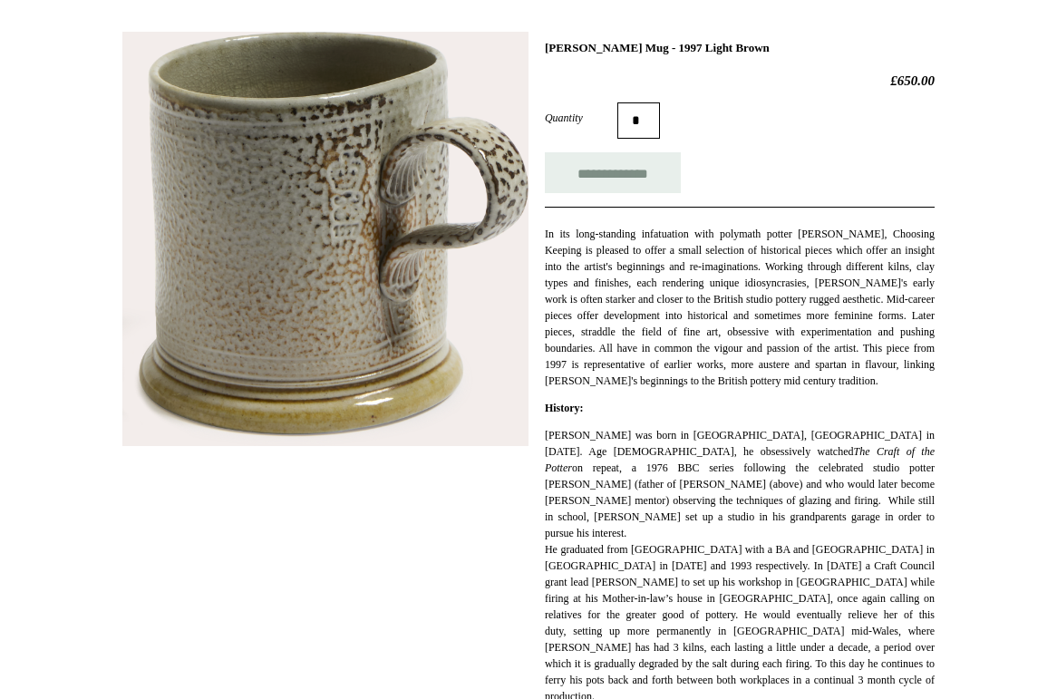
scroll to position [266, 0]
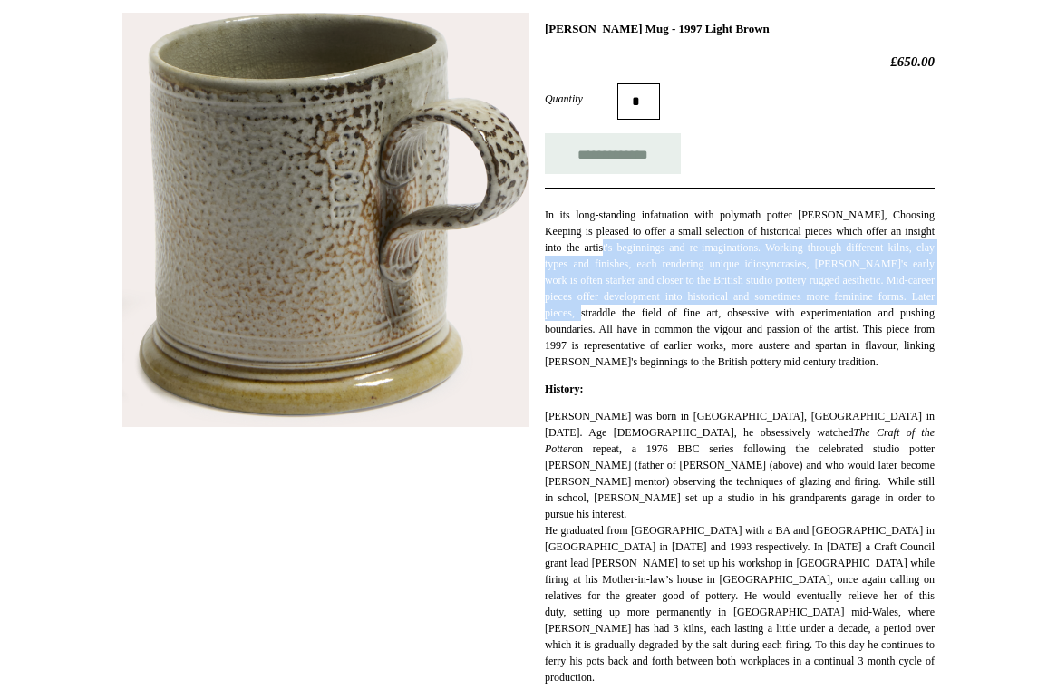
drag, startPoint x: 653, startPoint y: 243, endPoint x: 757, endPoint y: 310, distance: 124.0
click at [757, 310] on p "In its long-standing infatuation with polymath potter Steve Harrison, Choosing …" at bounding box center [740, 288] width 390 height 163
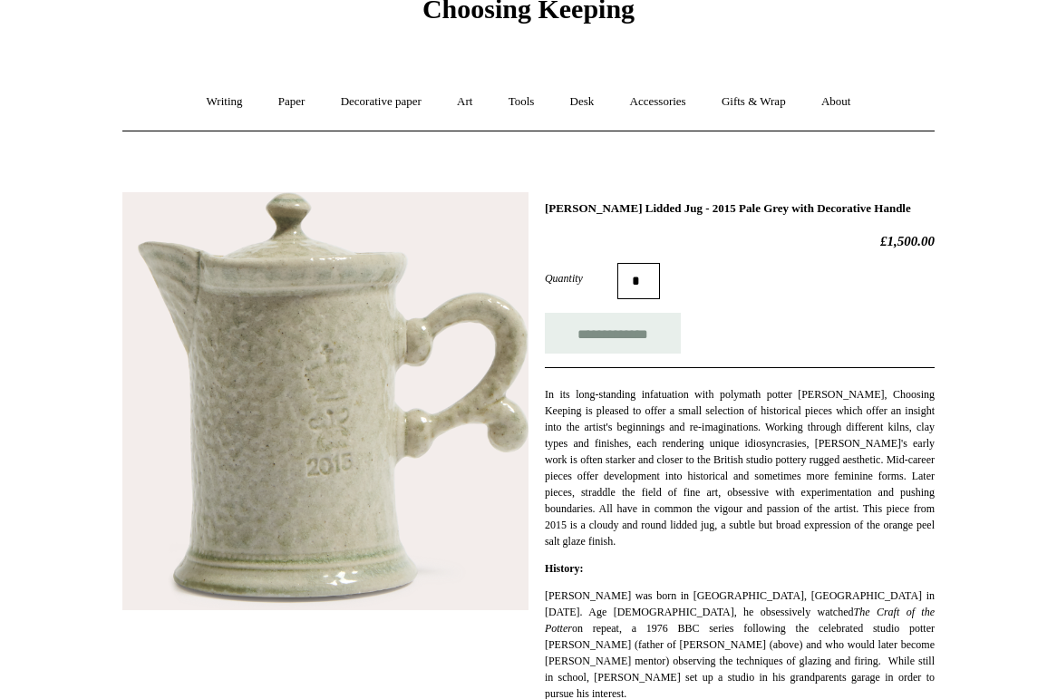
scroll to position [93, 0]
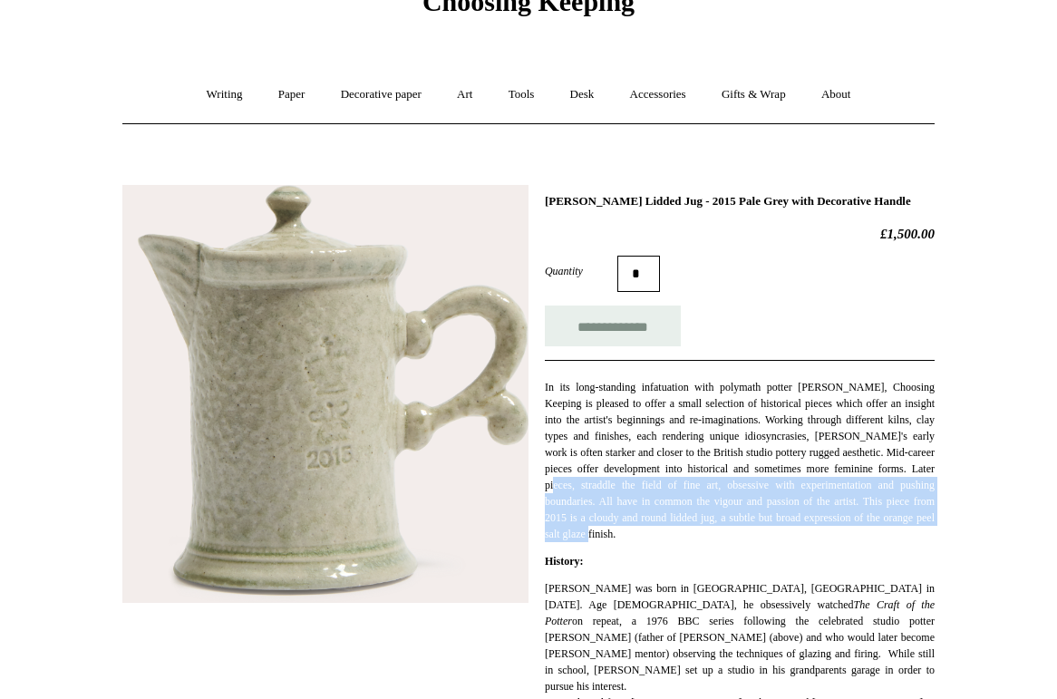
drag, startPoint x: 864, startPoint y: 544, endPoint x: 727, endPoint y: 503, distance: 142.8
click at [727, 503] on p "In its long-standing infatuation with polymath potter [PERSON_NAME], Choosing K…" at bounding box center [740, 460] width 390 height 163
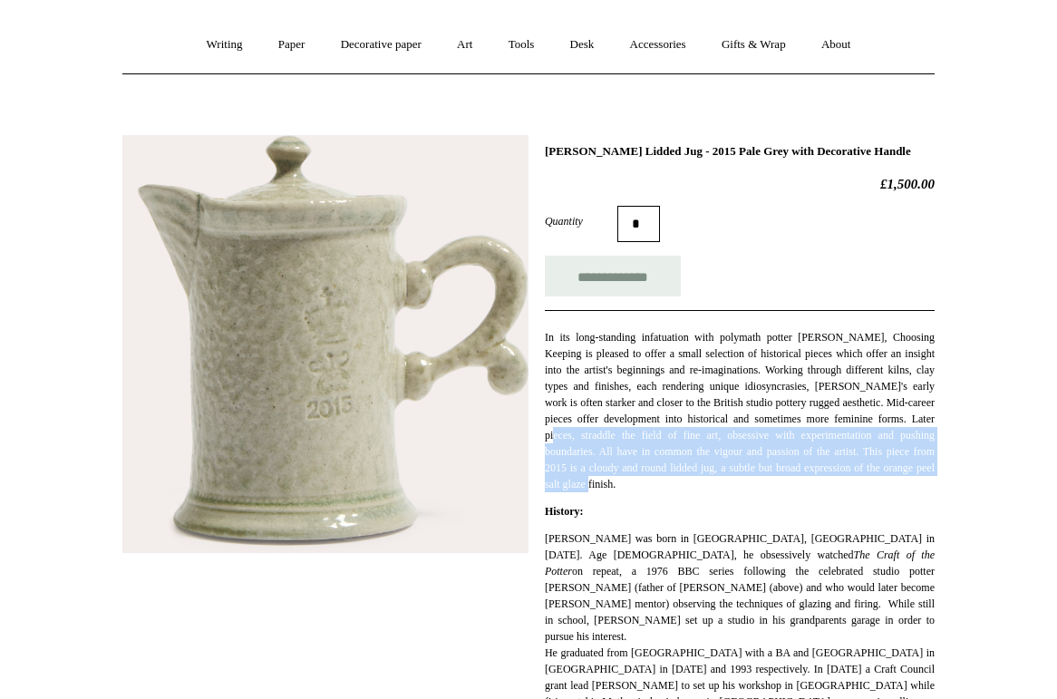
scroll to position [147, 0]
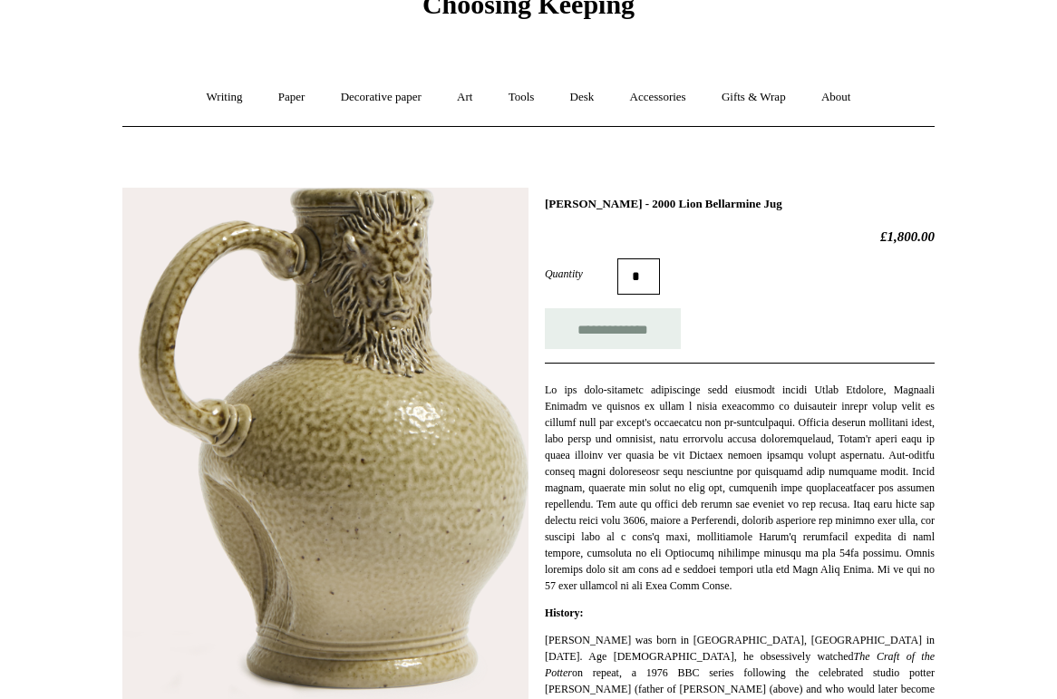
scroll to position [95, 0]
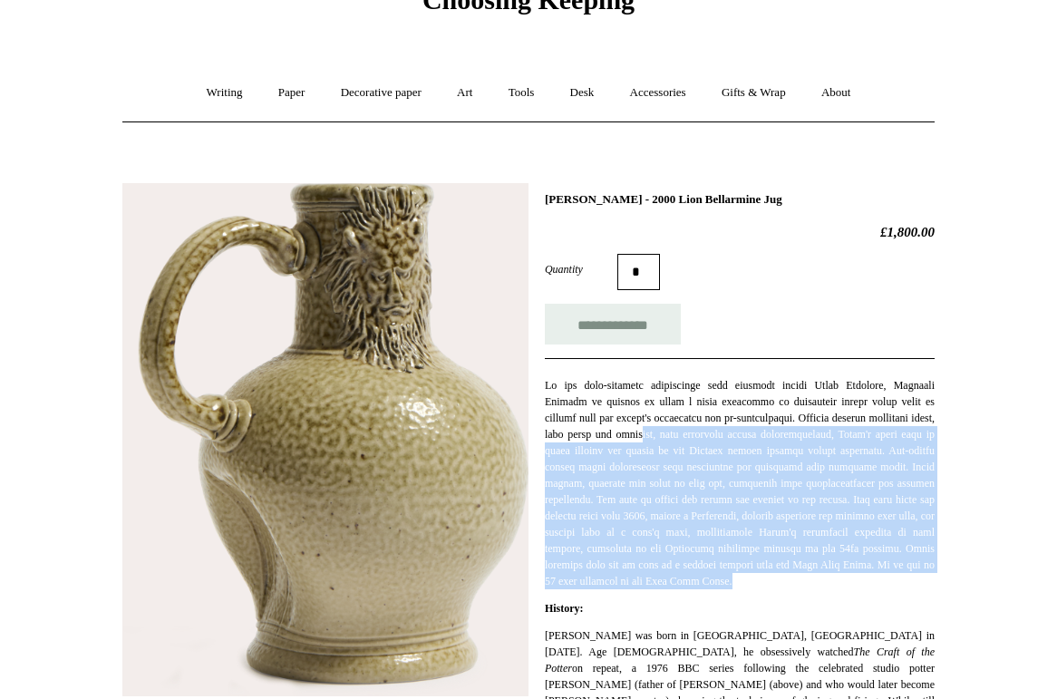
drag, startPoint x: 720, startPoint y: 441, endPoint x: 783, endPoint y: 591, distance: 162.5
click at [783, 589] on p at bounding box center [740, 483] width 390 height 212
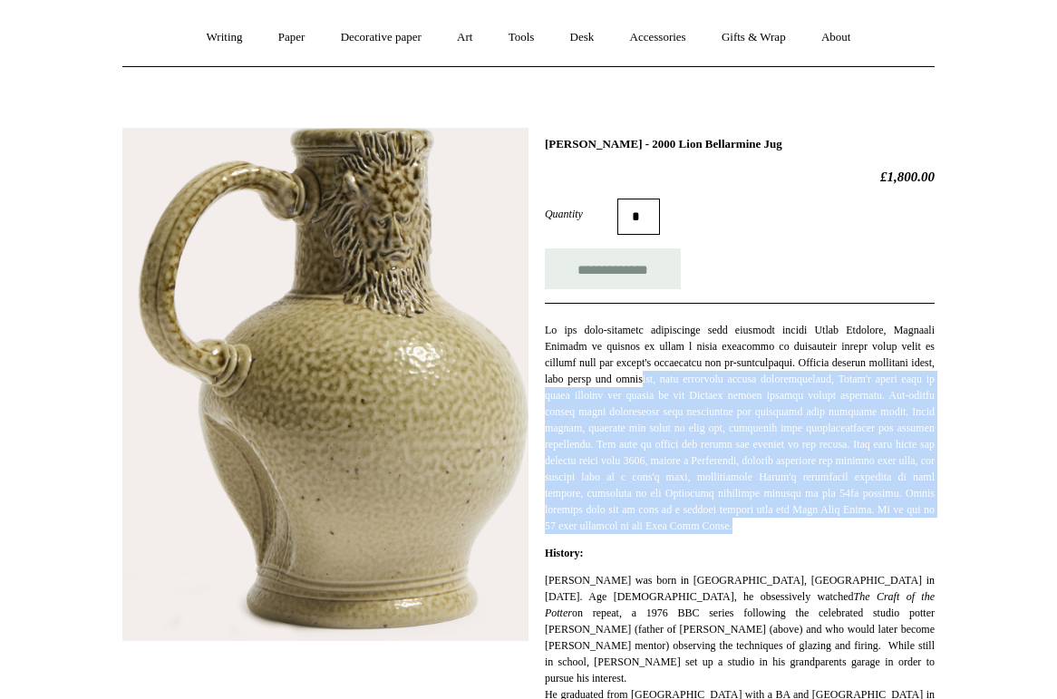
scroll to position [151, 0]
click at [789, 533] on p at bounding box center [740, 427] width 390 height 212
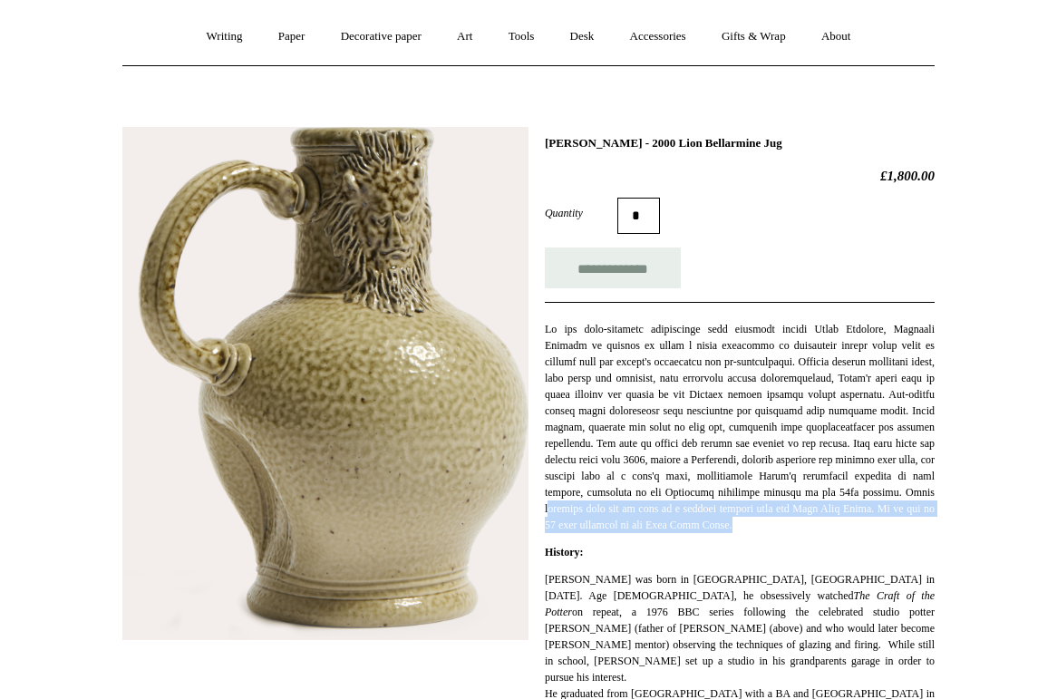
drag, startPoint x: 789, startPoint y: 548, endPoint x: 807, endPoint y: 509, distance: 43.0
click at [807, 509] on p at bounding box center [740, 427] width 390 height 212
click at [709, 497] on p at bounding box center [740, 427] width 390 height 212
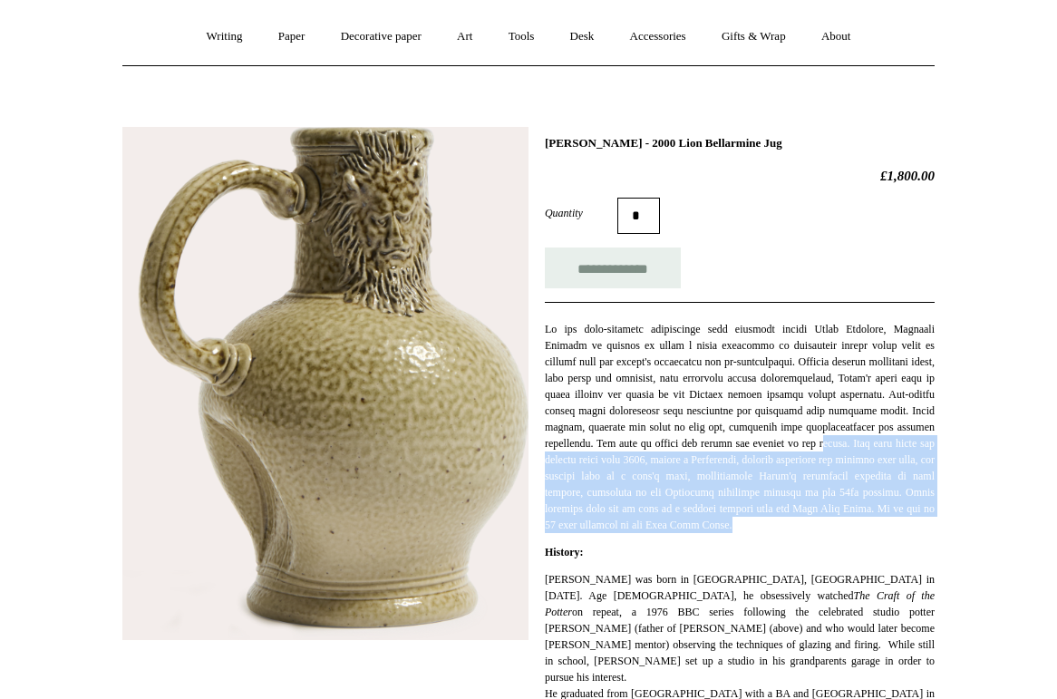
drag, startPoint x: 688, startPoint y: 550, endPoint x: 626, endPoint y: 456, distance: 112.6
click at [626, 456] on p at bounding box center [740, 427] width 390 height 212
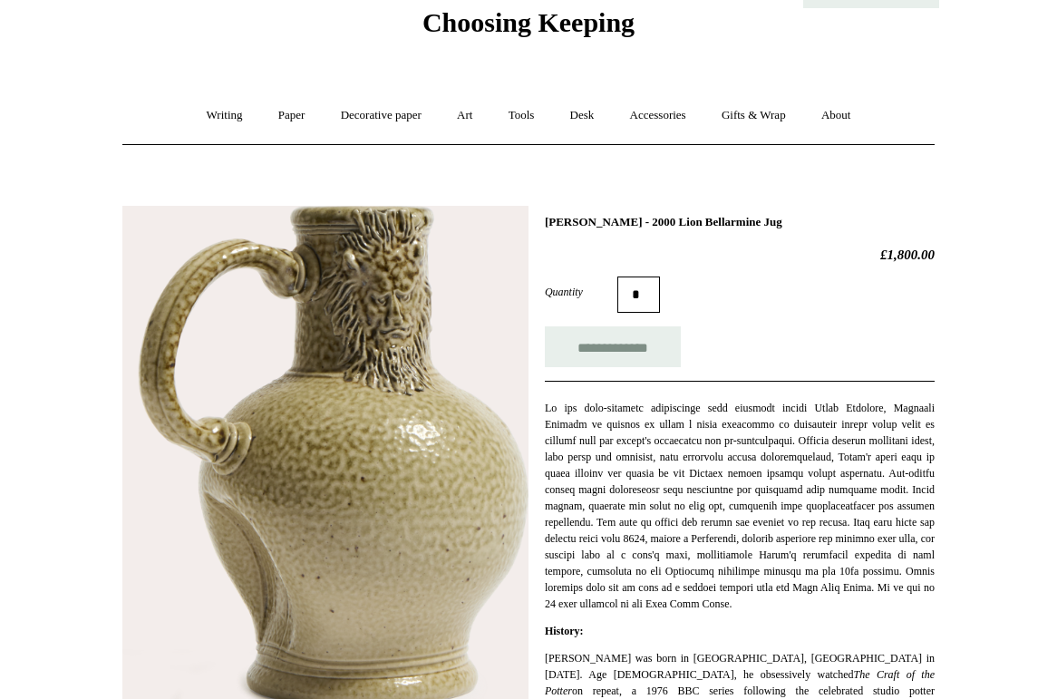
scroll to position [74, 0]
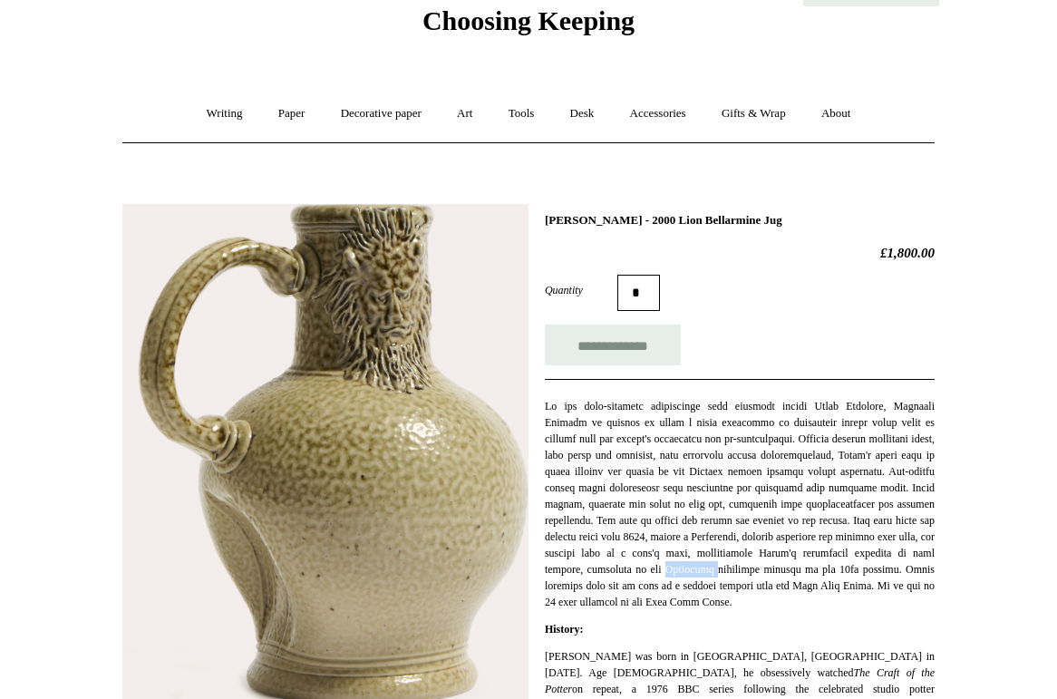
drag, startPoint x: 543, startPoint y: 587, endPoint x: 598, endPoint y: 587, distance: 55.3
click at [598, 587] on div "**********" at bounding box center [528, 669] width 812 height 958
copy p "Rhineland"
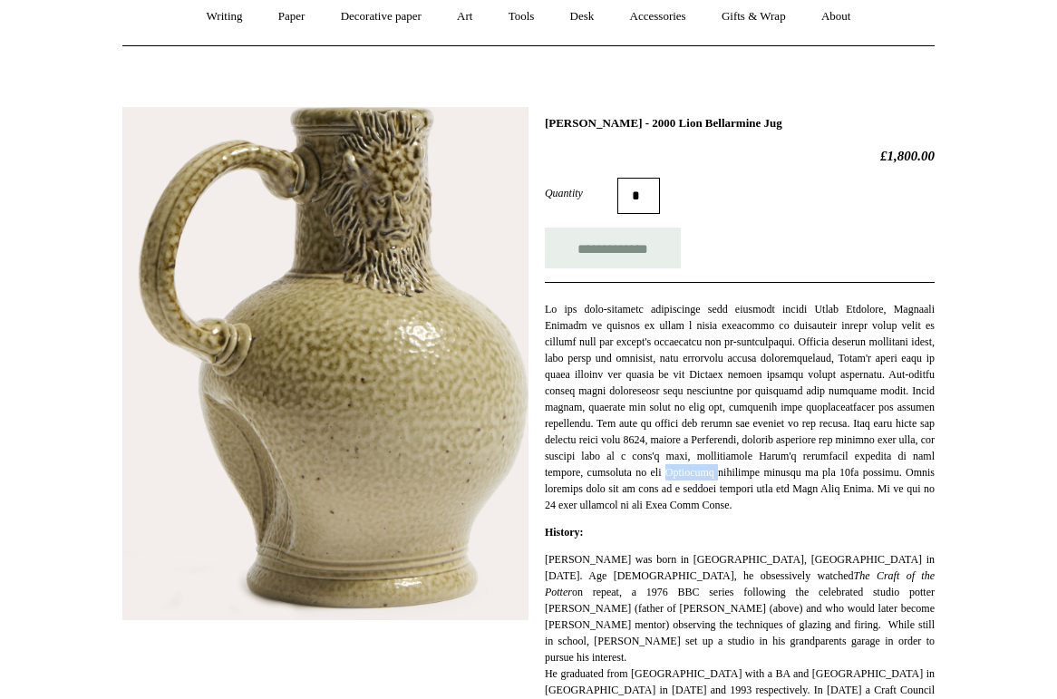
scroll to position [172, 0]
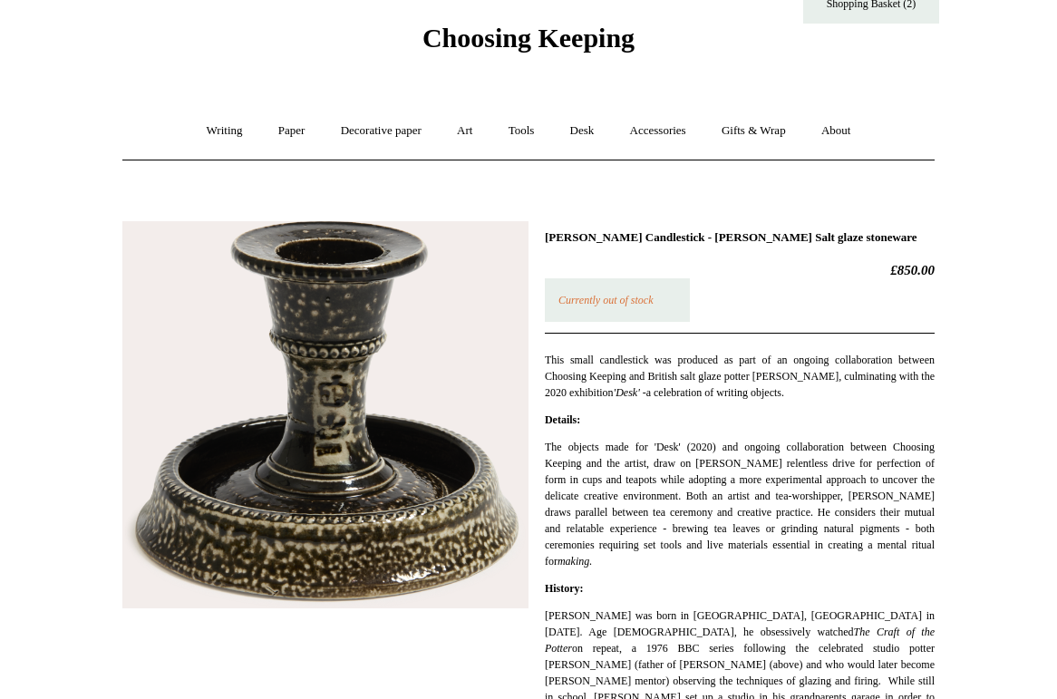
scroll to position [59, 0]
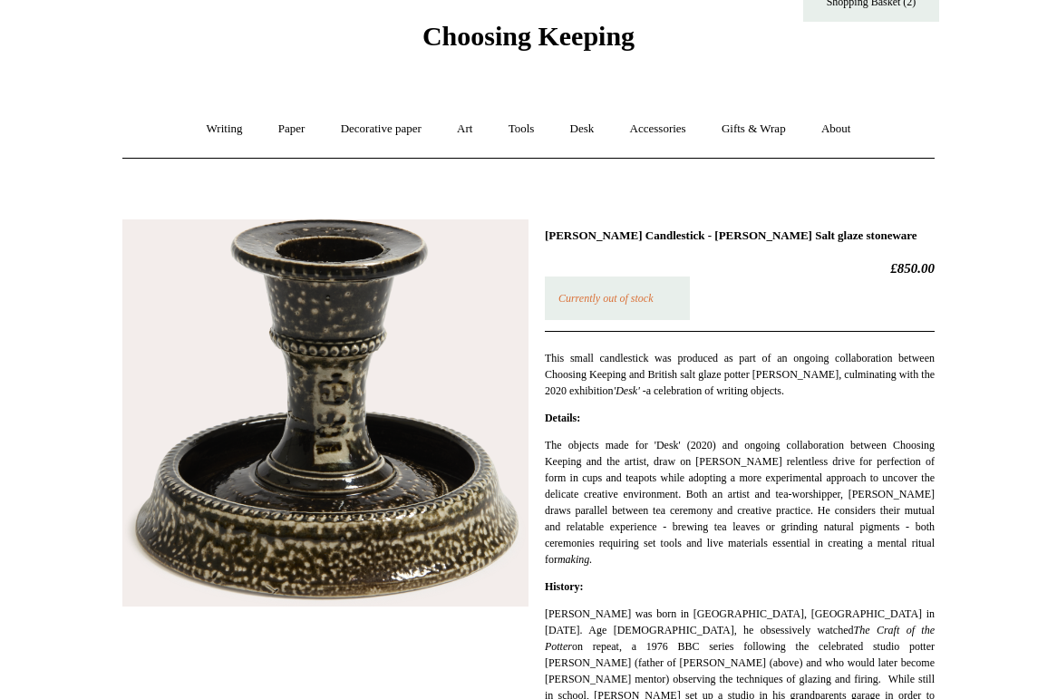
drag, startPoint x: 741, startPoint y: 556, endPoint x: 674, endPoint y: 438, distance: 135.2
click at [674, 438] on p "The objects made for 'Desk' (2020) and ongoing collaboration between Choosing K…" at bounding box center [740, 502] width 390 height 131
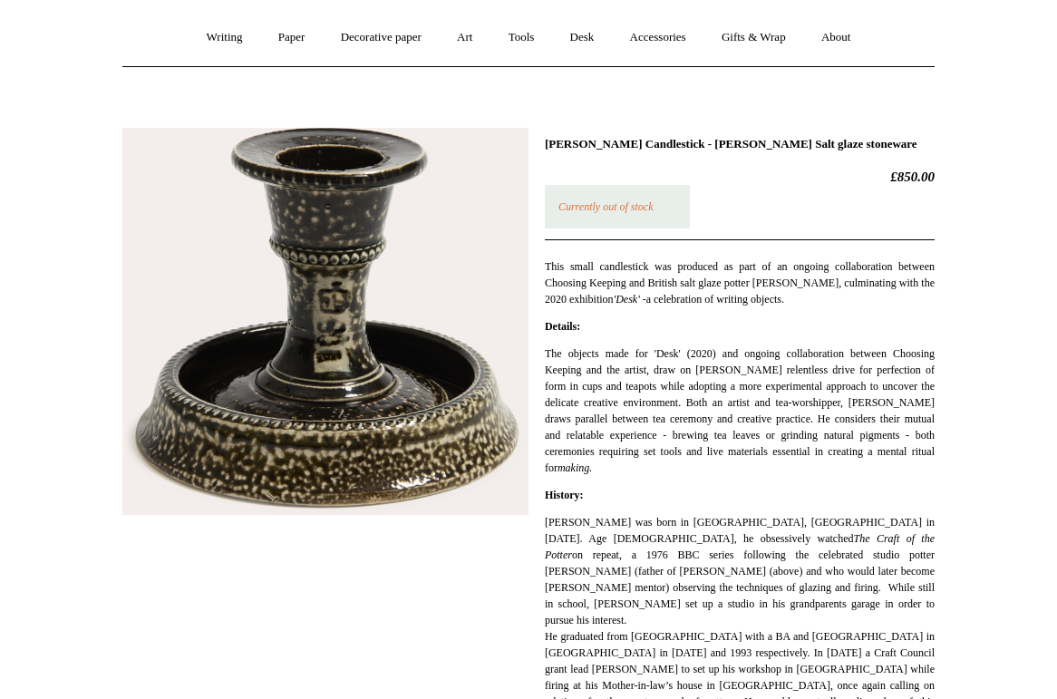
scroll to position [159, 0]
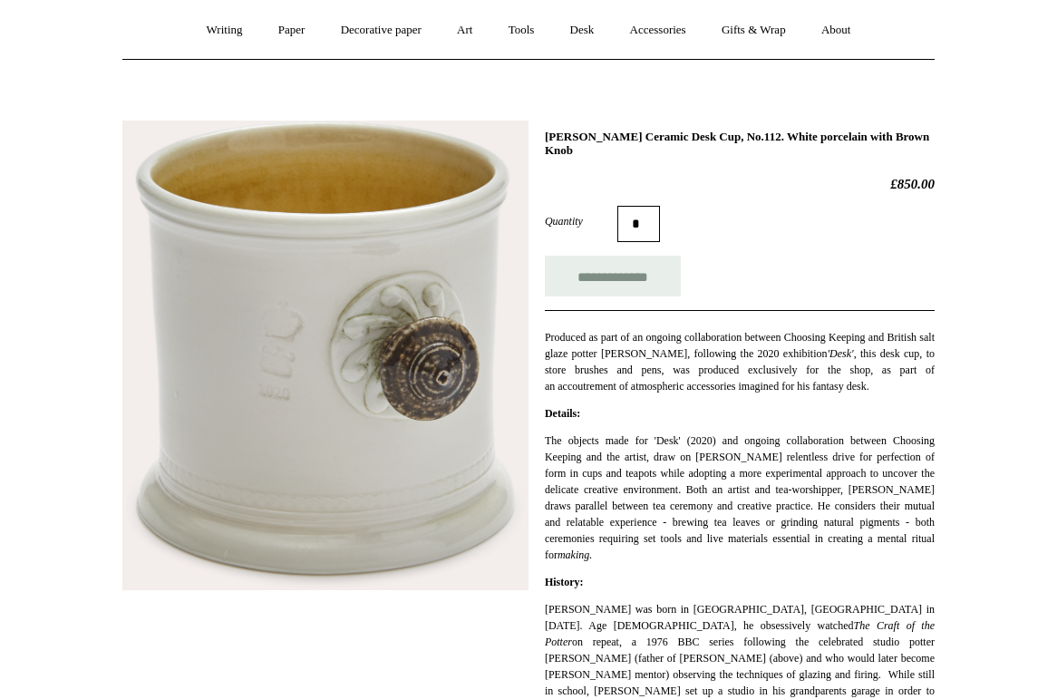
scroll to position [160, 0]
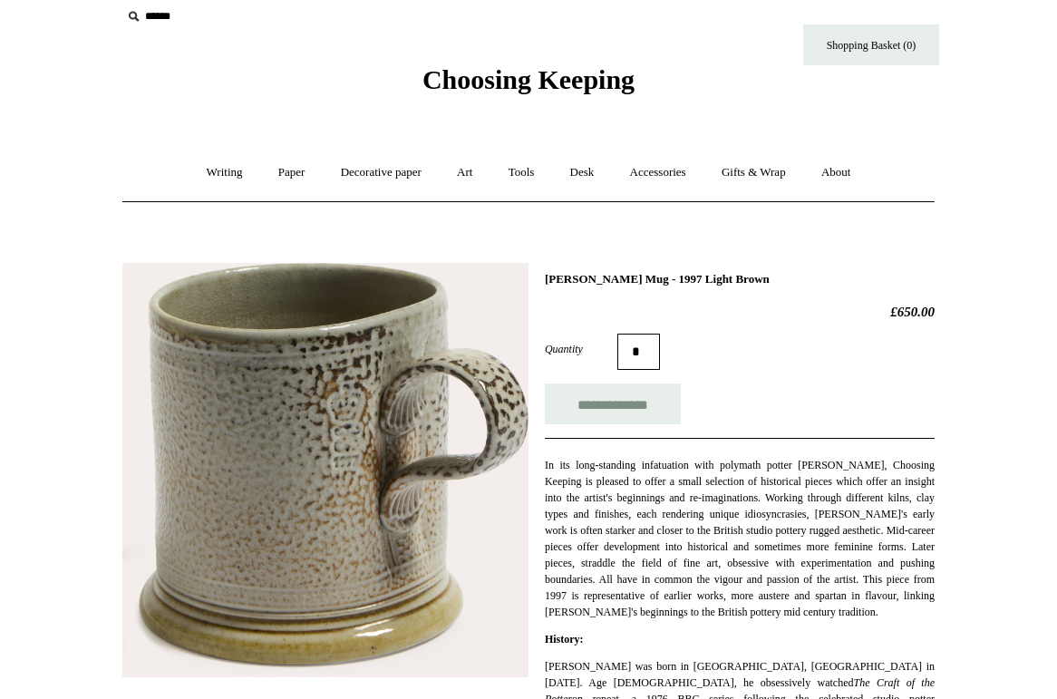
scroll to position [24, 0]
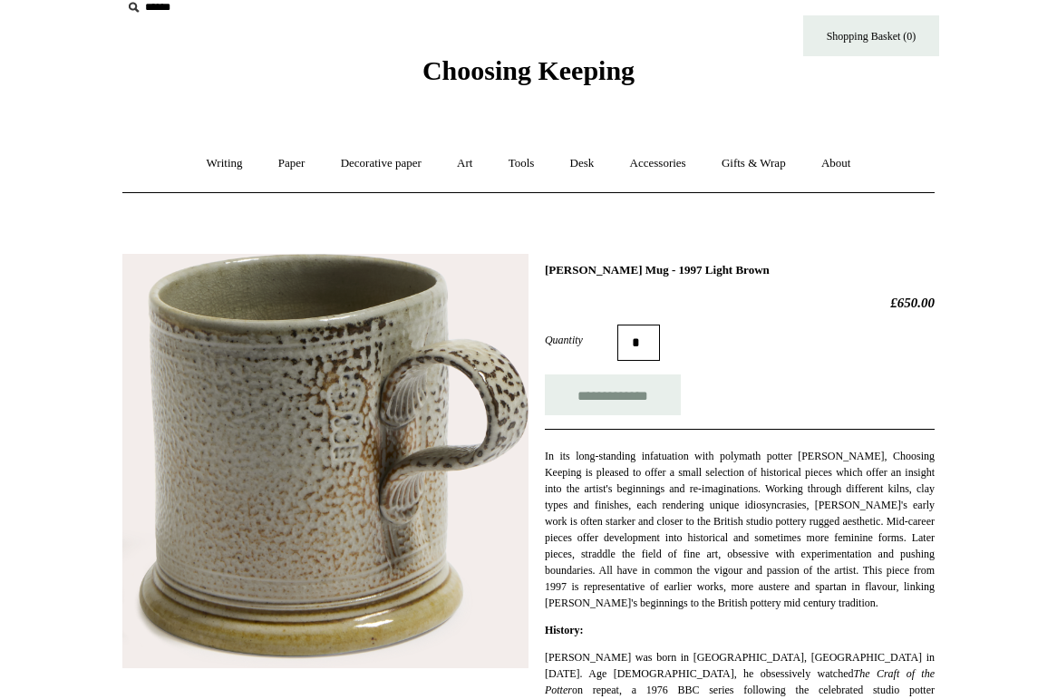
drag, startPoint x: 437, startPoint y: 383, endPoint x: 797, endPoint y: 3, distance: 523.9
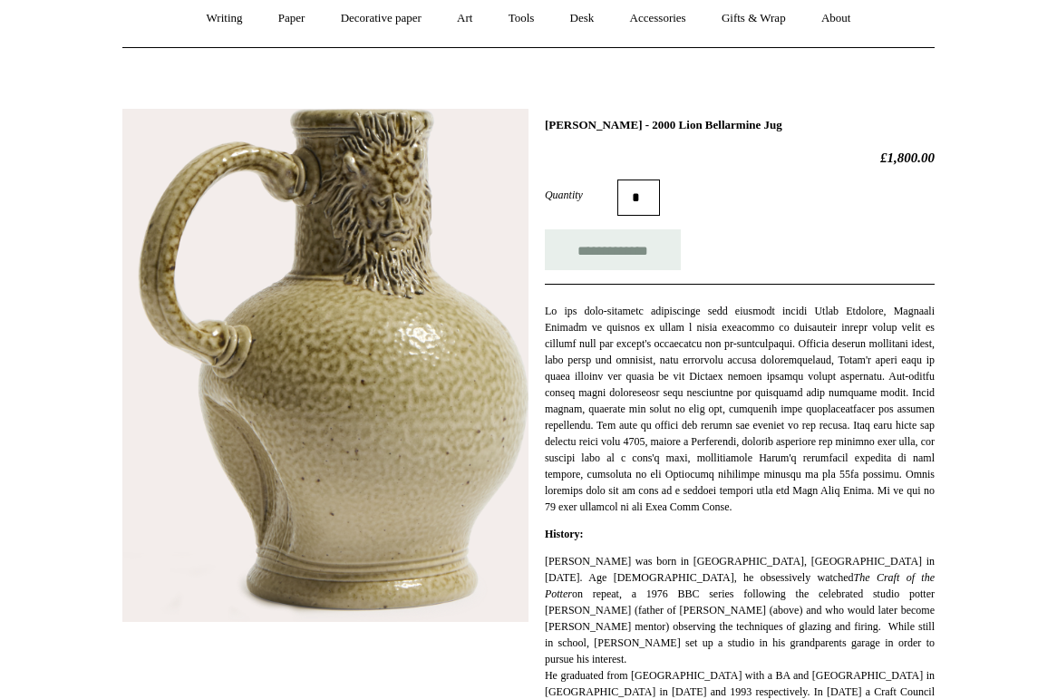
scroll to position [157, 0]
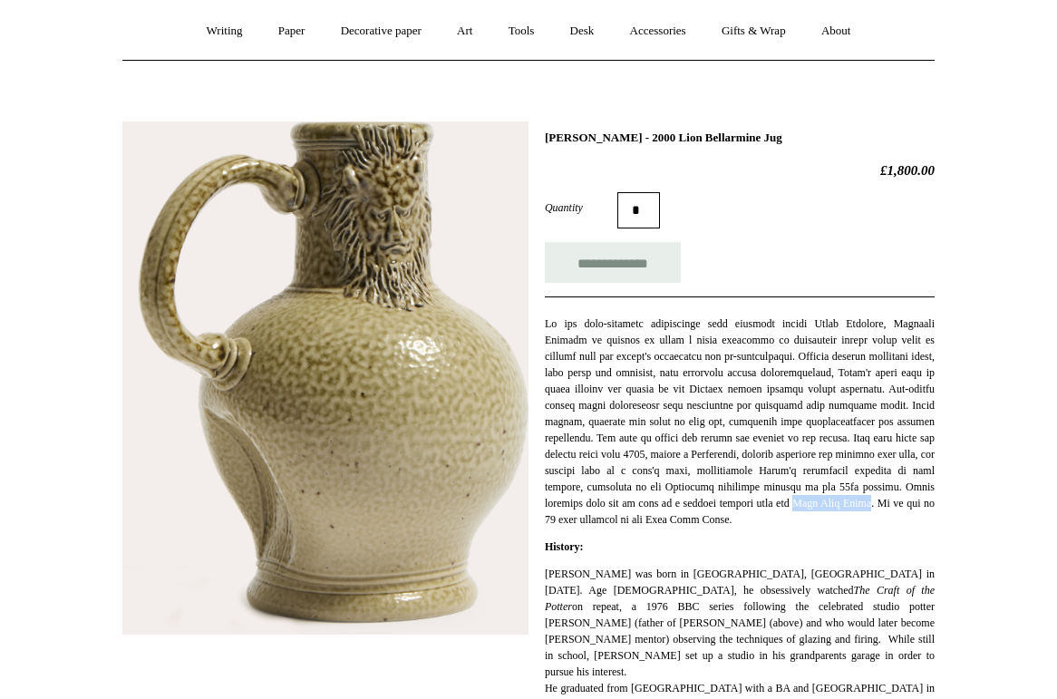
drag, startPoint x: 674, startPoint y: 521, endPoint x: 753, endPoint y: 519, distance: 79.8
click at [753, 519] on p at bounding box center [740, 421] width 390 height 212
copy p "Lion Salt Works"
click at [611, 257] on input "**********" at bounding box center [613, 262] width 136 height 41
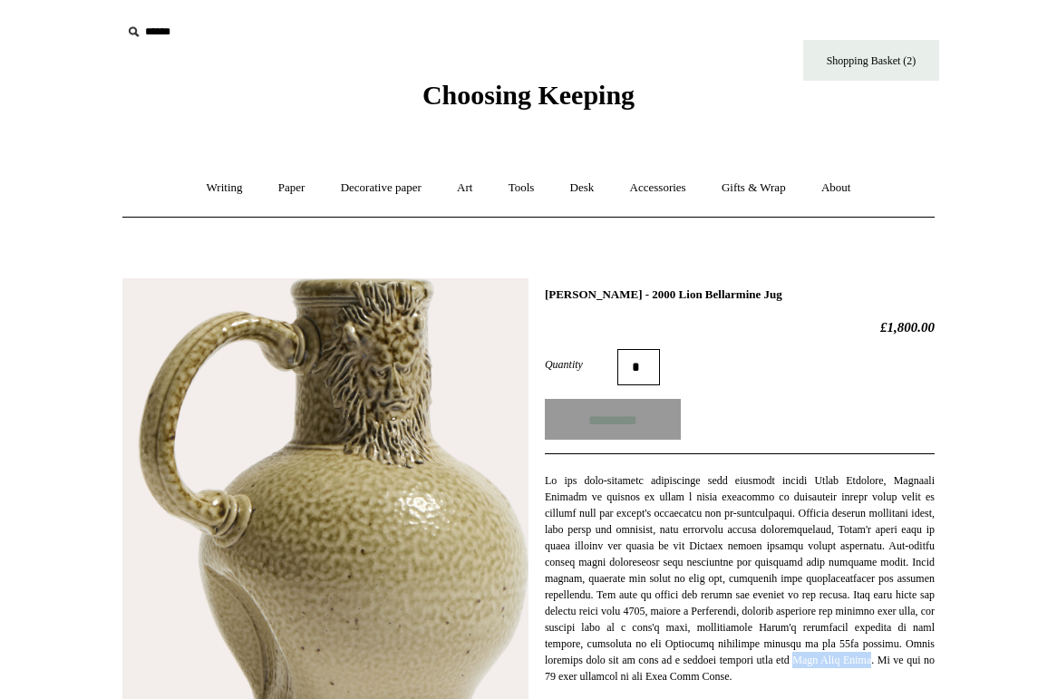
type input "**********"
click at [895, 62] on link "Shopping Basket (3)" at bounding box center [871, 60] width 136 height 41
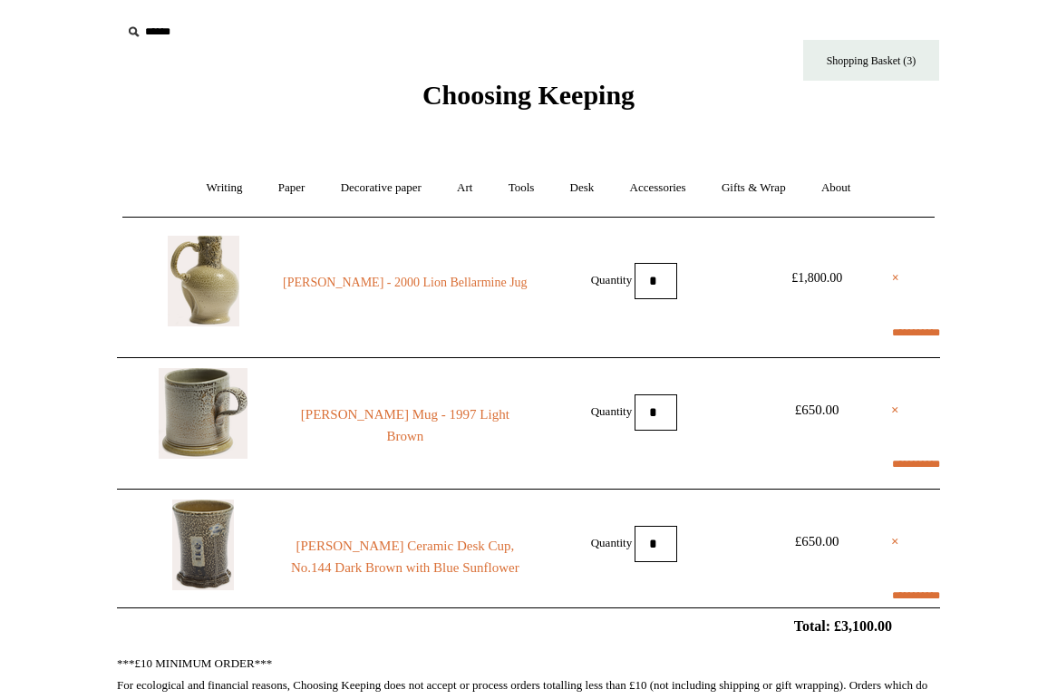
scroll to position [217, 0]
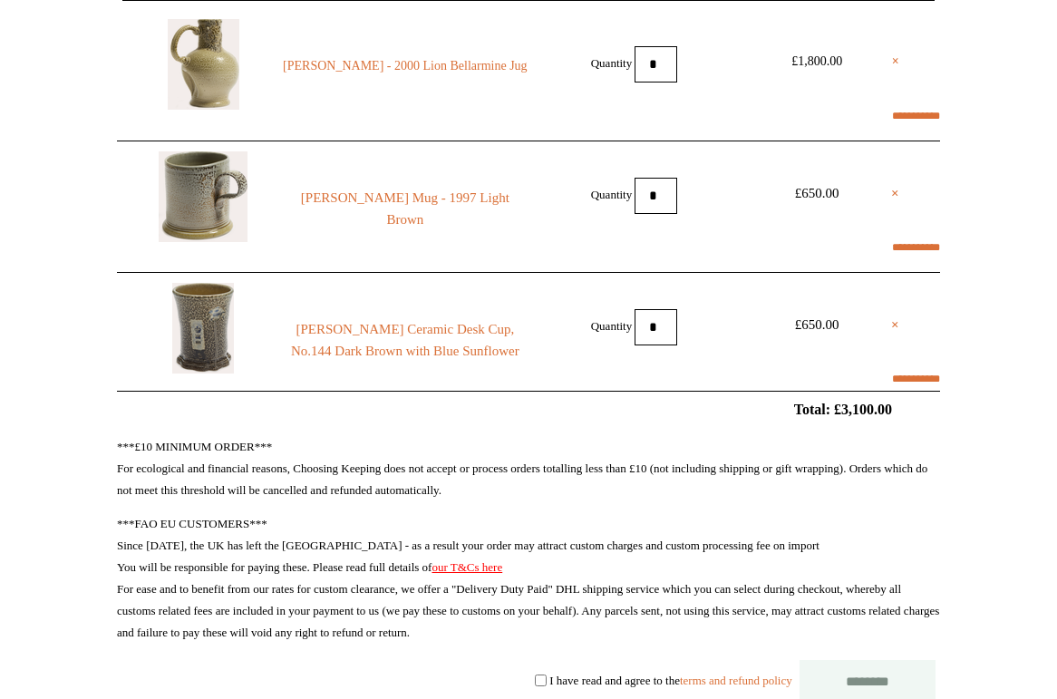
select select "**********"
type input "*****"
select select "********"
drag, startPoint x: 809, startPoint y: 404, endPoint x: 901, endPoint y: 420, distance: 93.7
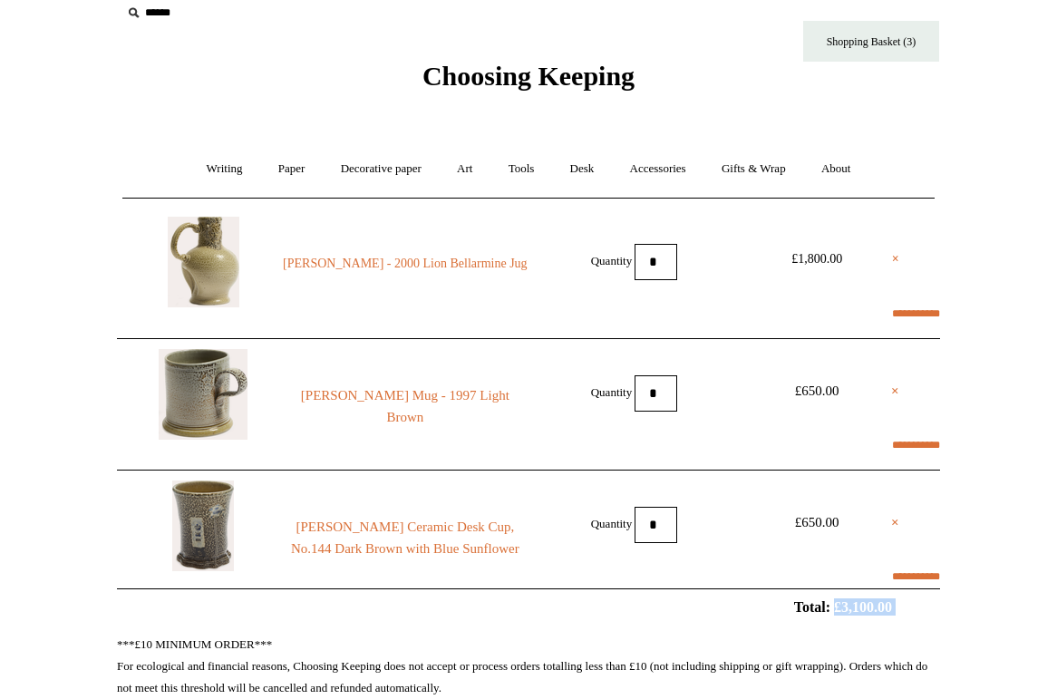
scroll to position [16, 0]
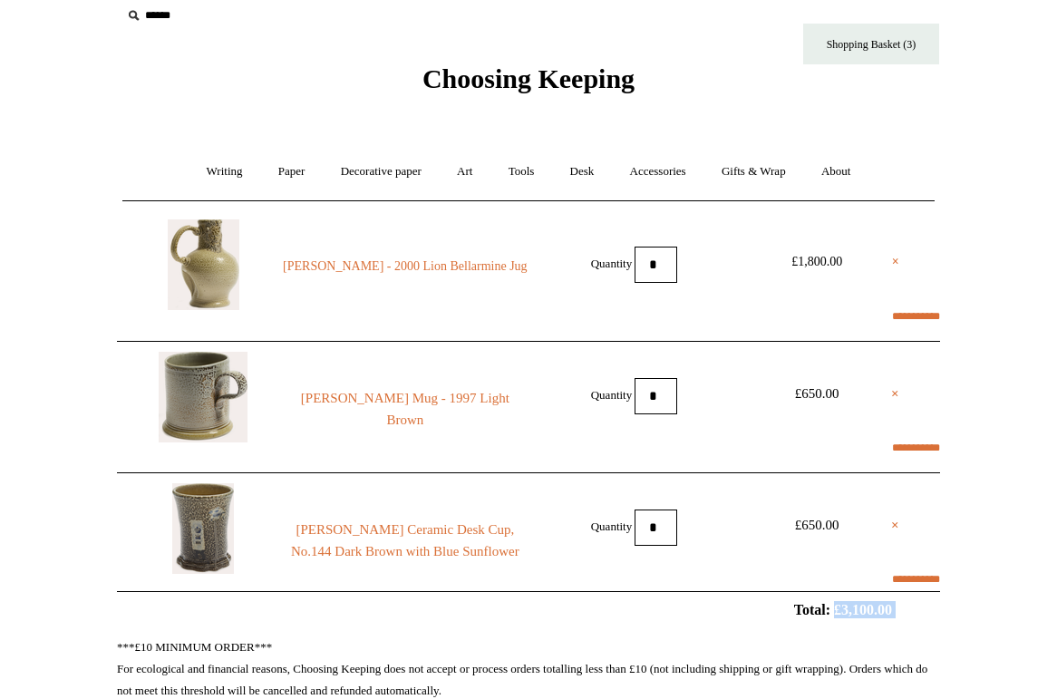
copy form "£3,100.00"
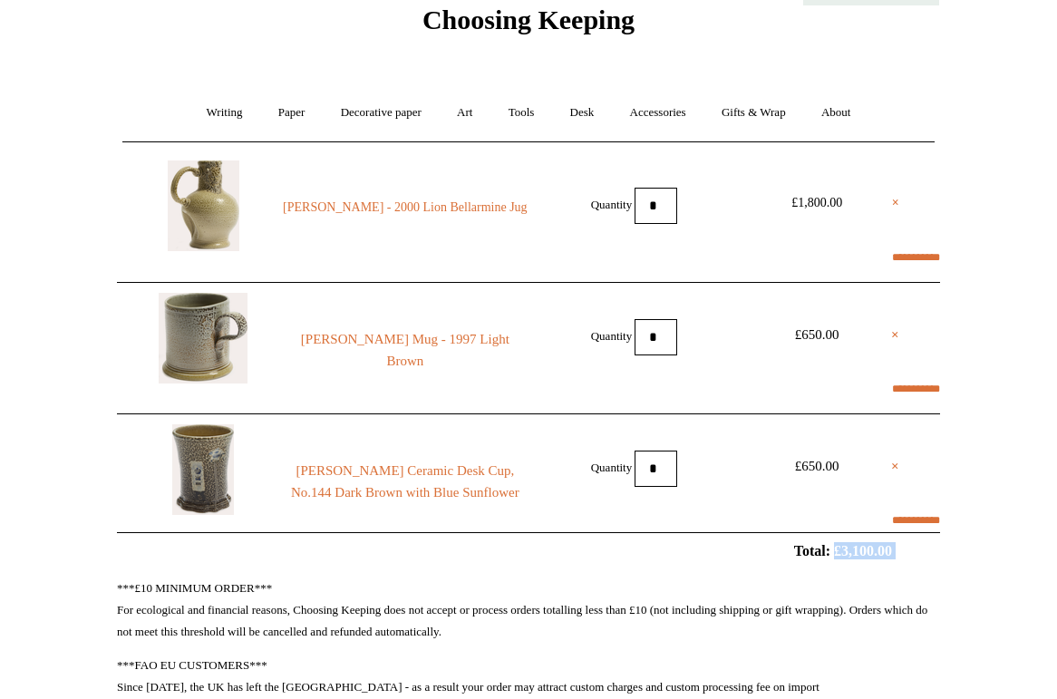
scroll to position [77, 0]
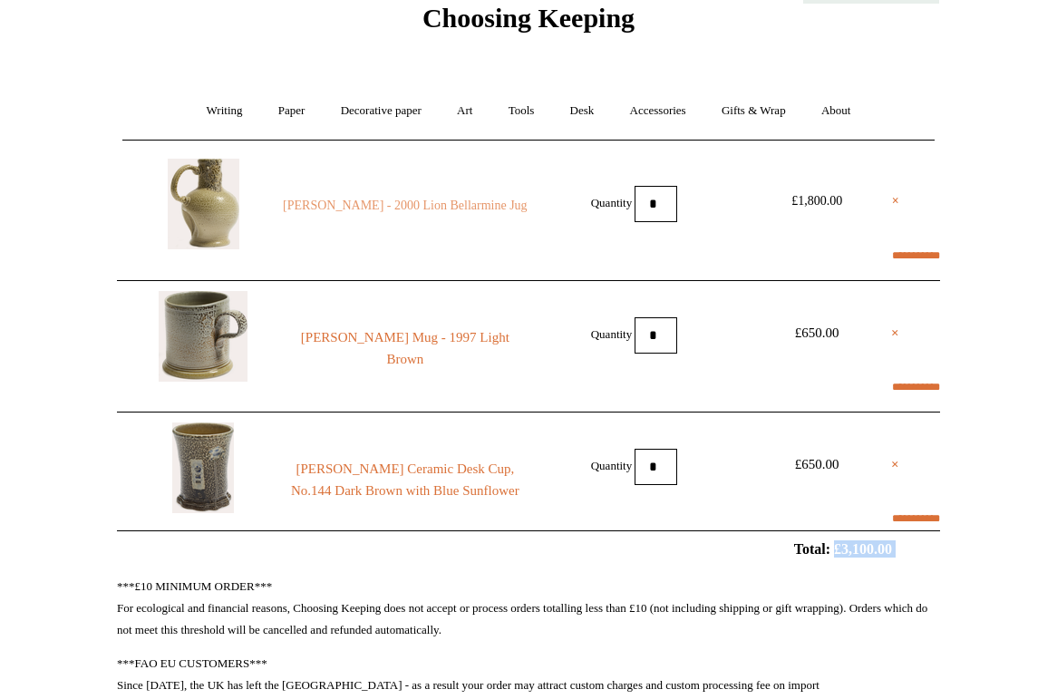
click at [453, 210] on link "[PERSON_NAME] - 2000 Lion Bellarmine Jug" at bounding box center [405, 206] width 247 height 22
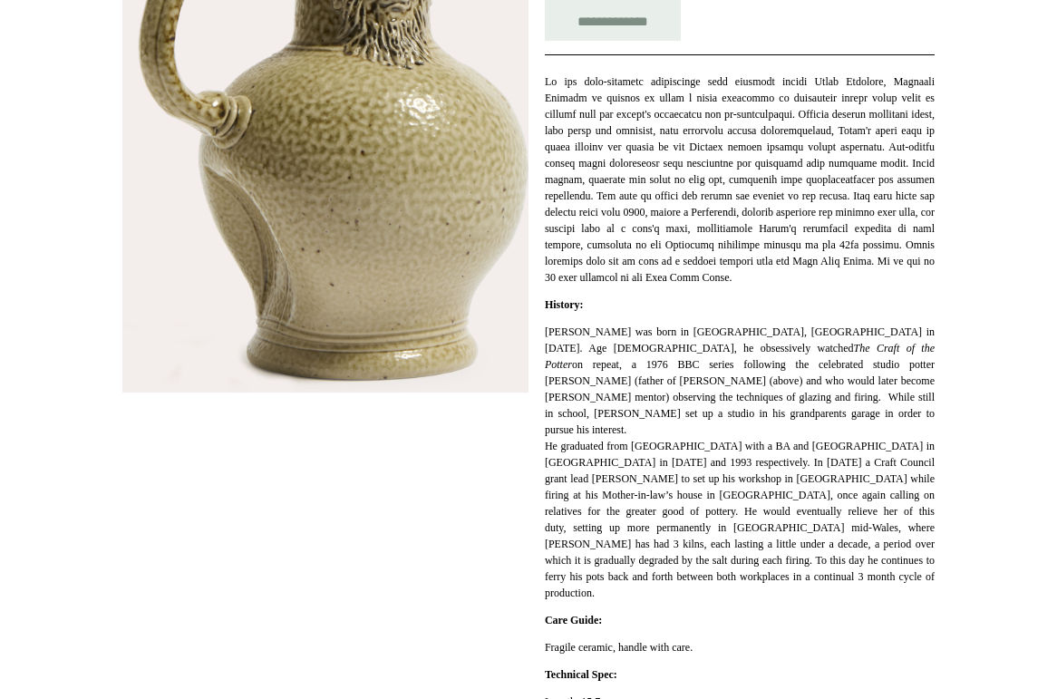
scroll to position [477, 0]
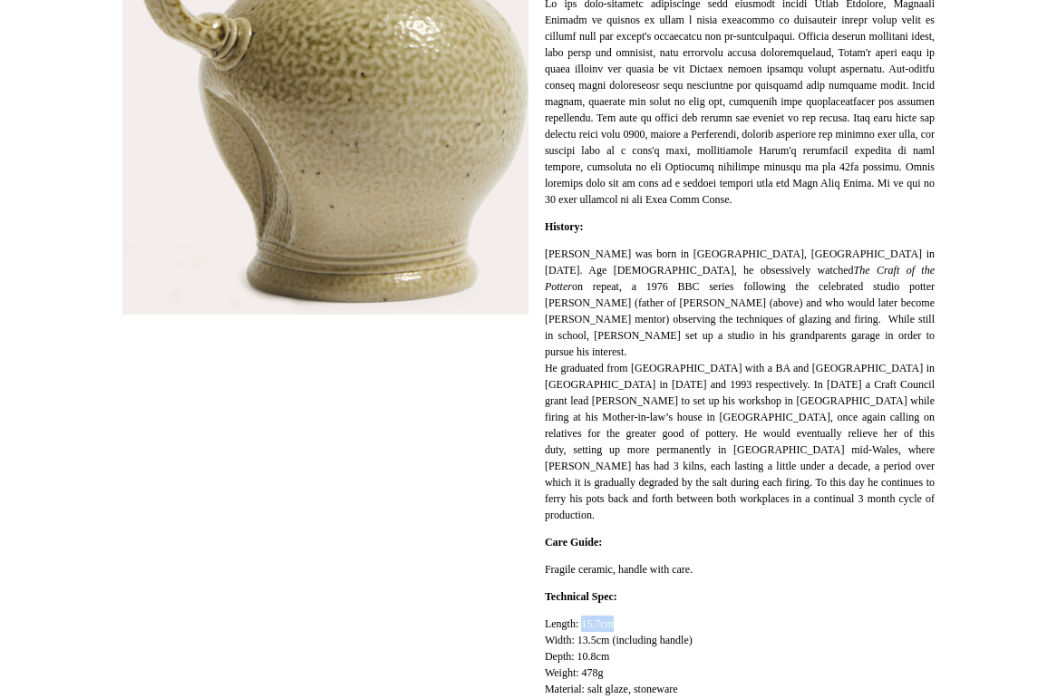
drag, startPoint x: 586, startPoint y: 608, endPoint x: 642, endPoint y: 608, distance: 56.2
click at [642, 616] on p "Length: 15.7cm Width: 13.5cm (including handle) Depth: 10.8cm Weight: 478g Mate…" at bounding box center [740, 657] width 390 height 82
copy p "15.7cm"
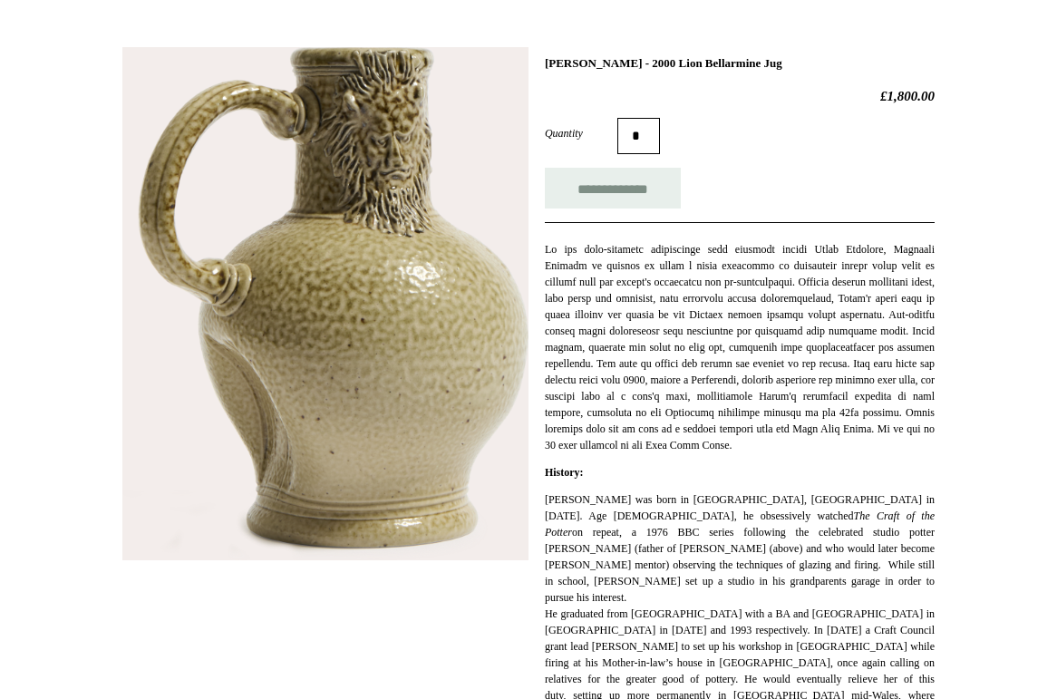
scroll to position [0, 0]
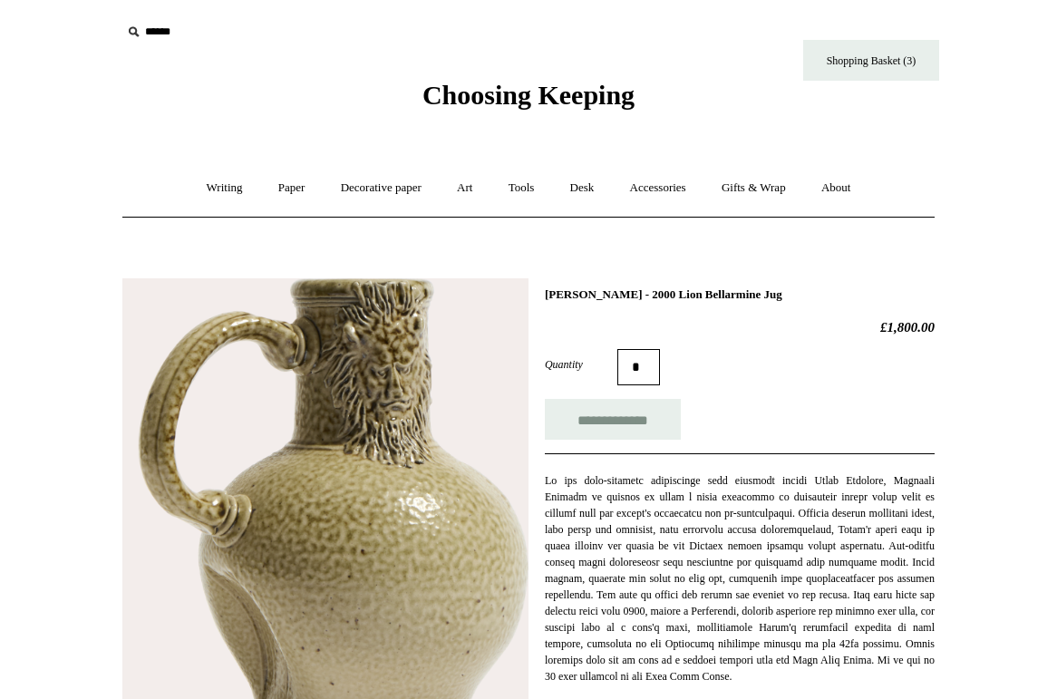
click at [489, 89] on span "Choosing Keeping" at bounding box center [528, 95] width 212 height 30
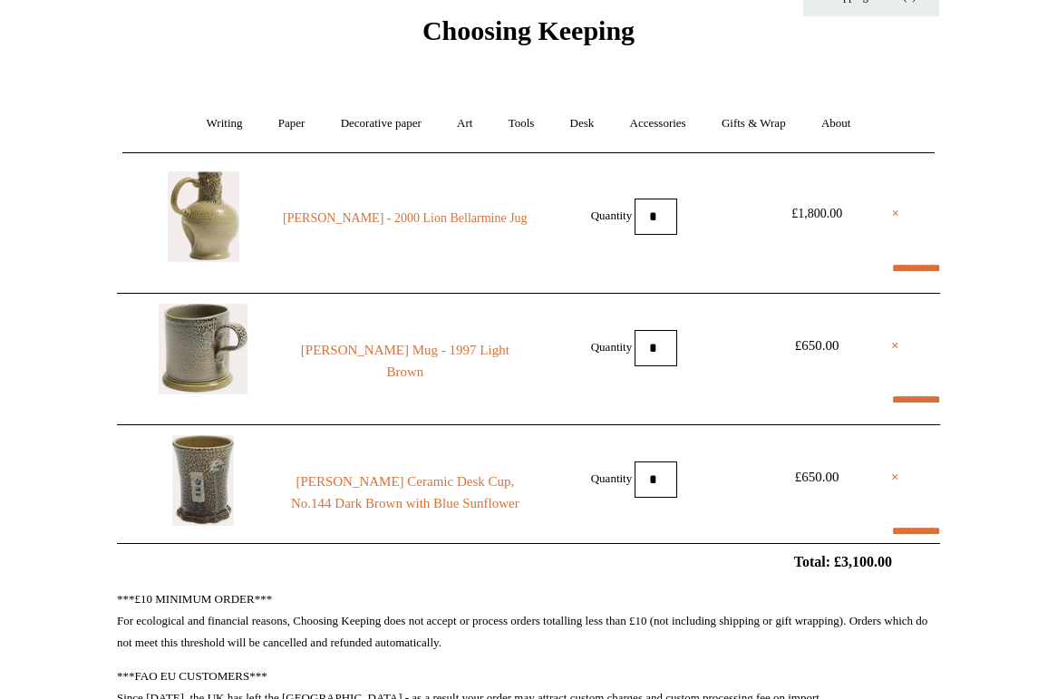
scroll to position [67, 0]
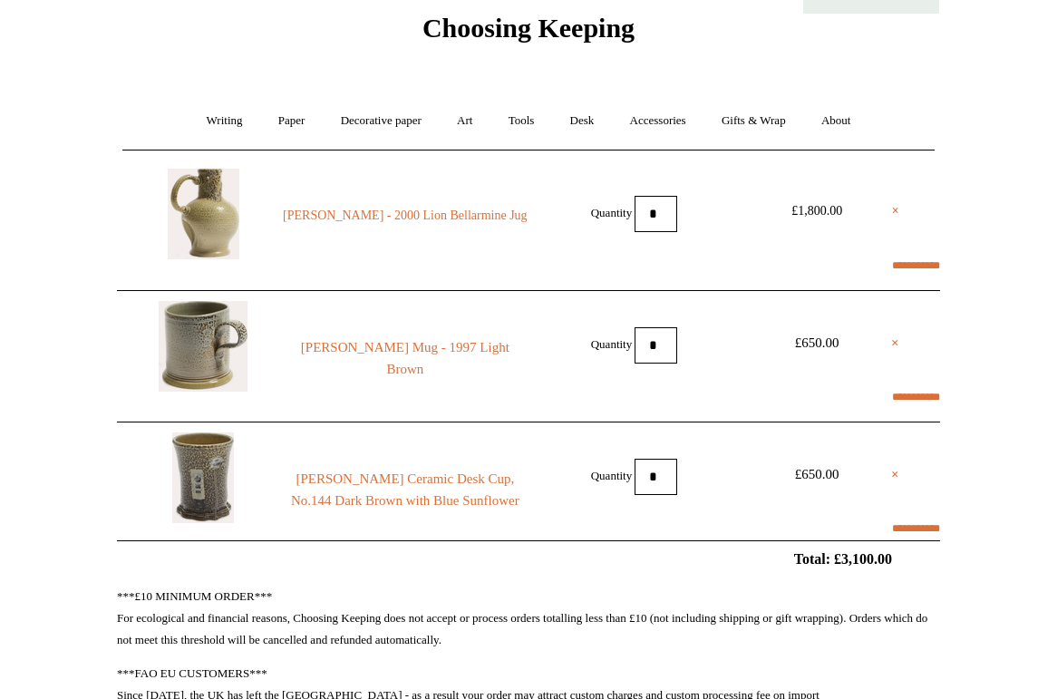
select select "**********"
type input "*****"
select select "********"
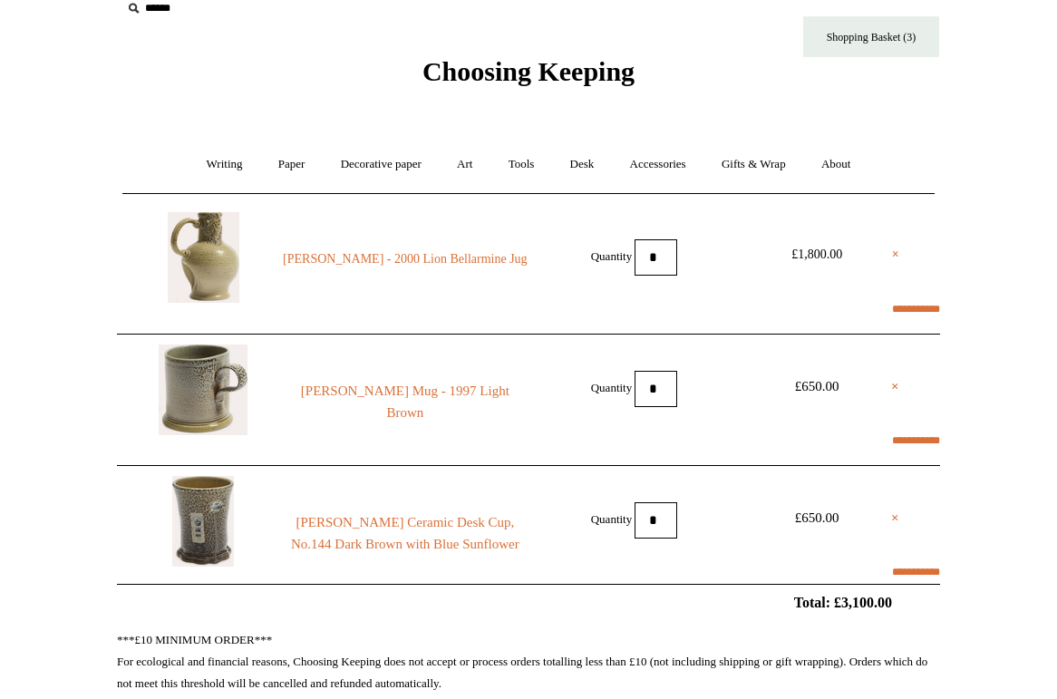
scroll to position [33, 0]
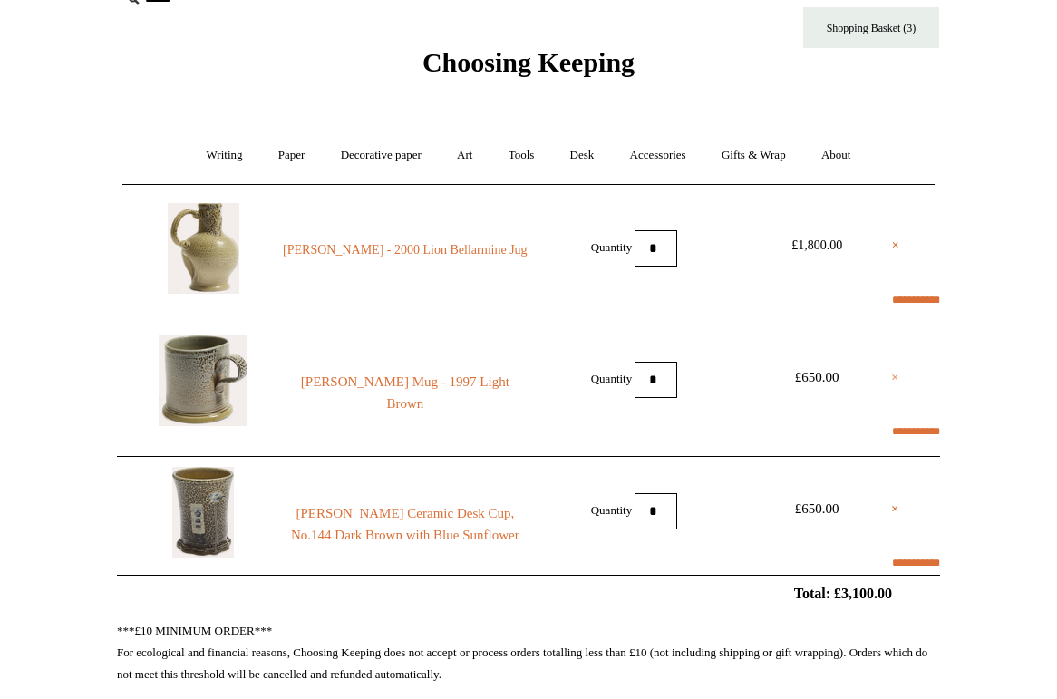
click at [892, 378] on link "×" at bounding box center [895, 377] width 8 height 22
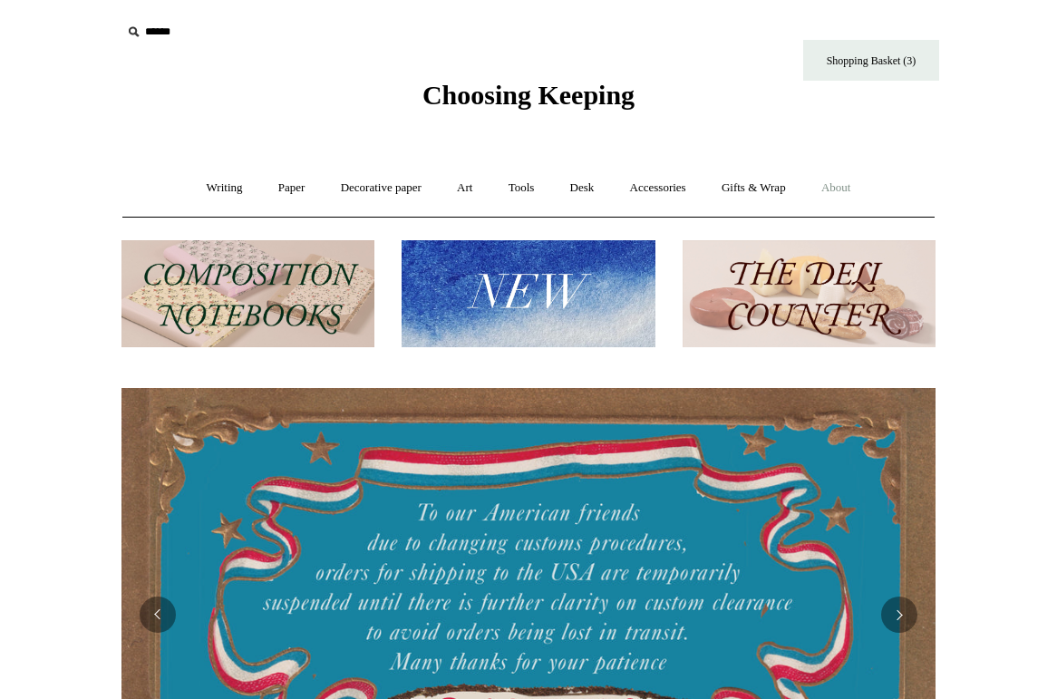
click at [845, 187] on link "About +" at bounding box center [836, 188] width 63 height 48
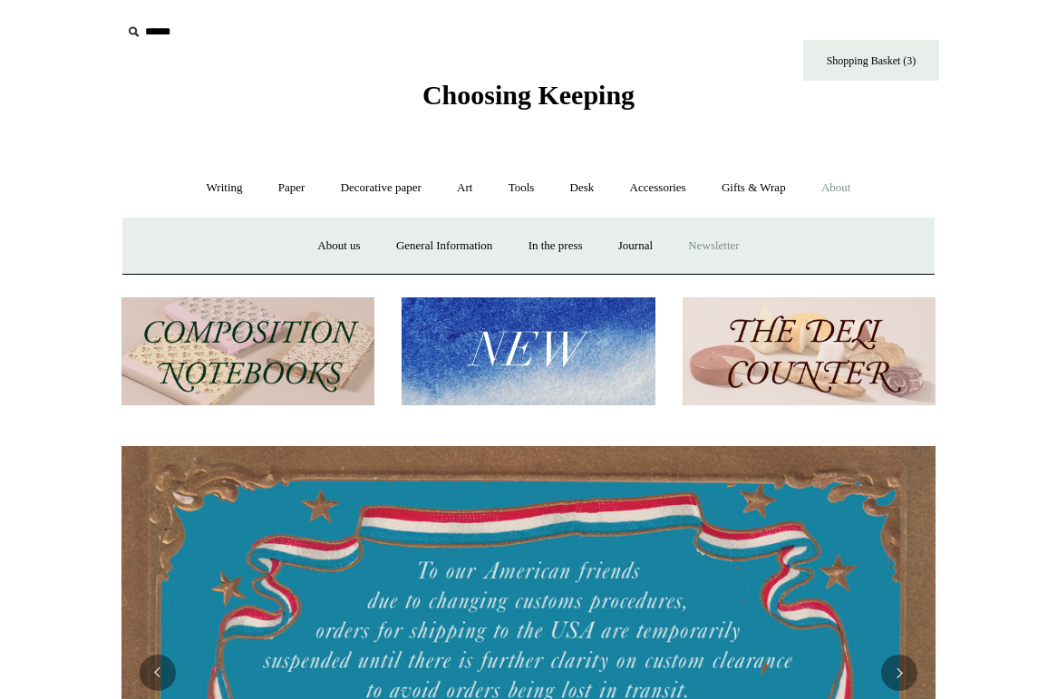
click at [696, 248] on a"] "Newsletter" at bounding box center [713, 246] width 83 height 48
